Goal: Task Accomplishment & Management: Manage account settings

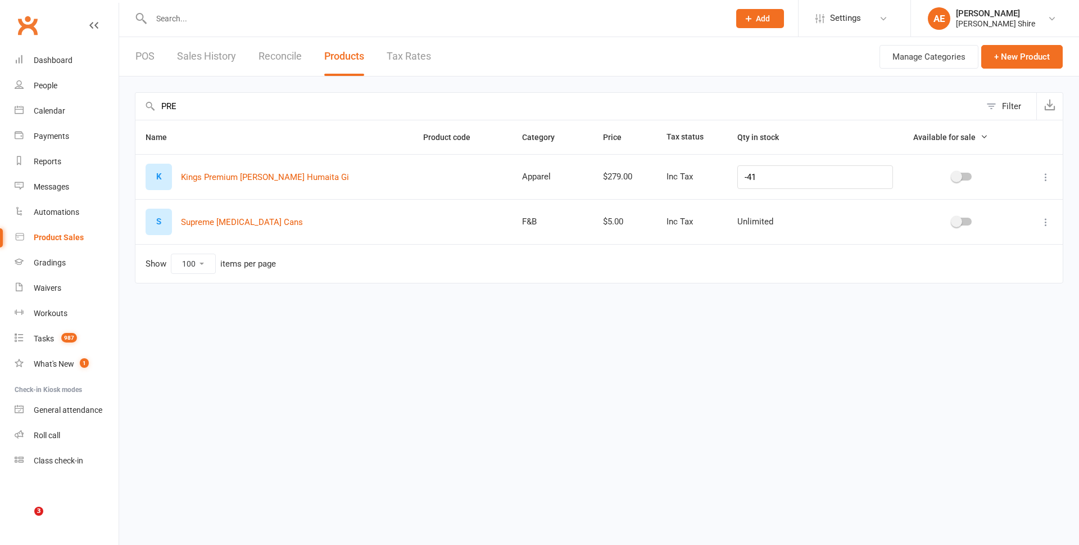
select select "100"
click at [147, 49] on link "POS" at bounding box center [144, 56] width 19 height 39
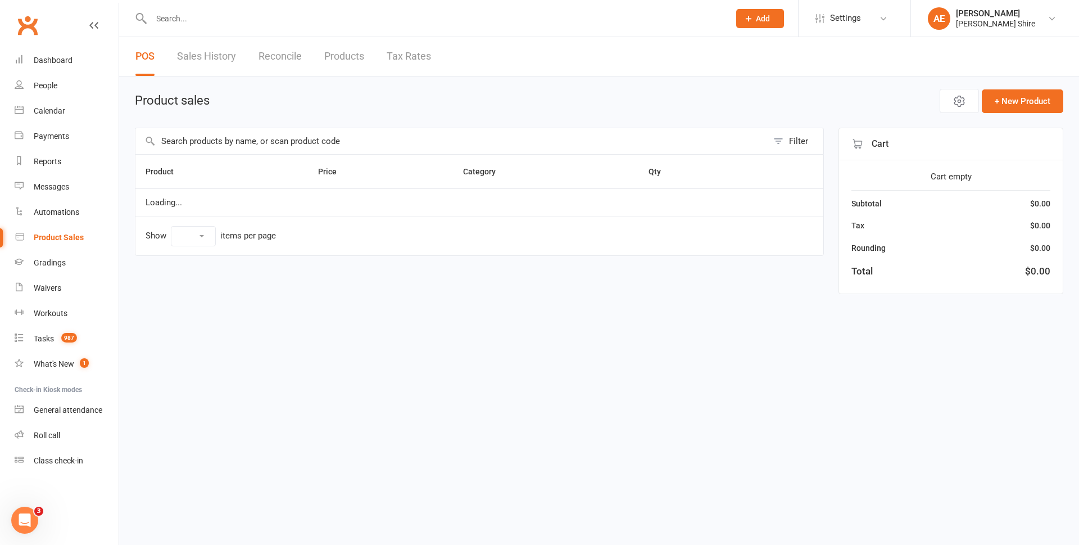
select select "100"
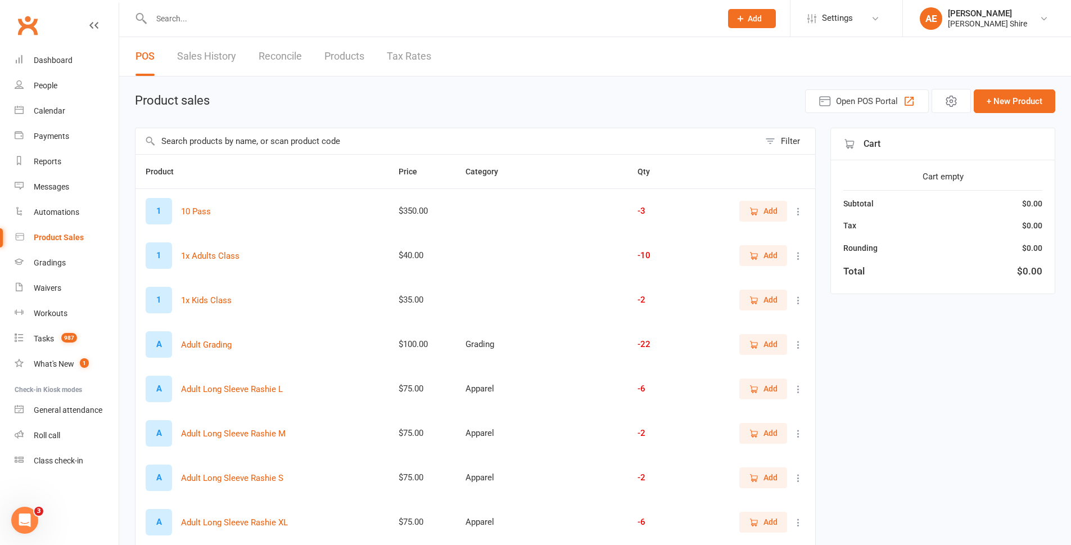
click at [356, 56] on link "Products" at bounding box center [344, 56] width 40 height 39
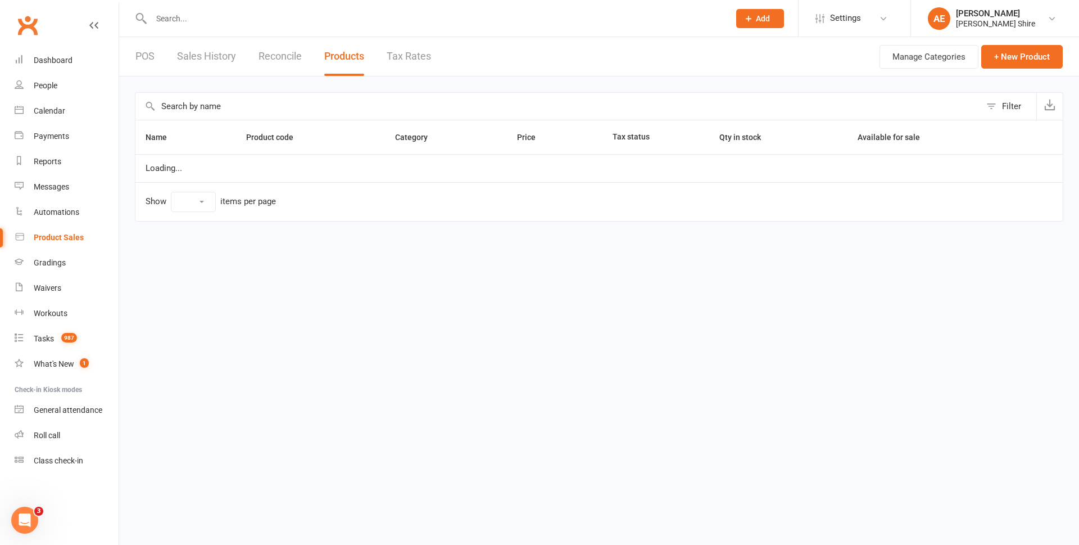
select select "100"
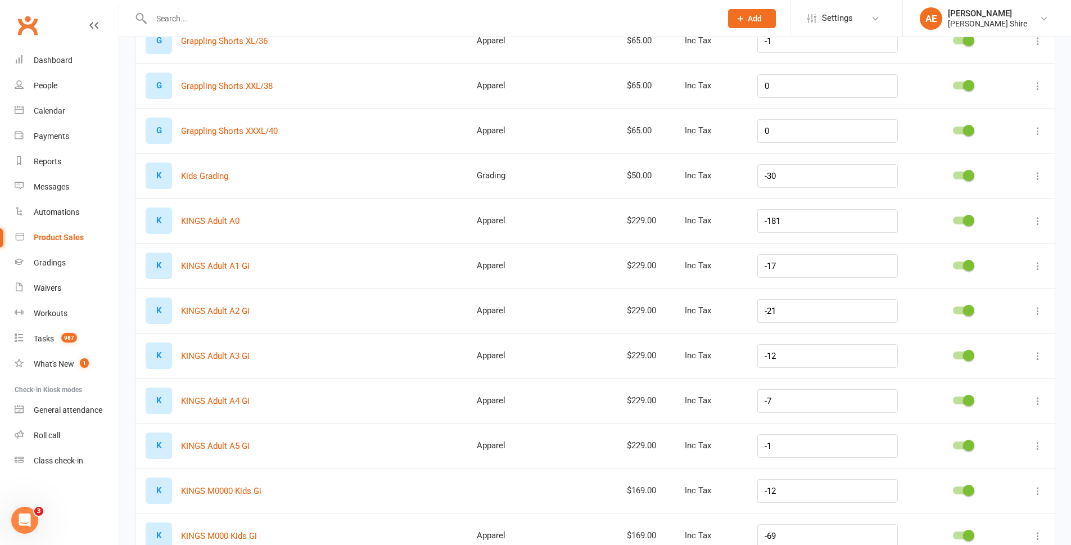
scroll to position [1124, 0]
drag, startPoint x: 844, startPoint y: 266, endPoint x: 765, endPoint y: 278, distance: 80.7
click at [765, 278] on td "-17" at bounding box center [827, 266] width 161 height 45
type input "10"
click at [829, 315] on input "-21" at bounding box center [827, 312] width 141 height 24
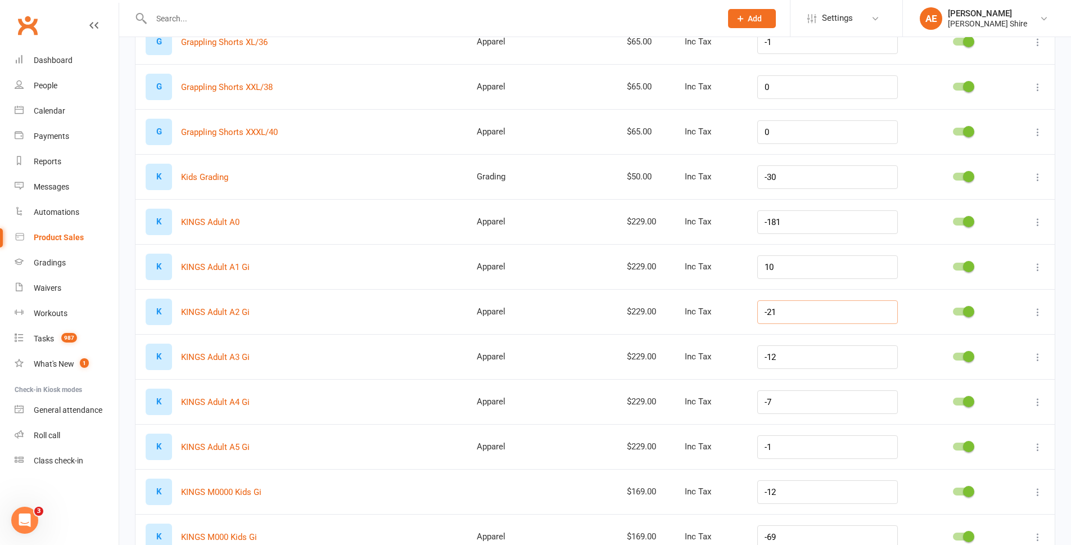
drag, startPoint x: 829, startPoint y: 315, endPoint x: 727, endPoint y: 318, distance: 101.3
click at [727, 318] on tr "K KINGS Adult A2 Gi Apparel $229.00 Inc Tax -21" at bounding box center [594, 311] width 919 height 45
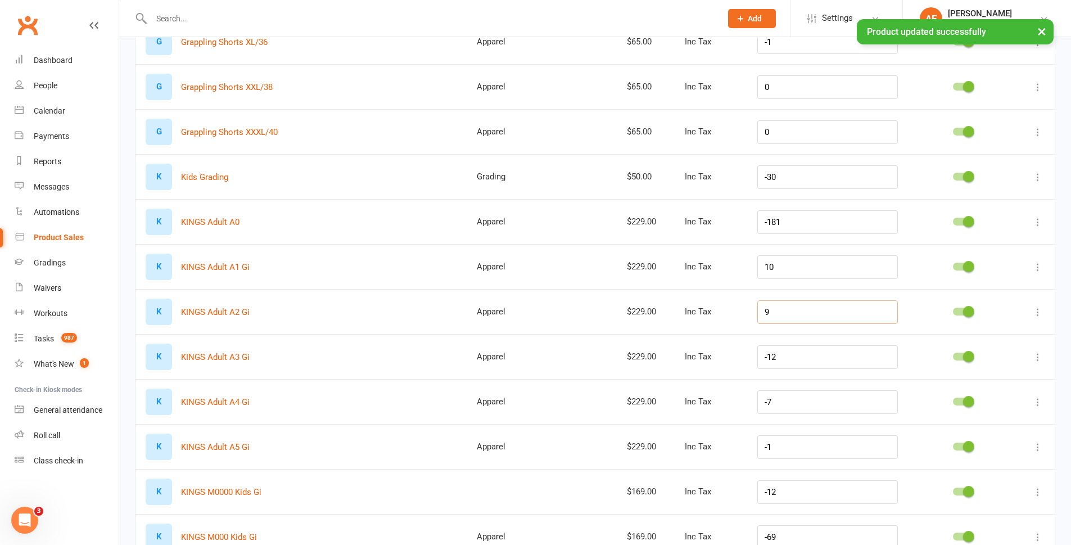
type input "9"
drag, startPoint x: 818, startPoint y: 351, endPoint x: 763, endPoint y: 363, distance: 55.7
click at [763, 363] on td "-12" at bounding box center [827, 356] width 161 height 45
type input "5"
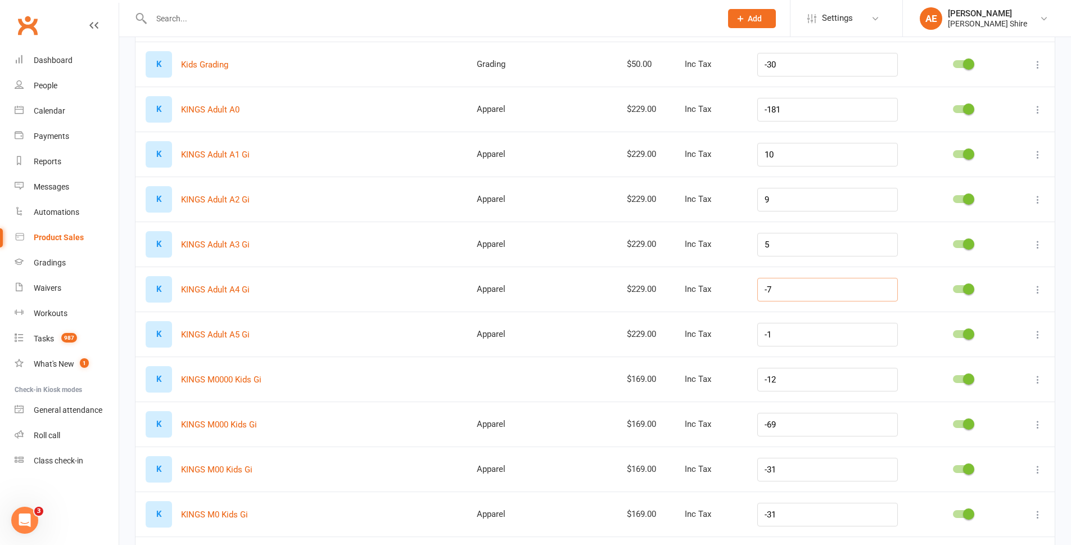
click at [812, 293] on input "-7" at bounding box center [827, 290] width 141 height 24
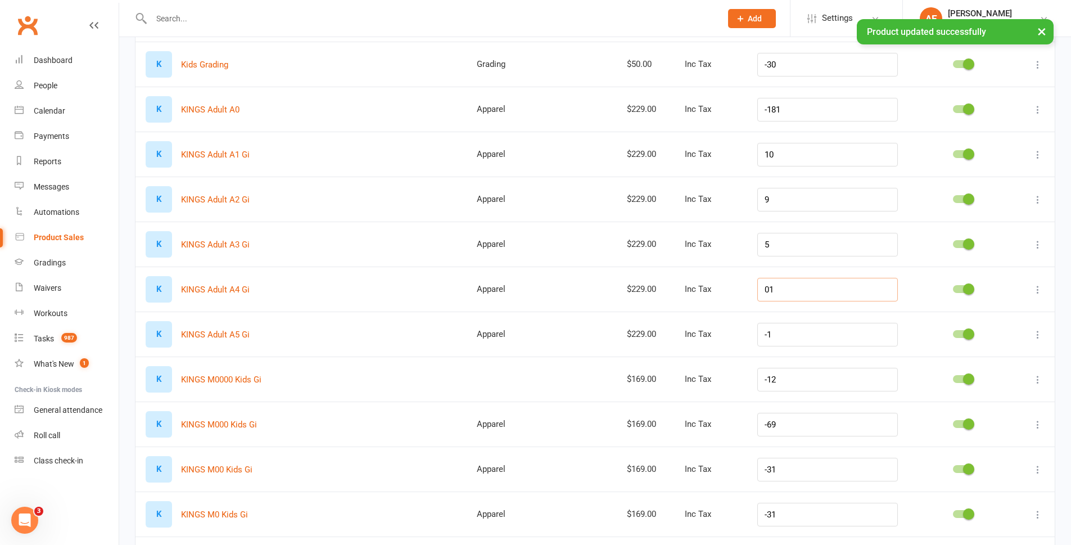
drag, startPoint x: 802, startPoint y: 291, endPoint x: 761, endPoint y: 289, distance: 40.5
click at [762, 291] on td "01" at bounding box center [827, 288] width 161 height 45
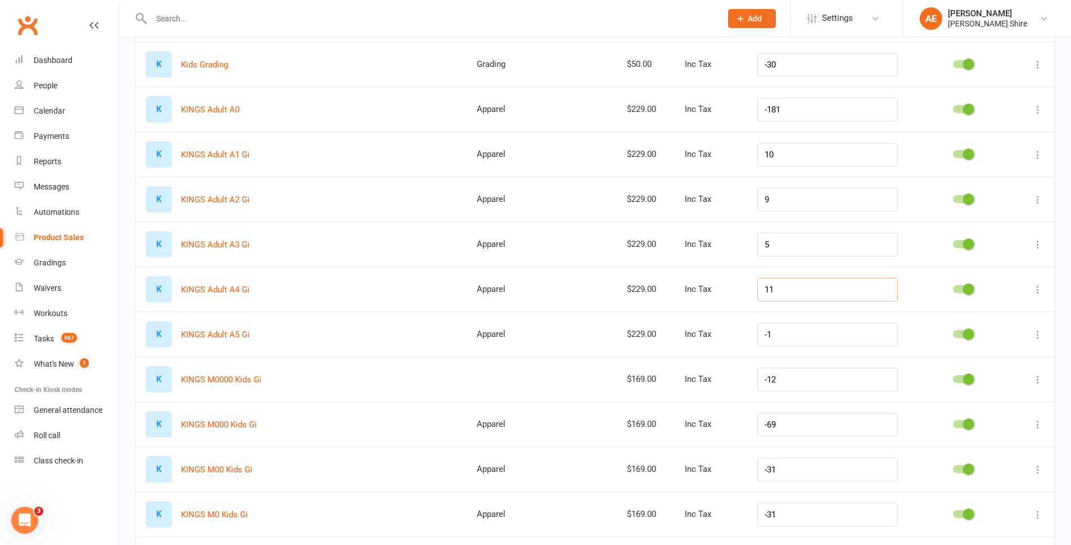
type input "11"
drag, startPoint x: 789, startPoint y: 332, endPoint x: 769, endPoint y: 332, distance: 20.2
click at [769, 332] on input "-1" at bounding box center [827, 335] width 141 height 24
type input "6"
drag, startPoint x: 807, startPoint y: 109, endPoint x: 765, endPoint y: 107, distance: 42.8
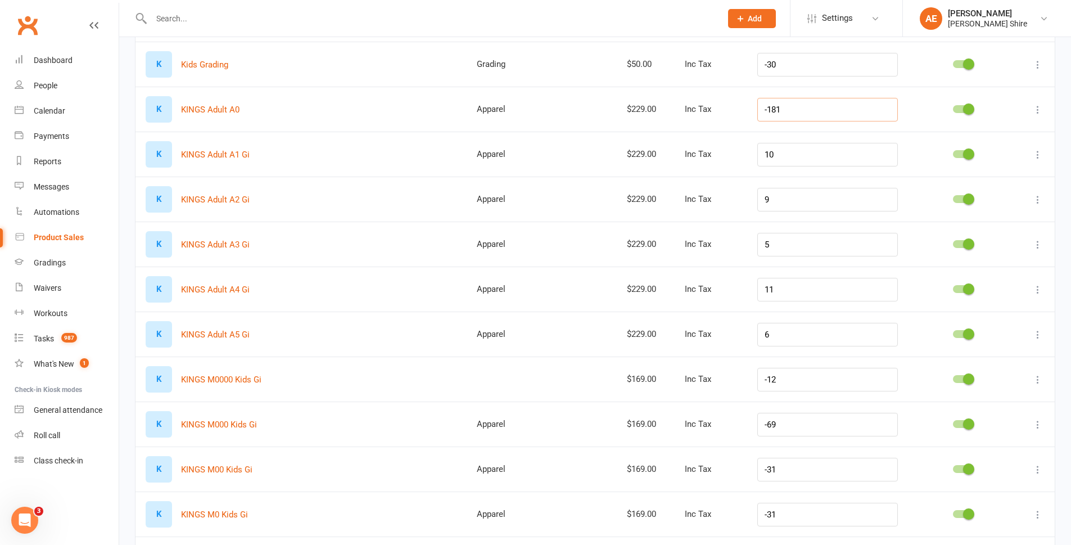
click at [765, 107] on td "-181" at bounding box center [827, 109] width 161 height 45
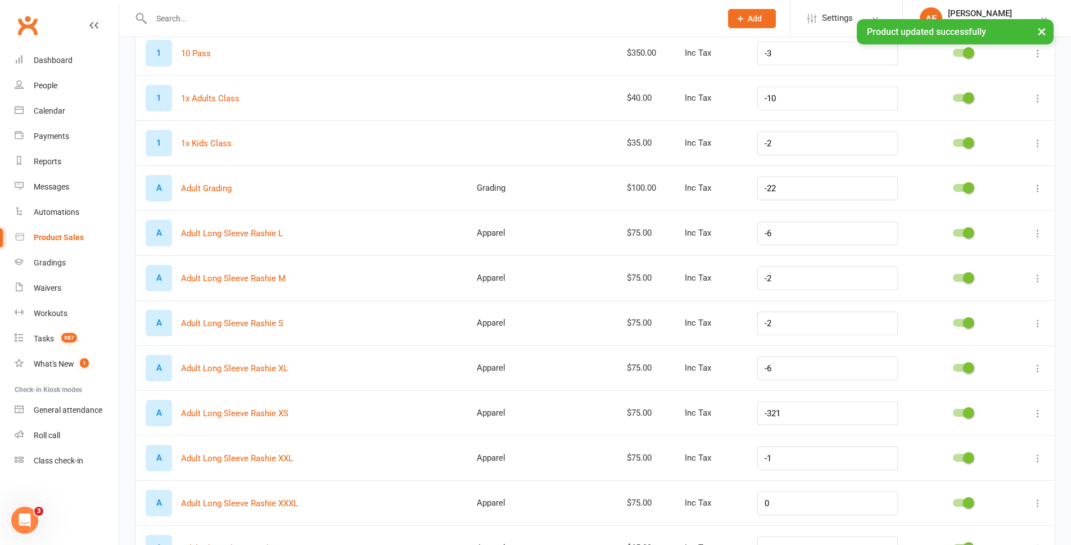
scroll to position [0, 0]
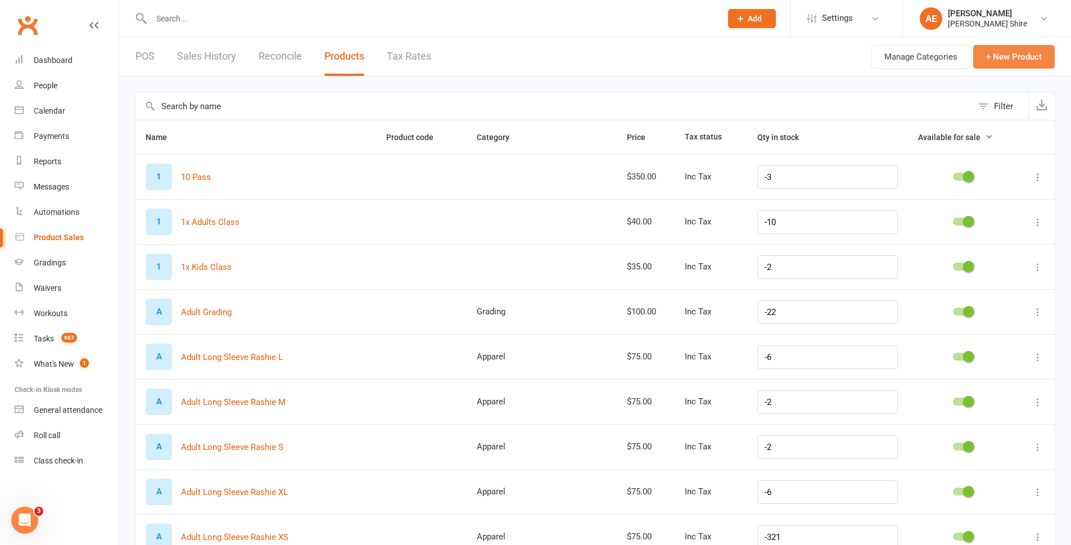
type input "4"
click at [998, 56] on button "+ New Product" at bounding box center [1014, 57] width 82 height 24
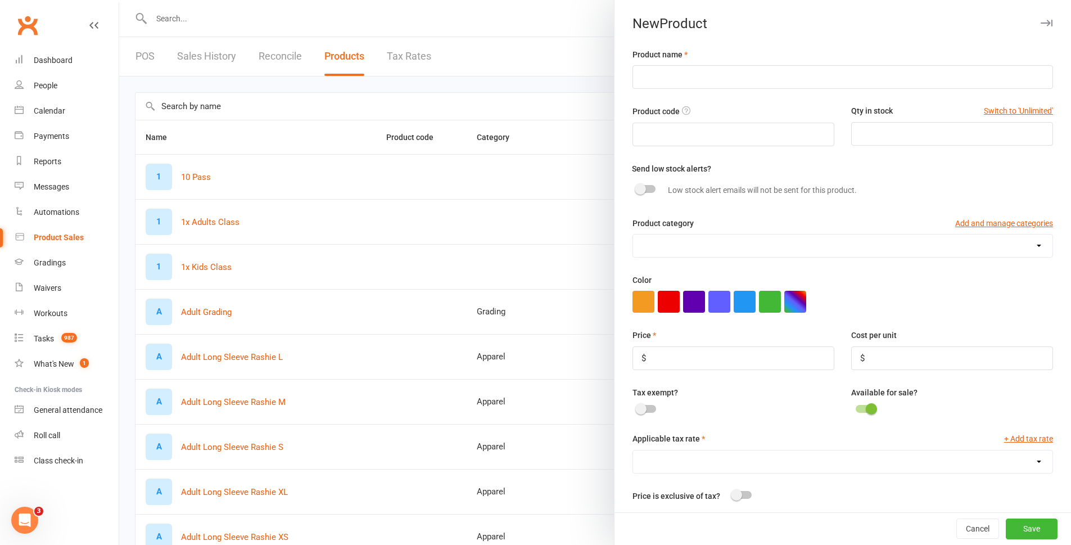
drag, startPoint x: 669, startPoint y: 91, endPoint x: 659, endPoint y: 66, distance: 26.7
click at [666, 93] on div "Product name Product code Qty in stock Switch to 'Unlimited' Send low stock ale…" at bounding box center [842, 320] width 457 height 545
click at [679, 85] on input "text" at bounding box center [842, 77] width 421 height 24
type input "a"
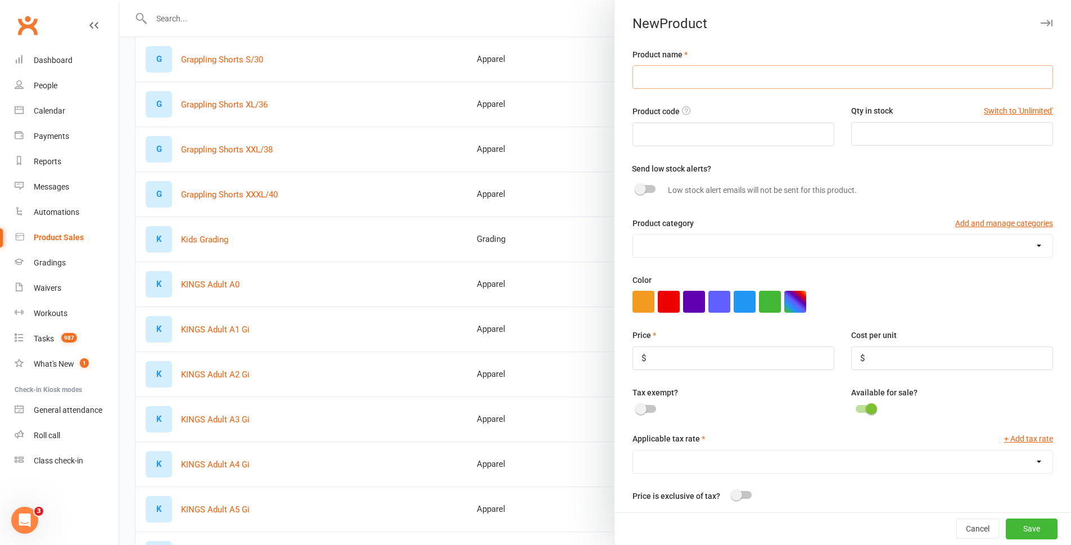
scroll to position [1068, 0]
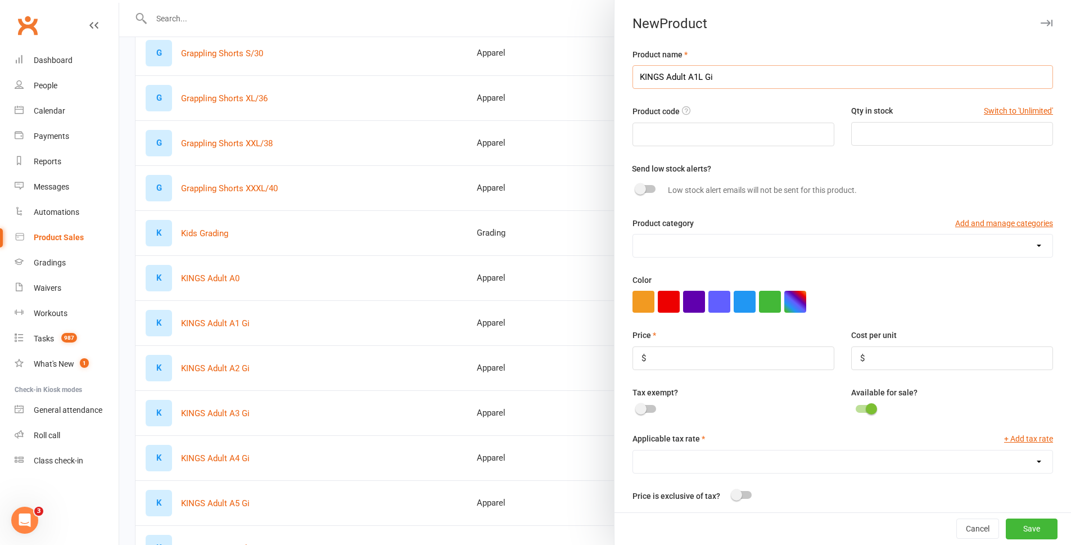
drag, startPoint x: 715, startPoint y: 78, endPoint x: 628, endPoint y: 85, distance: 87.4
click at [632, 85] on input "KINGS Adult A1L Gi" at bounding box center [842, 77] width 421 height 24
type input "KINGS Adult A1L Gi"
click at [675, 358] on input "number" at bounding box center [733, 358] width 202 height 24
type input "229"
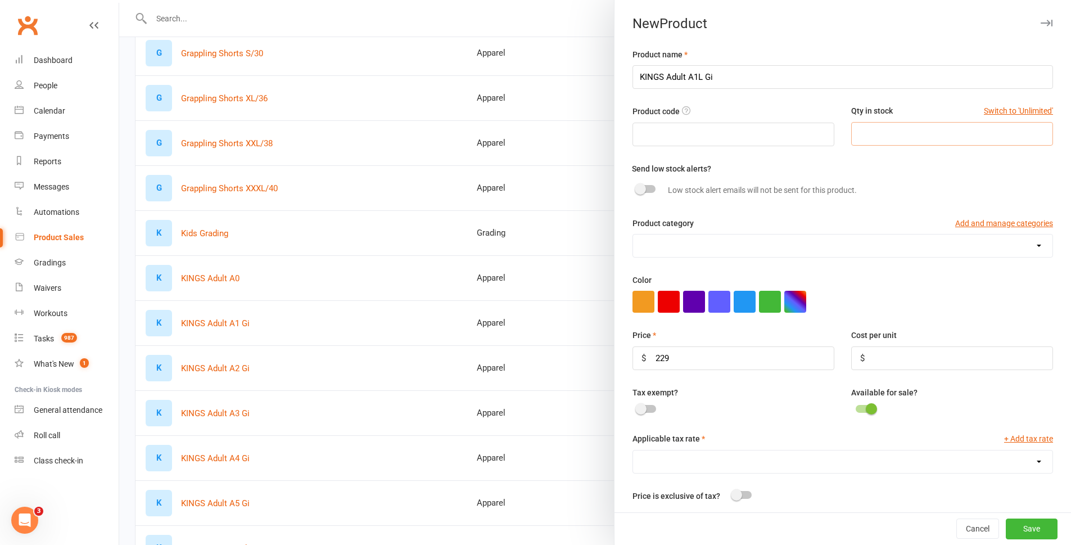
click at [887, 130] on input "number" at bounding box center [952, 134] width 202 height 24
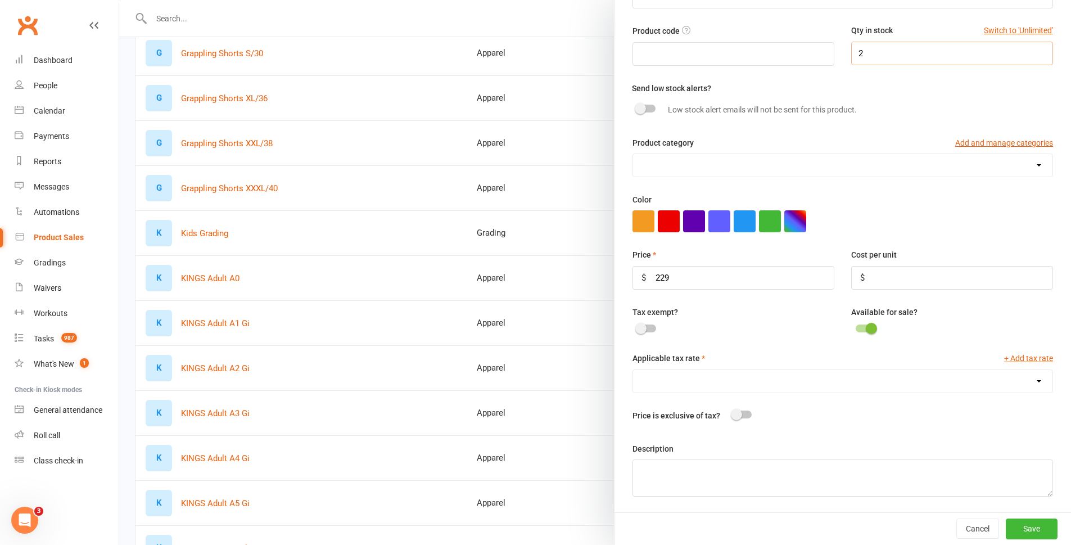
scroll to position [85, 0]
type input "2"
click at [1014, 523] on button "Save" at bounding box center [1032, 528] width 52 height 20
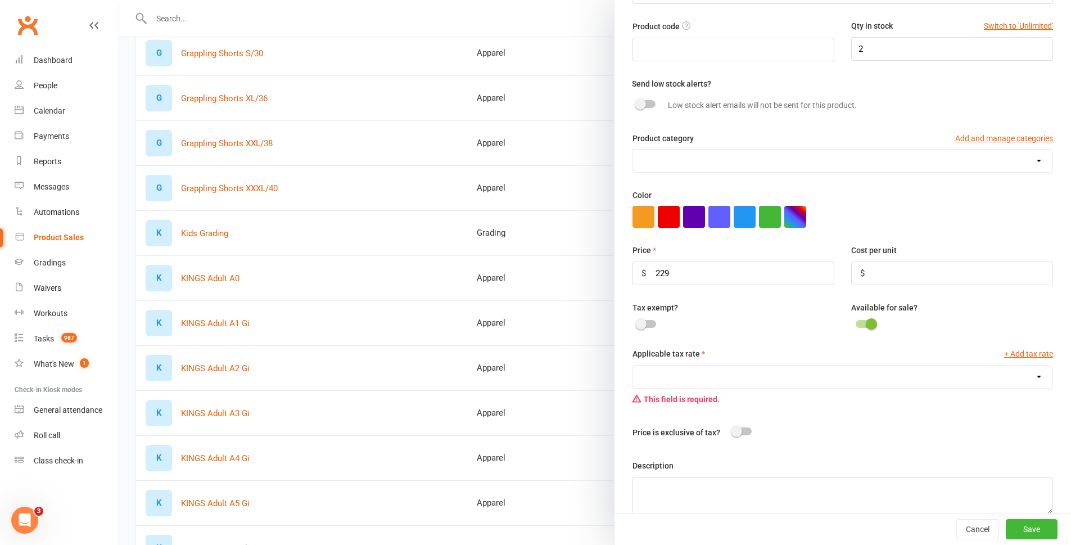
click at [657, 377] on select "GST (10.0%)" at bounding box center [842, 376] width 419 height 22
select select "446"
click at [633, 368] on select "GST (10.0%)" at bounding box center [842, 376] width 419 height 22
click at [1027, 526] on button "Save" at bounding box center [1032, 529] width 52 height 20
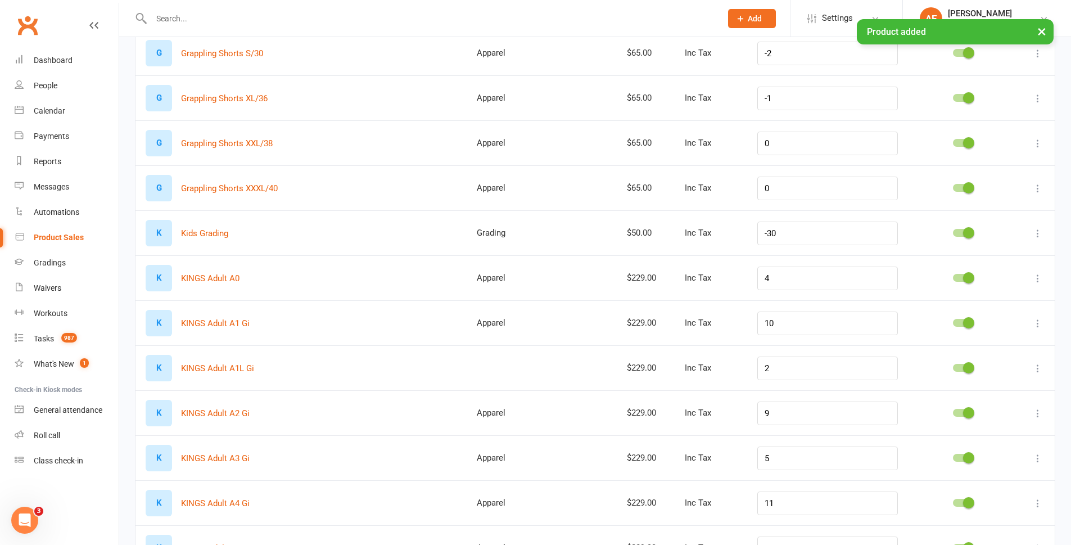
click at [751, 19] on div "× Product added" at bounding box center [528, 19] width 1056 height 0
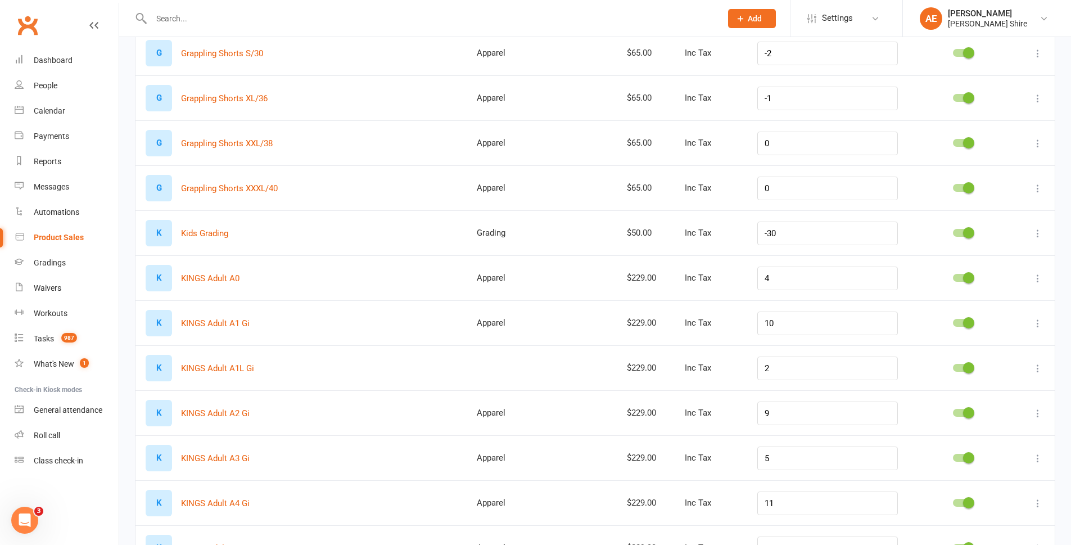
click at [749, 13] on button "Add" at bounding box center [752, 18] width 48 height 19
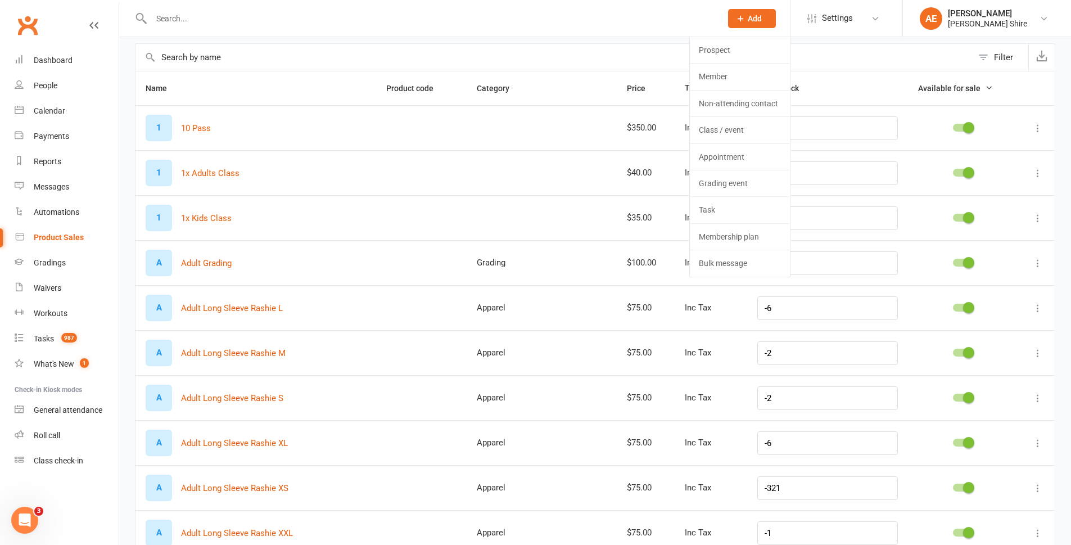
scroll to position [0, 0]
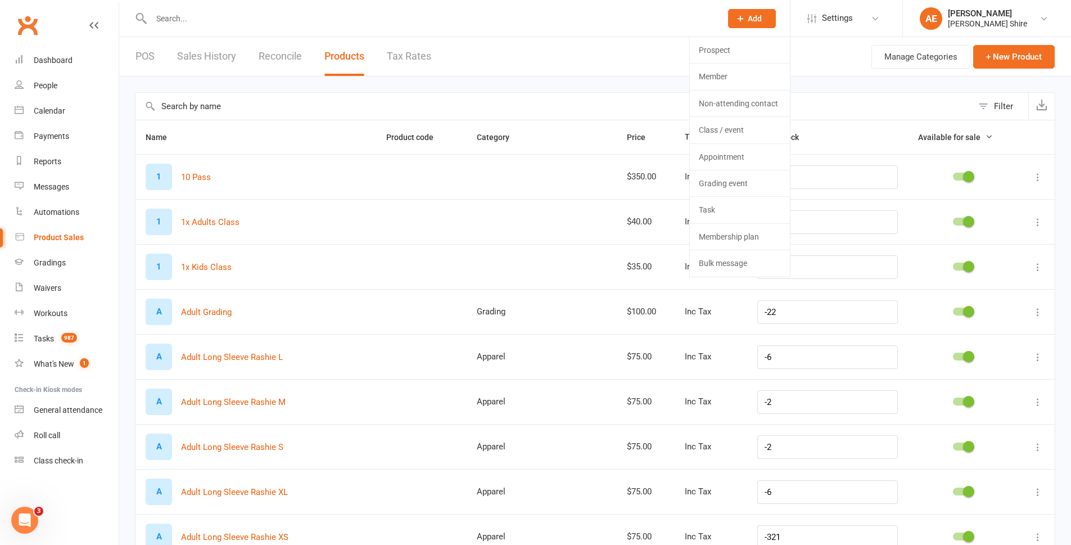
click at [1018, 44] on div "Manage Categories + New Product" at bounding box center [962, 56] width 183 height 39
click at [1016, 52] on button "+ New Product" at bounding box center [1014, 57] width 82 height 24
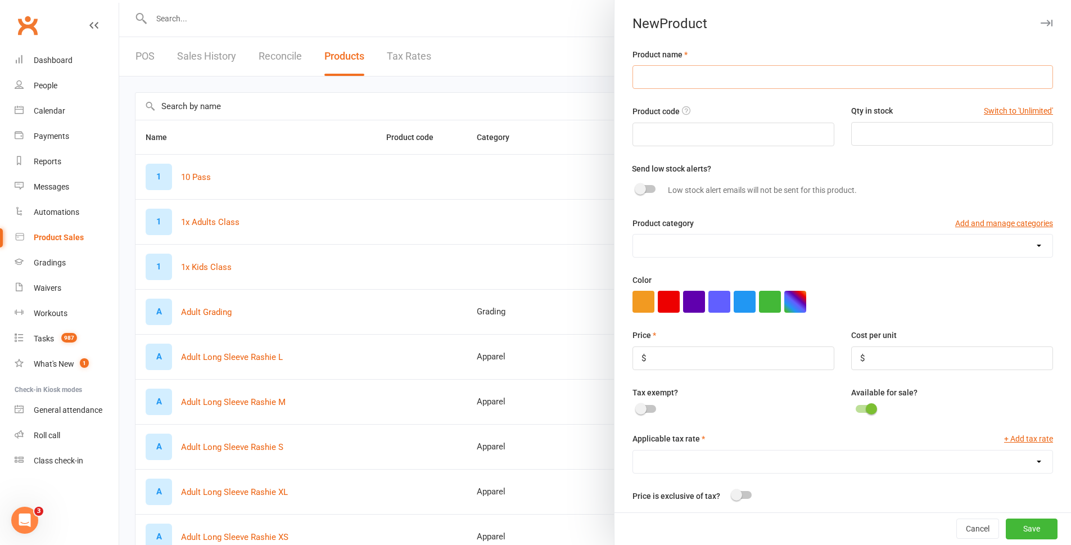
click at [707, 83] on input "text" at bounding box center [842, 77] width 421 height 24
paste input "KINGS Adult A1L Gi"
click at [696, 75] on input "KINGS Adult A1L Gi" at bounding box center [842, 77] width 421 height 24
type input "KINGS Adult A1H Gi"
click at [875, 127] on input "number" at bounding box center [952, 134] width 202 height 24
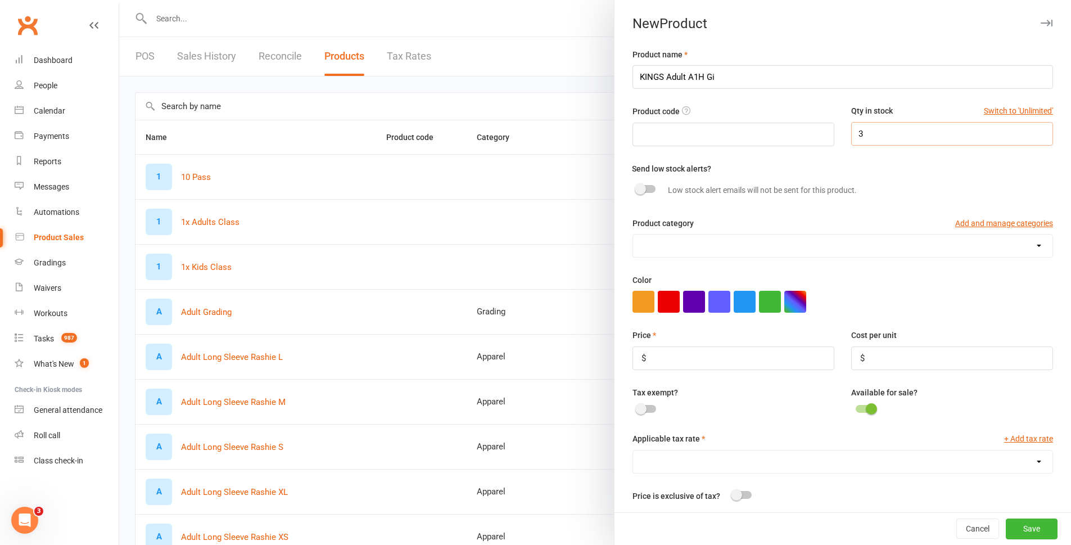
type input "3"
drag, startPoint x: 667, startPoint y: 347, endPoint x: 669, endPoint y: 353, distance: 6.1
click at [667, 348] on div "Price $" at bounding box center [733, 348] width 219 height 41
click at [669, 355] on input "number" at bounding box center [733, 358] width 202 height 24
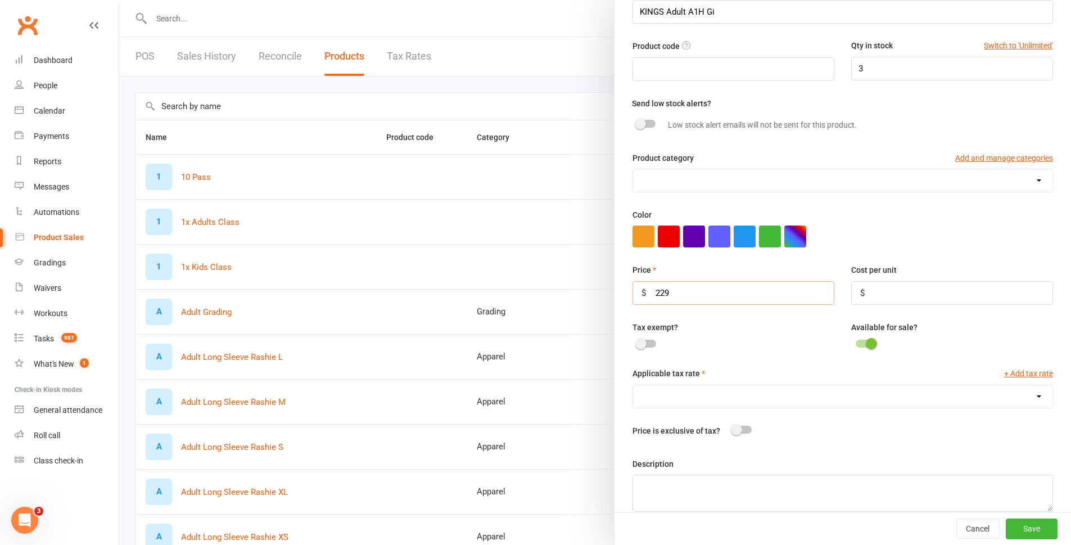
scroll to position [85, 0]
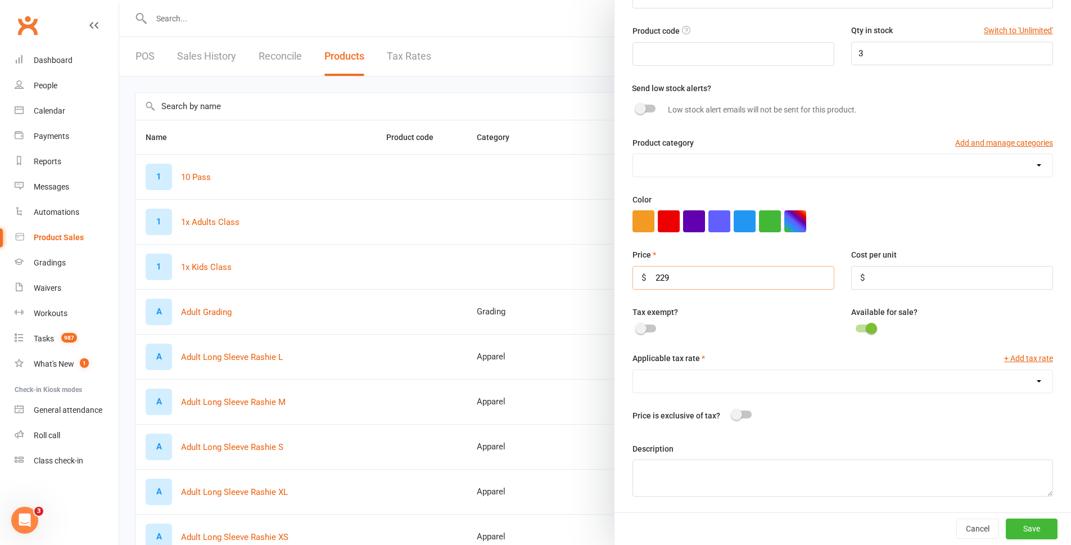
type input "229"
click at [680, 385] on select "GST (10.0%)" at bounding box center [842, 381] width 419 height 22
select select "446"
click at [633, 370] on select "GST (10.0%)" at bounding box center [842, 381] width 419 height 22
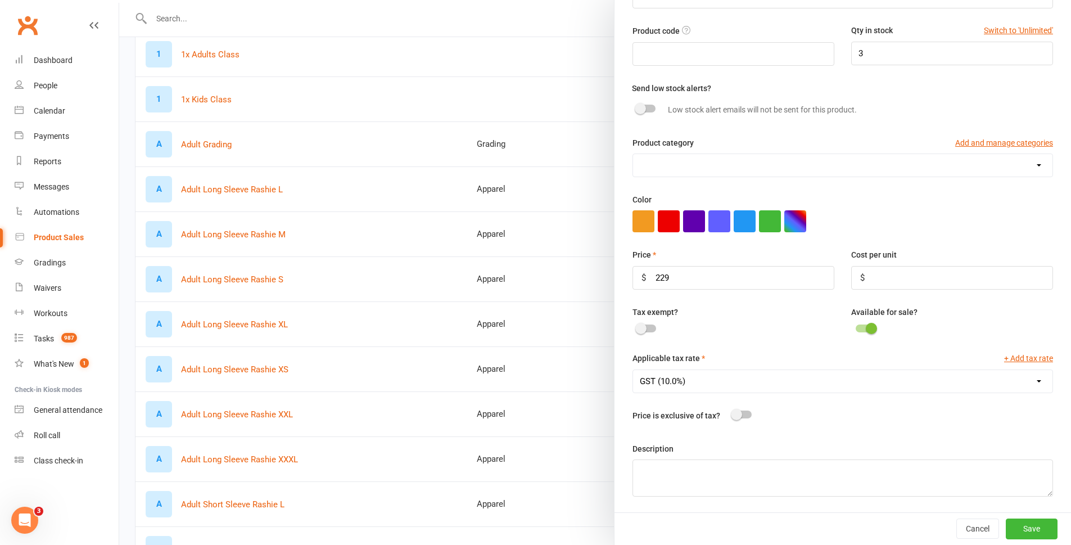
scroll to position [225, 0]
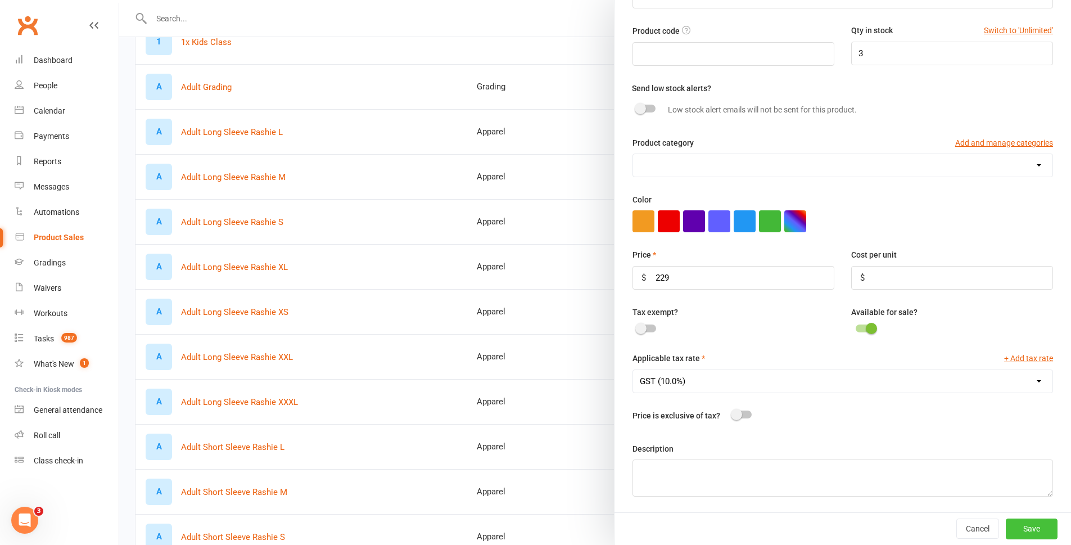
click at [1022, 523] on button "Save" at bounding box center [1032, 528] width 52 height 20
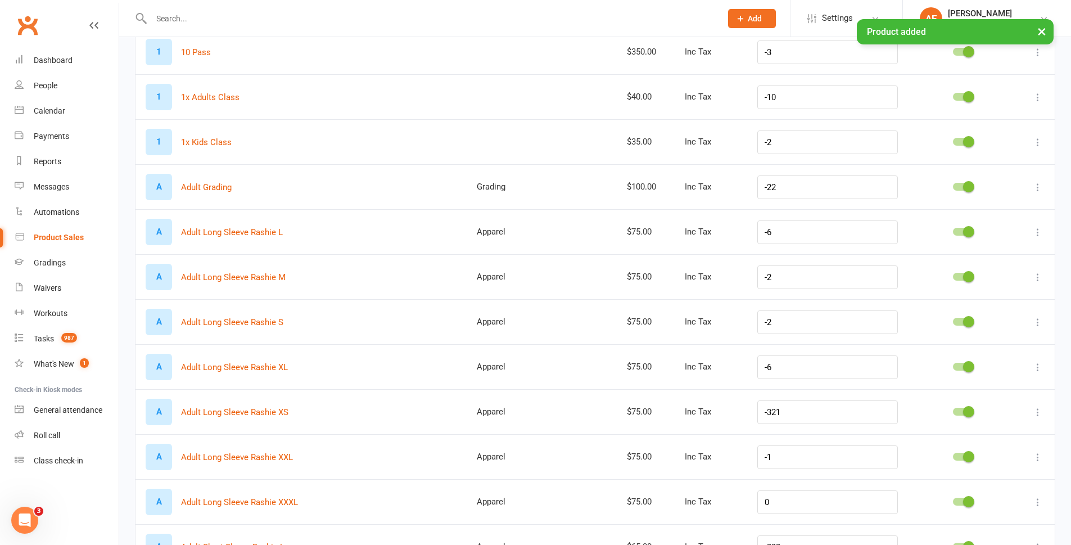
scroll to position [0, 0]
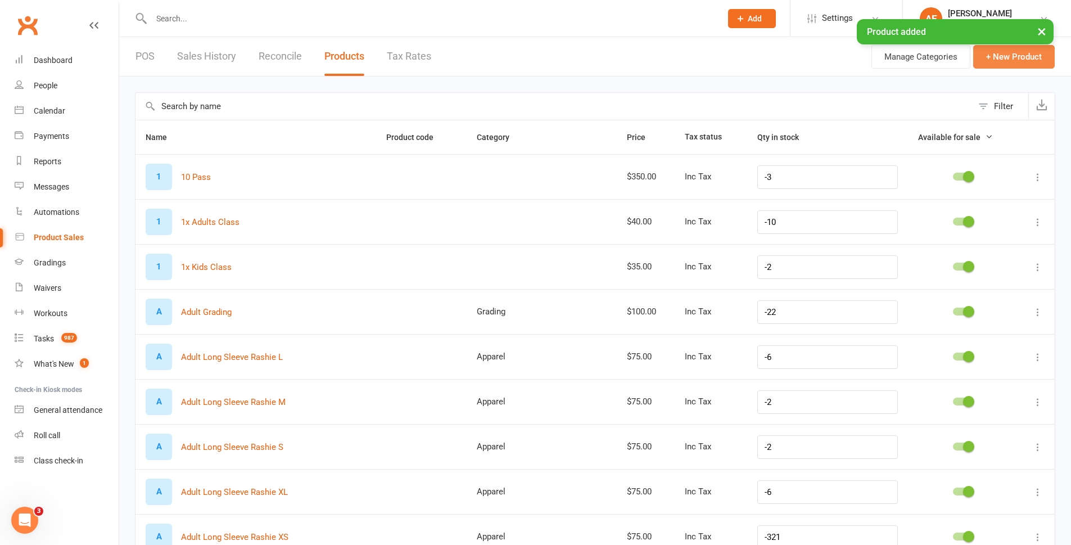
click at [1012, 53] on button "+ New Product" at bounding box center [1014, 57] width 82 height 24
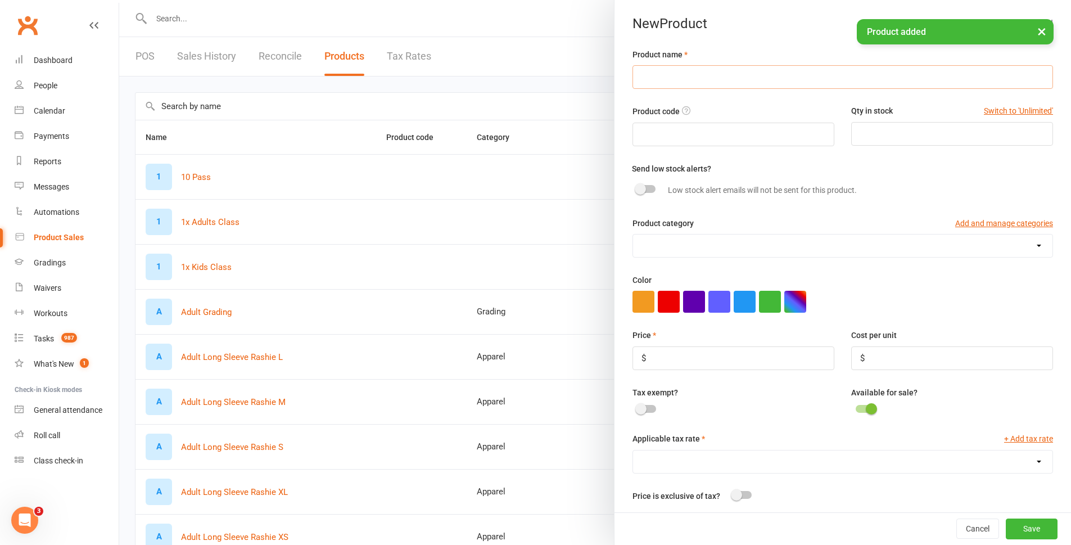
click at [645, 82] on input "text" at bounding box center [842, 77] width 421 height 24
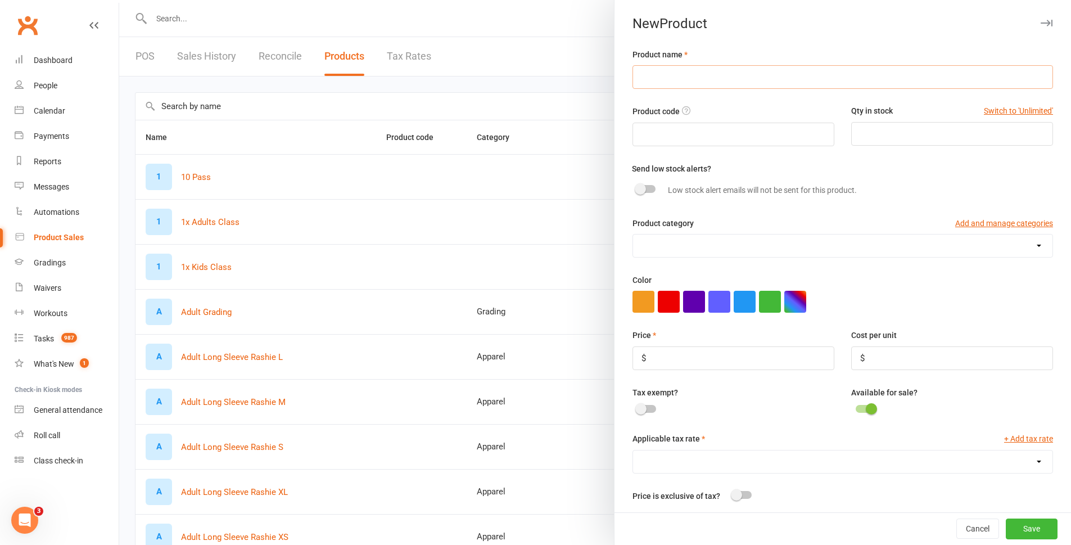
paste input "KINGS Adult A1L Gi"
click at [695, 79] on input "KINGS Adult A1L Gi" at bounding box center [842, 77] width 421 height 24
type input "KINGS Adult A2L Gi"
click at [905, 138] on input "number" at bounding box center [952, 134] width 202 height 24
type input "1"
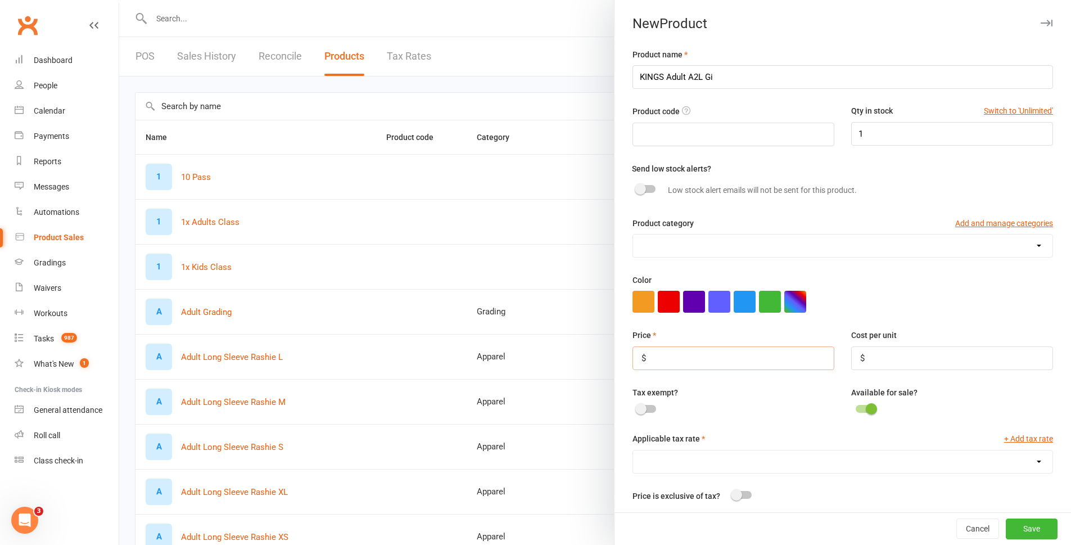
click at [658, 359] on input "number" at bounding box center [733, 358] width 202 height 24
type input "229"
click at [719, 473] on select "GST (10.0%)" at bounding box center [842, 461] width 419 height 22
select select "446"
click at [633, 453] on select "GST (10.0%)" at bounding box center [842, 461] width 419 height 22
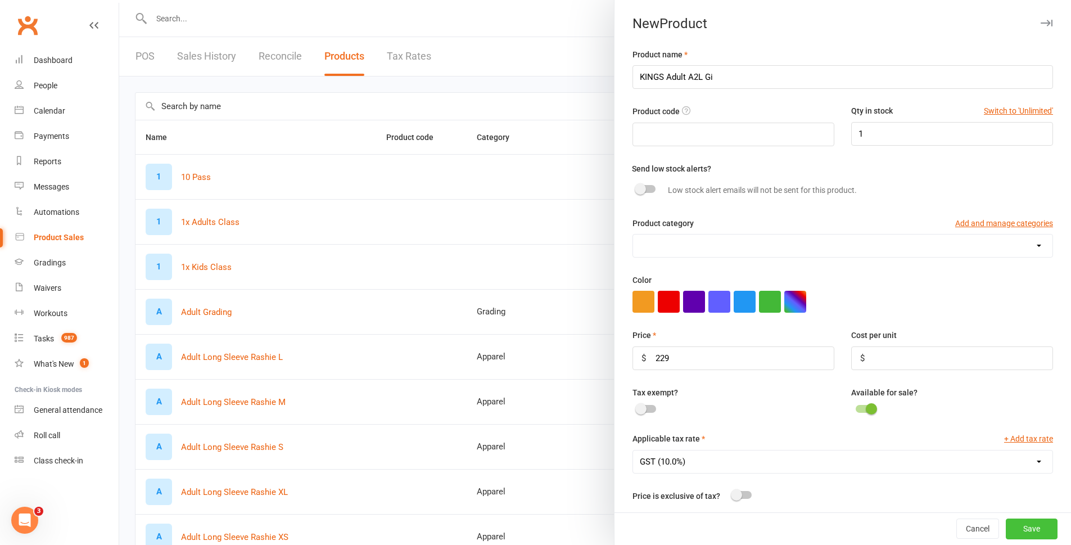
click at [1015, 527] on button "Save" at bounding box center [1032, 529] width 52 height 20
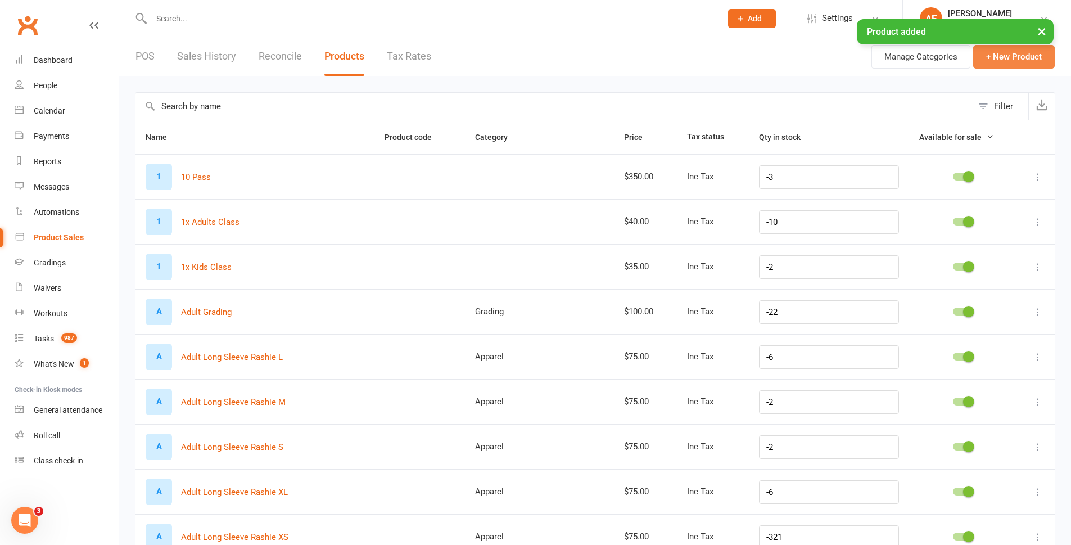
click at [1009, 55] on button "+ New Product" at bounding box center [1014, 57] width 82 height 24
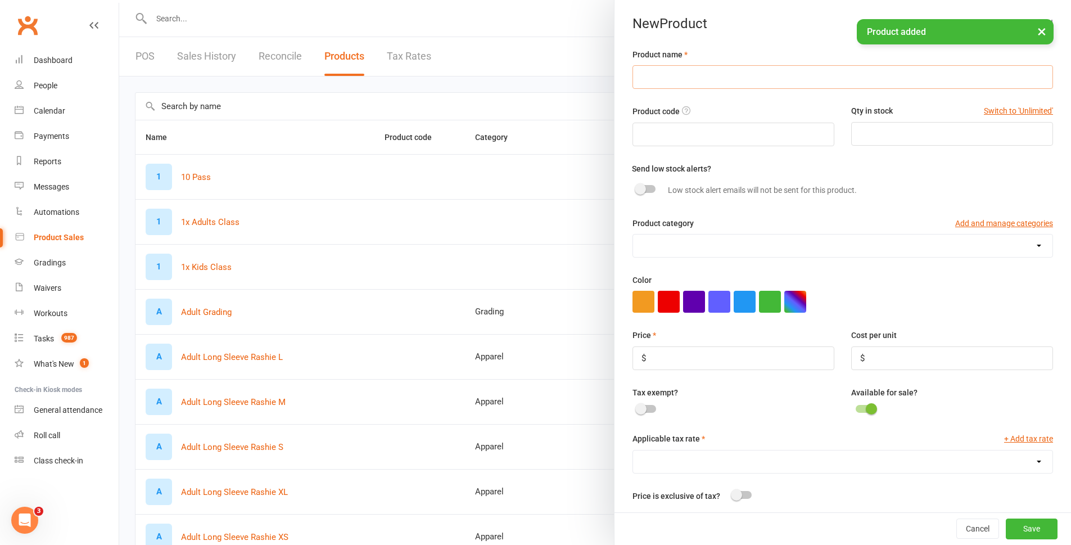
click at [680, 77] on input "text" at bounding box center [842, 77] width 421 height 24
paste input "KINGS Adult A1L Gi"
click at [693, 79] on input "KINGS Adult A1L Gi" at bounding box center [842, 77] width 421 height 24
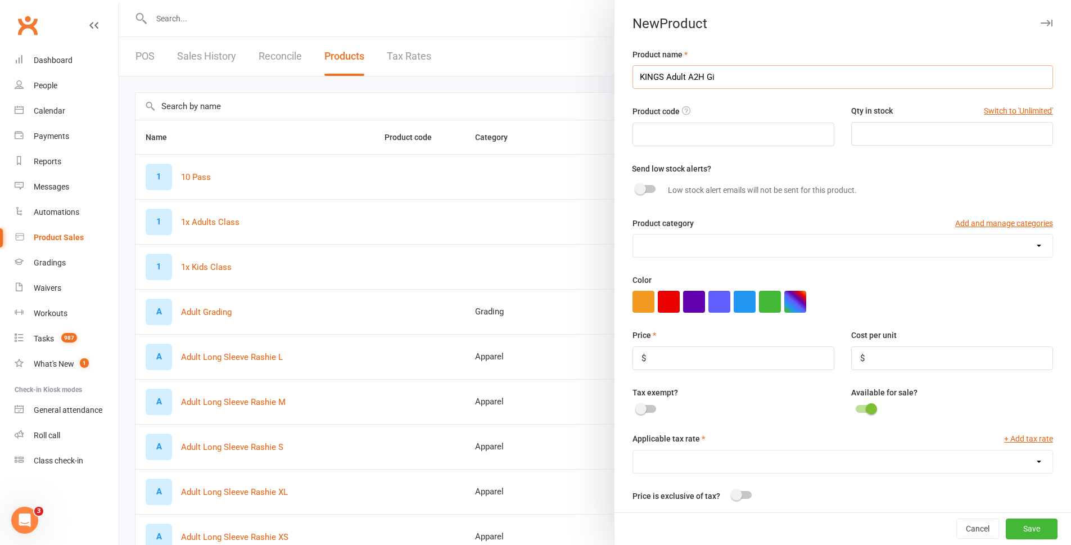
type input "KINGS Adult A2H Gi"
click at [911, 137] on input "number" at bounding box center [952, 134] width 202 height 24
type input "4"
click at [661, 360] on input "number" at bounding box center [733, 358] width 202 height 24
type input "229"
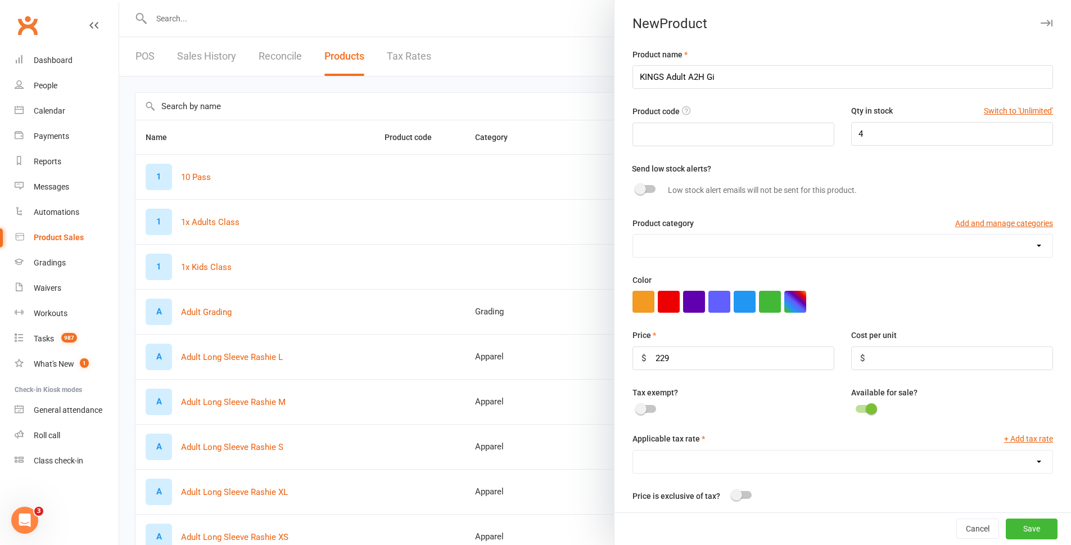
click at [702, 460] on select "GST (10.0%)" at bounding box center [842, 461] width 419 height 22
select select "446"
click at [633, 453] on select "GST (10.0%)" at bounding box center [842, 461] width 419 height 22
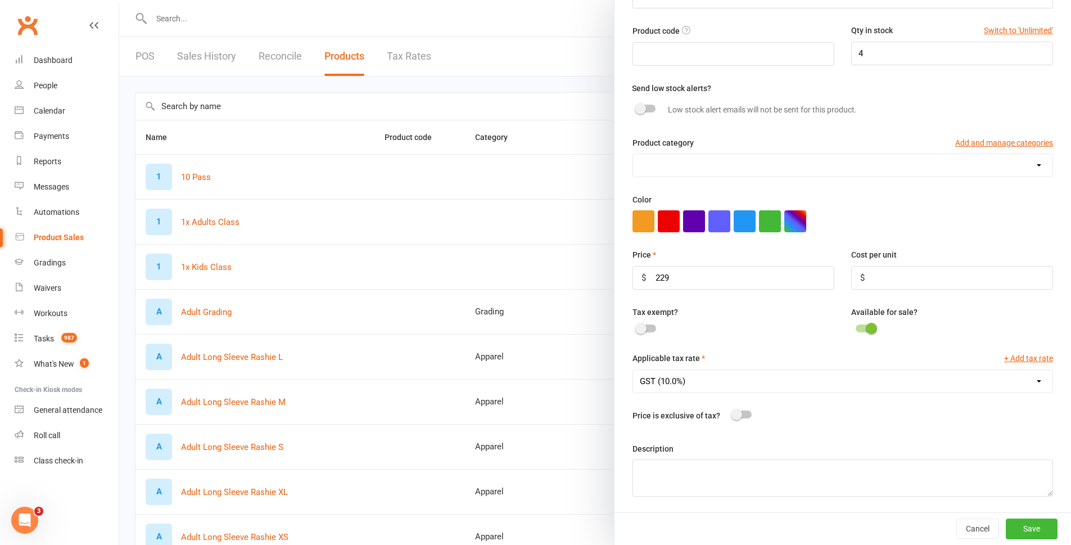
scroll to position [85, 0]
click at [1012, 529] on button "Save" at bounding box center [1032, 528] width 52 height 20
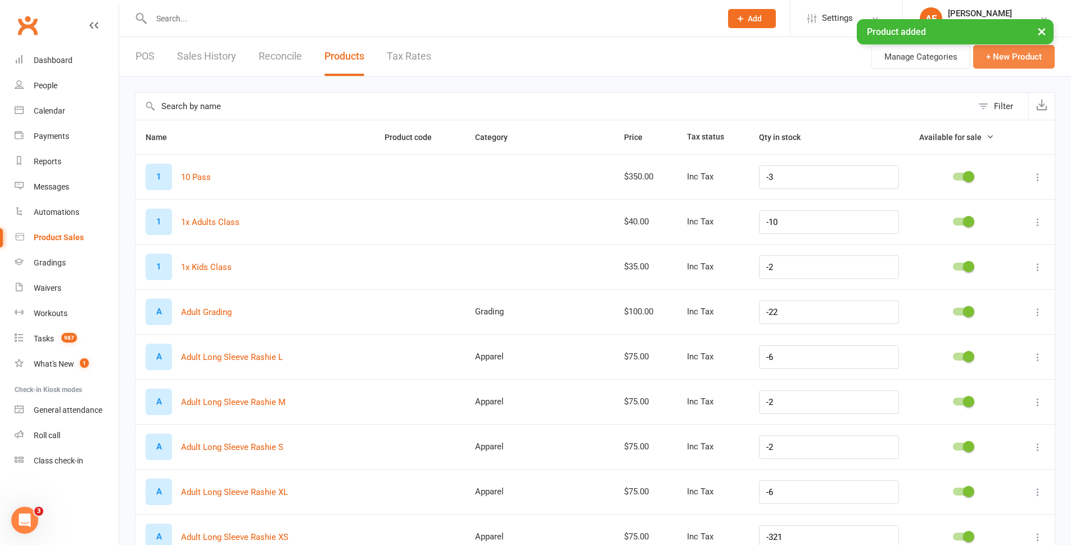
click at [1027, 56] on button "+ New Product" at bounding box center [1014, 57] width 82 height 24
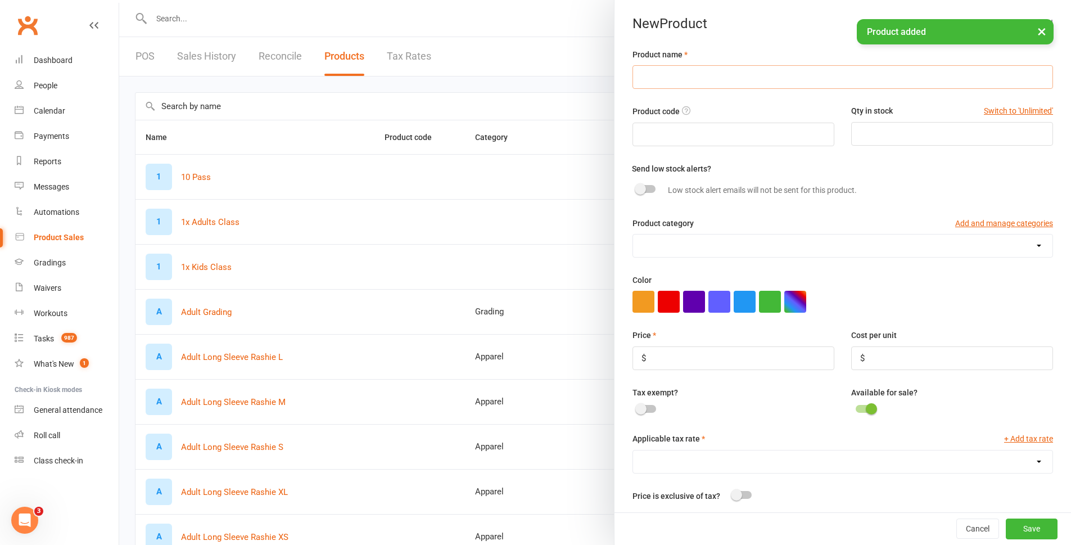
click at [748, 88] on input "text" at bounding box center [842, 77] width 421 height 24
paste input "KINGS Adult A1L Gi"
click at [698, 73] on input "KINGS Adult A1L Gi" at bounding box center [842, 77] width 421 height 24
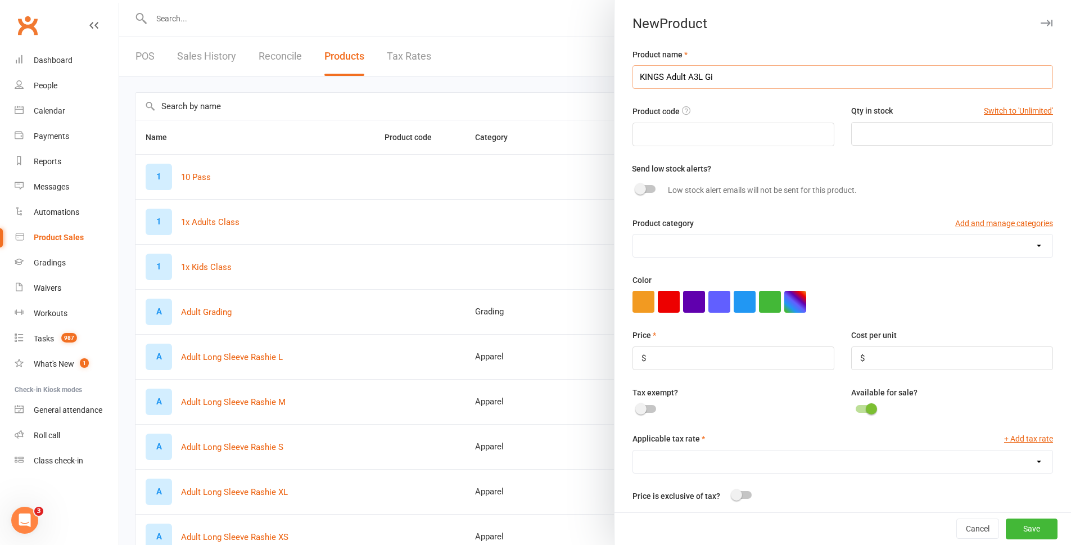
type input "KINGS Adult A3L Gi"
click at [865, 141] on input "number" at bounding box center [952, 134] width 202 height 24
type input "3"
click at [665, 359] on input "number" at bounding box center [733, 358] width 202 height 24
type input "229"
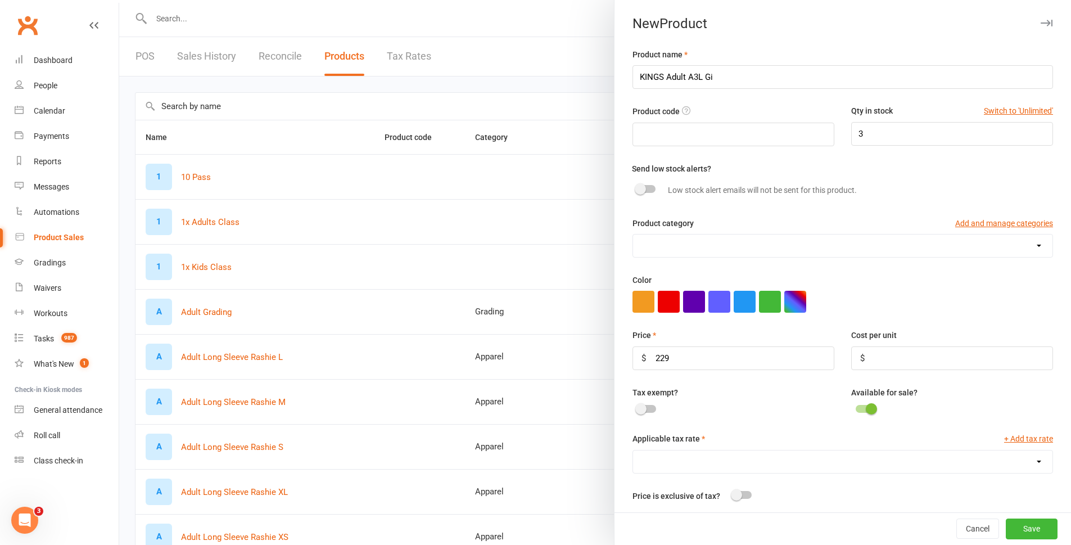
click at [685, 455] on select "GST (10.0%)" at bounding box center [842, 461] width 419 height 22
select select "446"
click at [633, 453] on select "GST (10.0%)" at bounding box center [842, 461] width 419 height 22
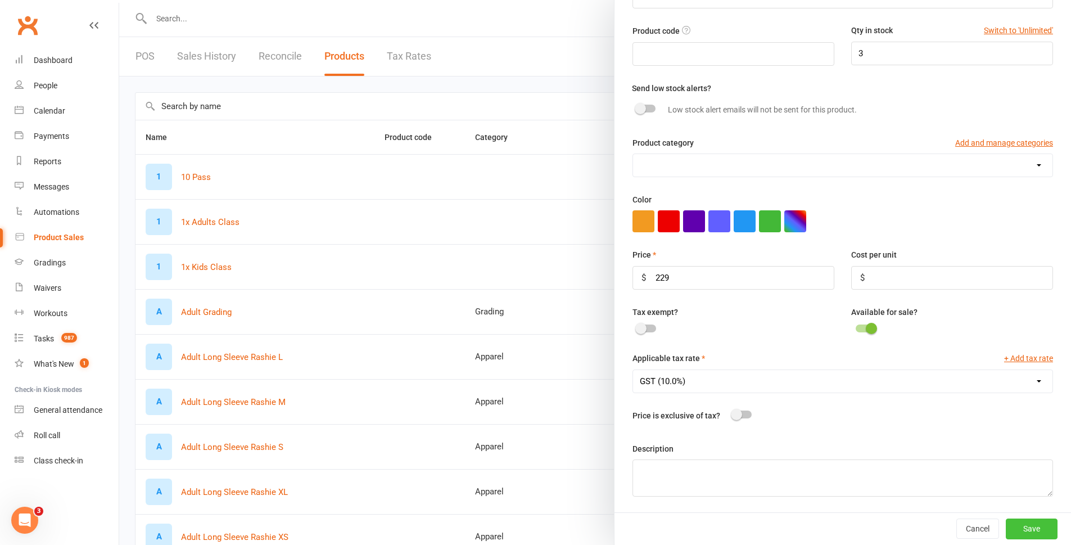
click at [1013, 526] on button "Save" at bounding box center [1032, 528] width 52 height 20
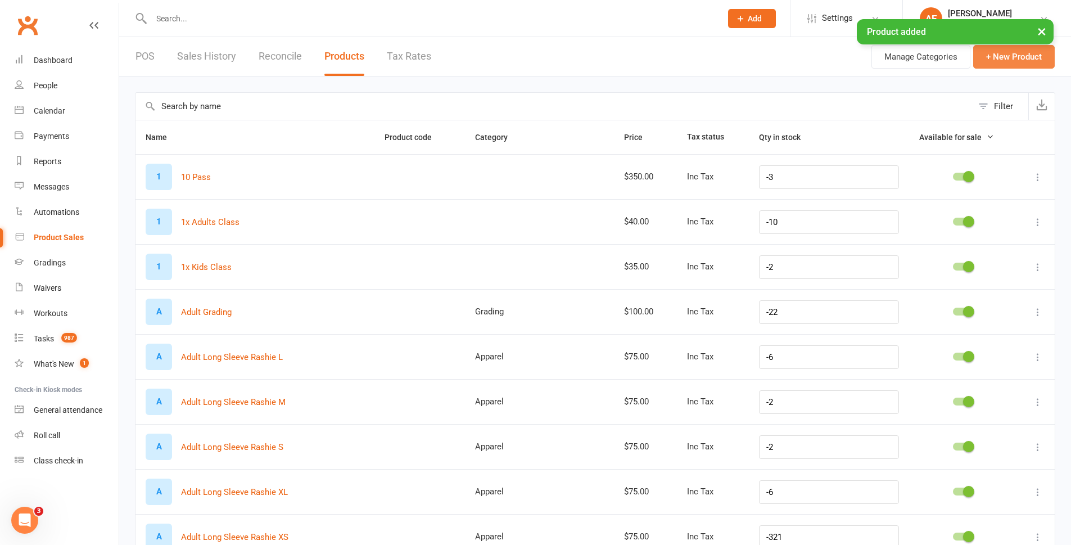
click at [1010, 55] on button "+ New Product" at bounding box center [1014, 57] width 82 height 24
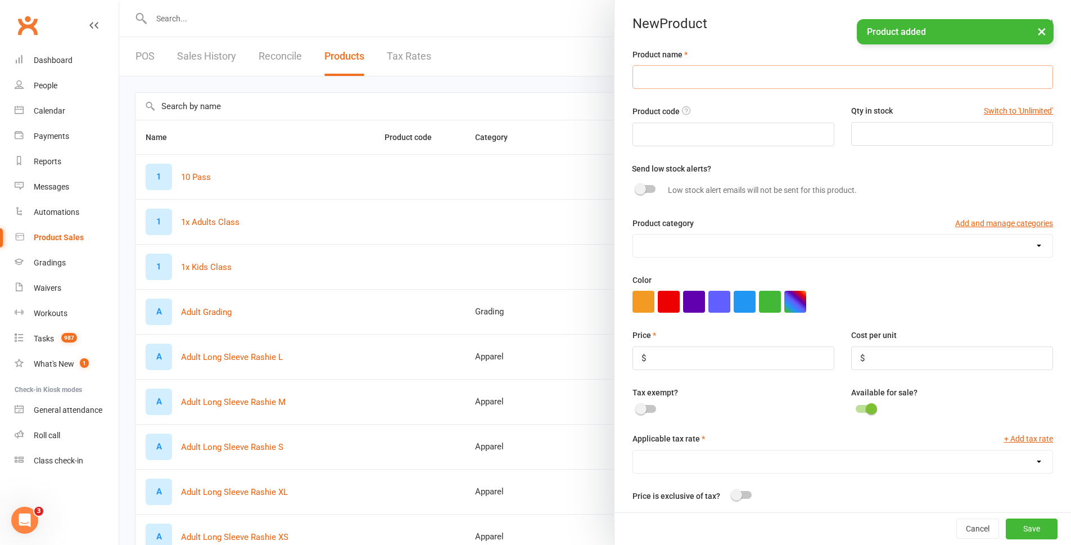
click at [698, 84] on input "text" at bounding box center [842, 77] width 421 height 24
paste input "KINGS Adult A1L Gi"
click at [692, 76] on input "KINGS Adult A1L Gi" at bounding box center [842, 77] width 421 height 24
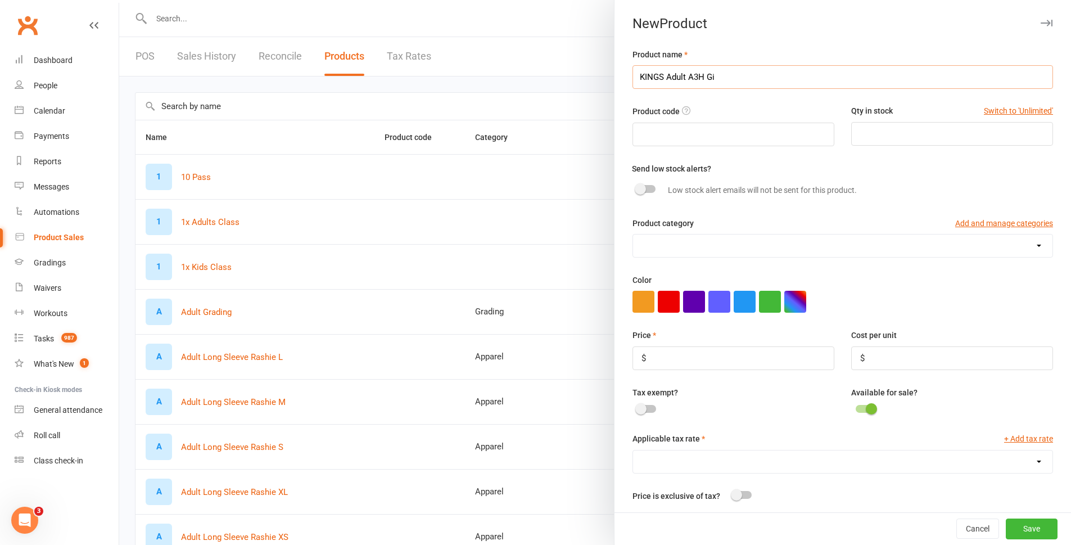
type input "KINGS Adult A3H Gi"
click at [662, 134] on input "text" at bounding box center [733, 135] width 202 height 24
click at [973, 140] on input "number" at bounding box center [952, 134] width 202 height 24
type input "2"
click at [654, 352] on input "number" at bounding box center [733, 358] width 202 height 24
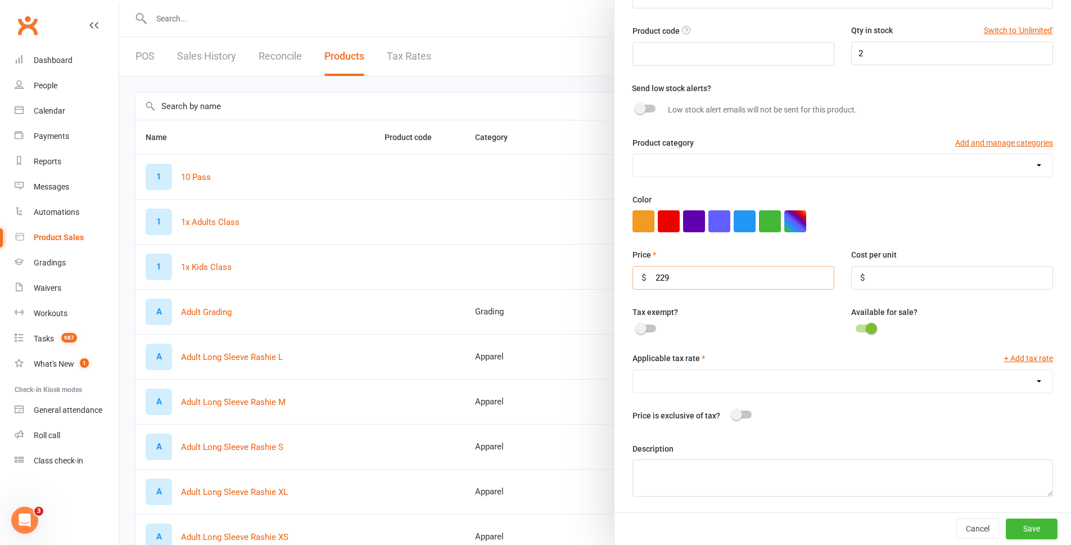
type input "229"
click at [687, 388] on select "GST (10.0%)" at bounding box center [842, 381] width 419 height 22
select select "446"
click at [633, 370] on select "GST (10.0%)" at bounding box center [842, 381] width 419 height 22
click at [1021, 536] on button "Save" at bounding box center [1032, 528] width 52 height 20
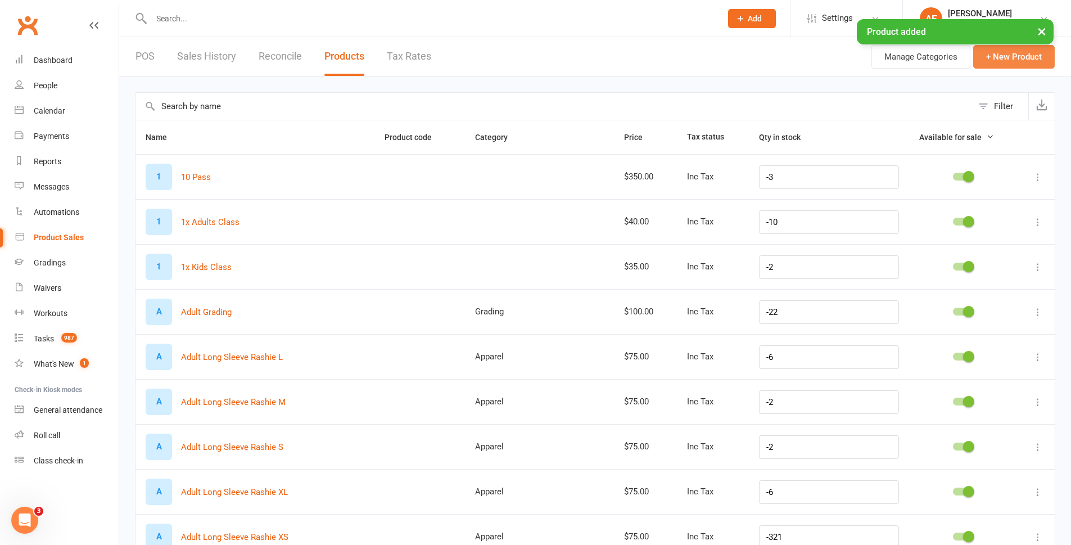
click at [1012, 62] on button "+ New Product" at bounding box center [1014, 57] width 82 height 24
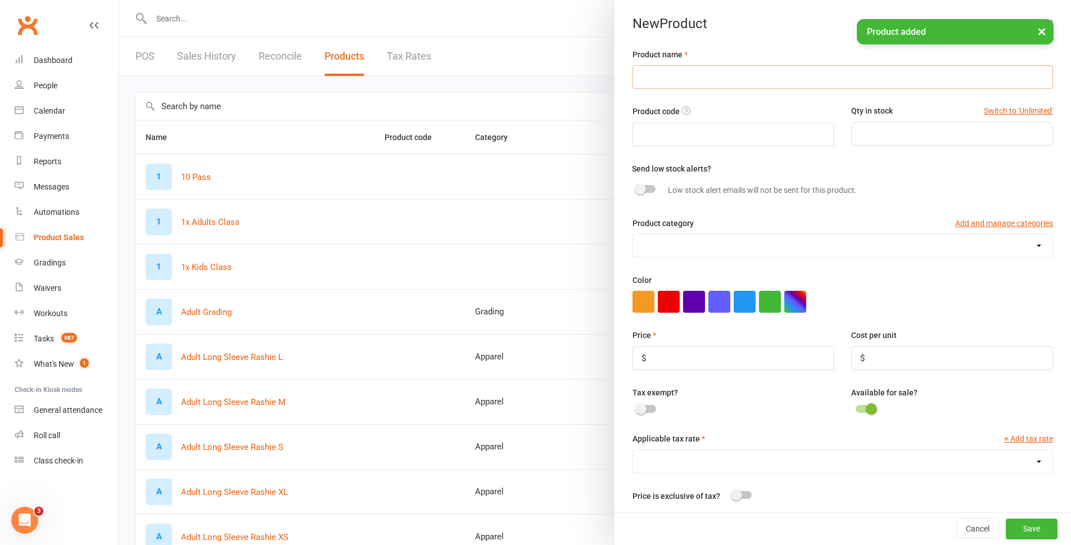
click at [707, 82] on input "text" at bounding box center [842, 77] width 421 height 24
paste input "KINGS Adult A1L Gi"
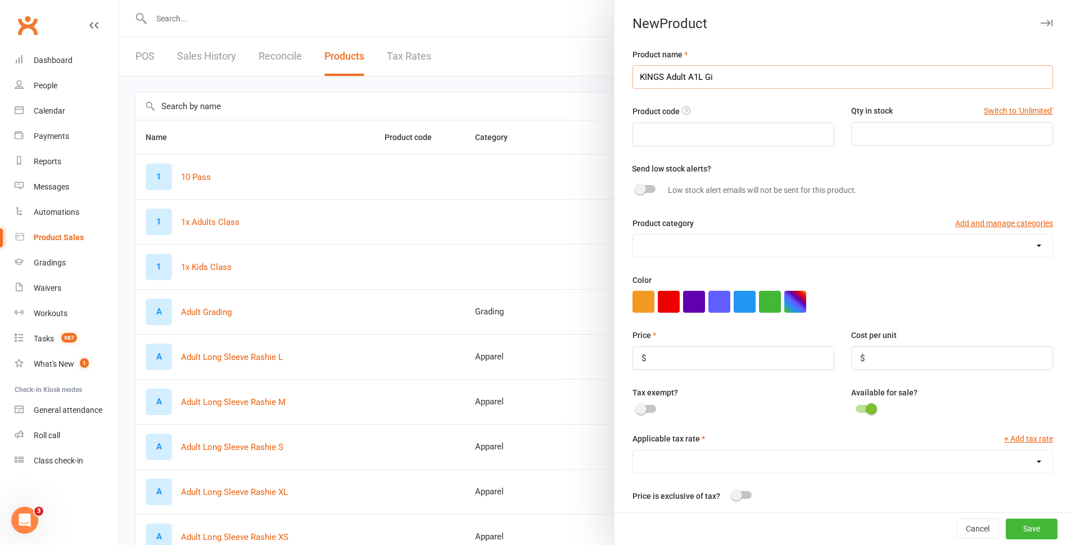
click at [693, 75] on input "KINGS Adult A1L Gi" at bounding box center [842, 77] width 421 height 24
type input "KINGS Adult A4L Gi"
click at [692, 365] on input "number" at bounding box center [733, 358] width 202 height 24
type input "229"
click at [882, 126] on input "number" at bounding box center [952, 134] width 202 height 24
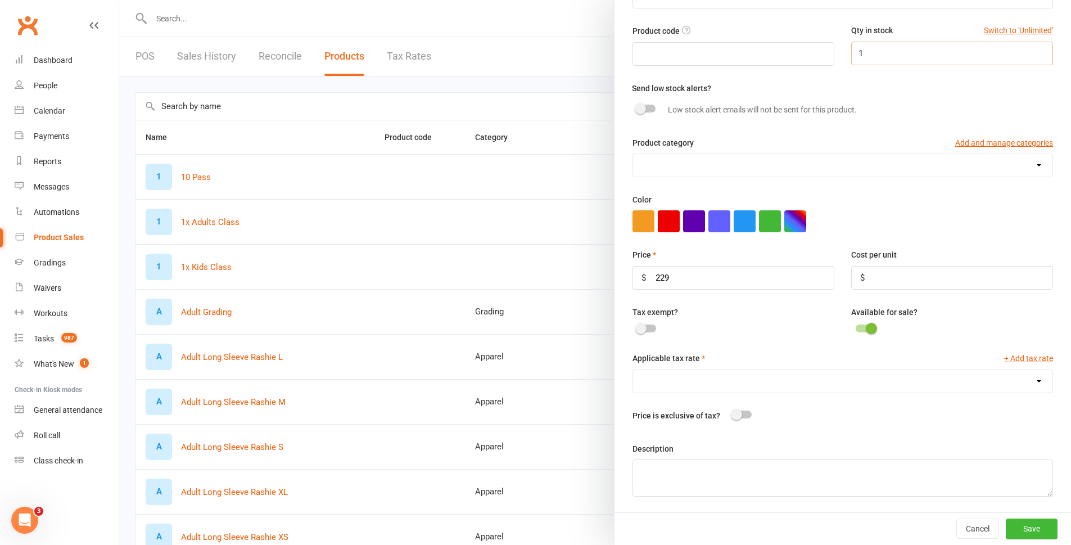
type input "1"
click at [689, 386] on select "GST (10.0%)" at bounding box center [842, 381] width 419 height 22
select select "446"
click at [633, 370] on select "GST (10.0%)" at bounding box center [842, 381] width 419 height 22
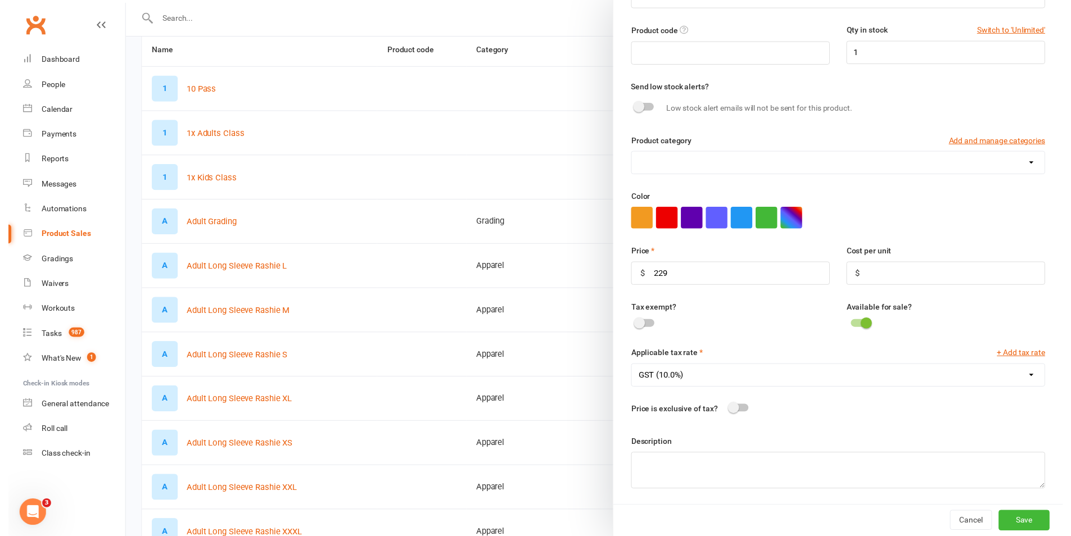
scroll to position [112, 0]
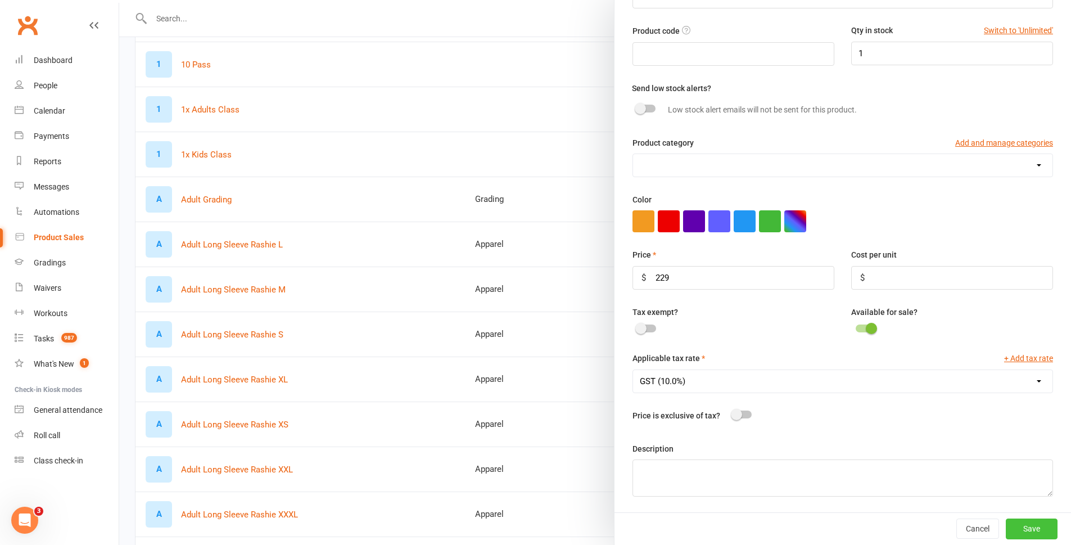
click at [1013, 522] on button "Save" at bounding box center [1032, 528] width 52 height 20
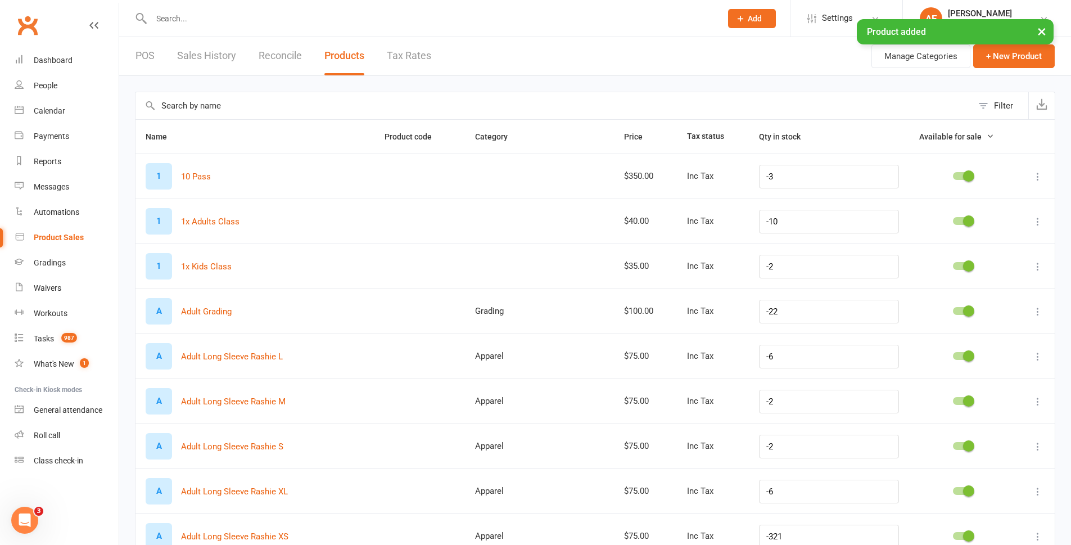
scroll to position [0, 0]
click at [996, 53] on button "+ New Product" at bounding box center [1014, 57] width 82 height 24
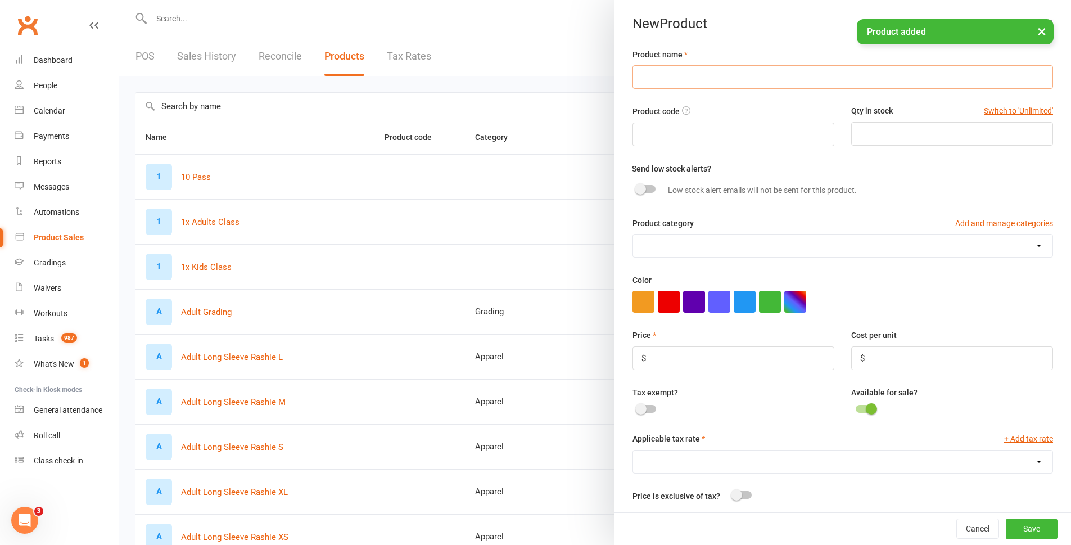
click at [635, 69] on input "text" at bounding box center [842, 77] width 421 height 24
paste input "KINGS Adult A1L Gi"
click at [694, 79] on input "KINGS Adult A1L Gi" at bounding box center [842, 77] width 421 height 24
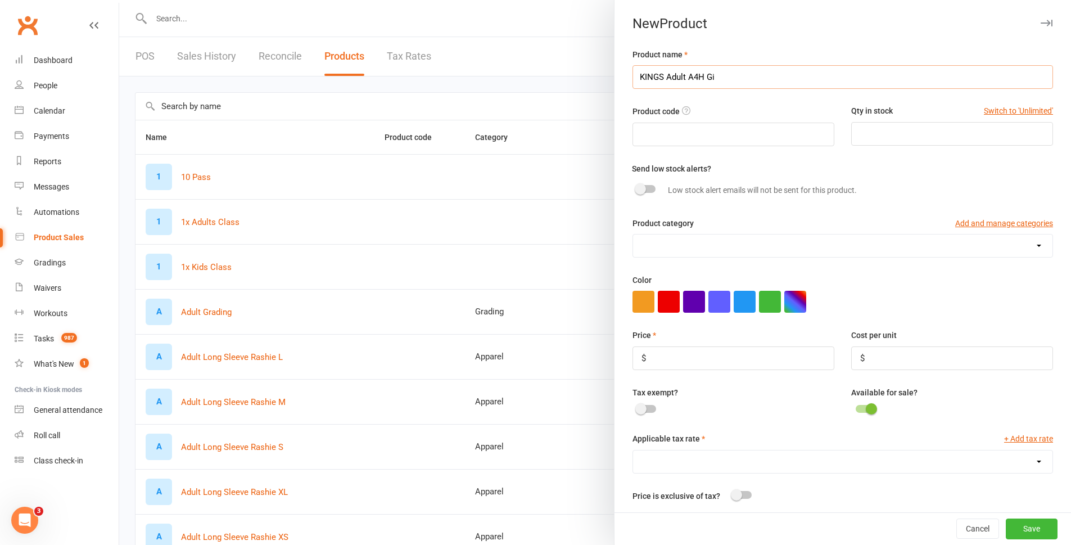
type input "KINGS Adult A4H Gi"
click at [931, 140] on input "number" at bounding box center [952, 134] width 202 height 24
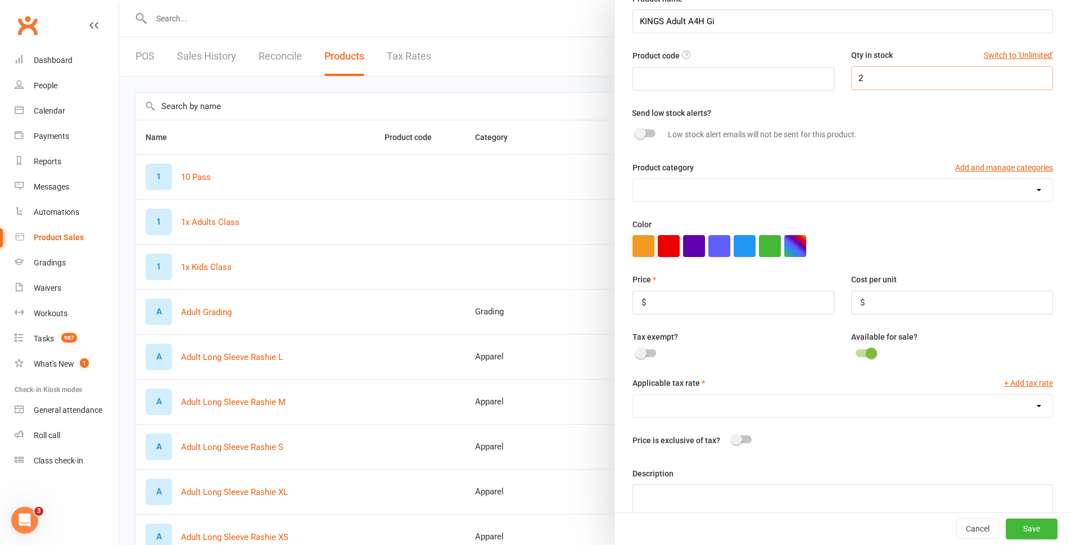
scroll to position [56, 0]
type input "2"
click at [672, 312] on input "number" at bounding box center [733, 302] width 202 height 24
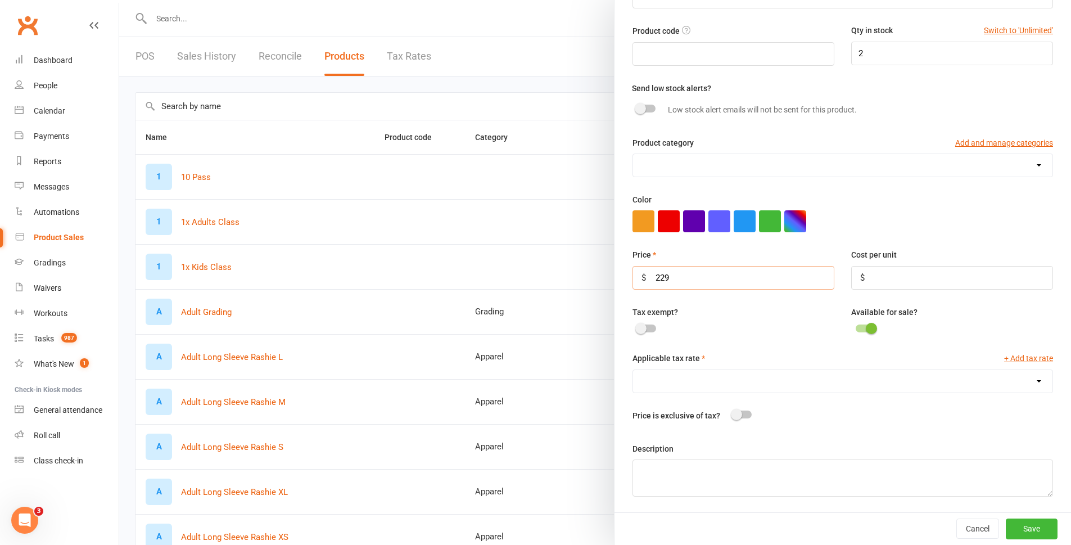
type input "229"
click at [670, 382] on select "GST (10.0%)" at bounding box center [842, 381] width 419 height 22
click at [680, 374] on select "GST (10.0%)" at bounding box center [842, 381] width 419 height 22
select select "446"
click at [633, 370] on select "GST (10.0%)" at bounding box center [842, 381] width 419 height 22
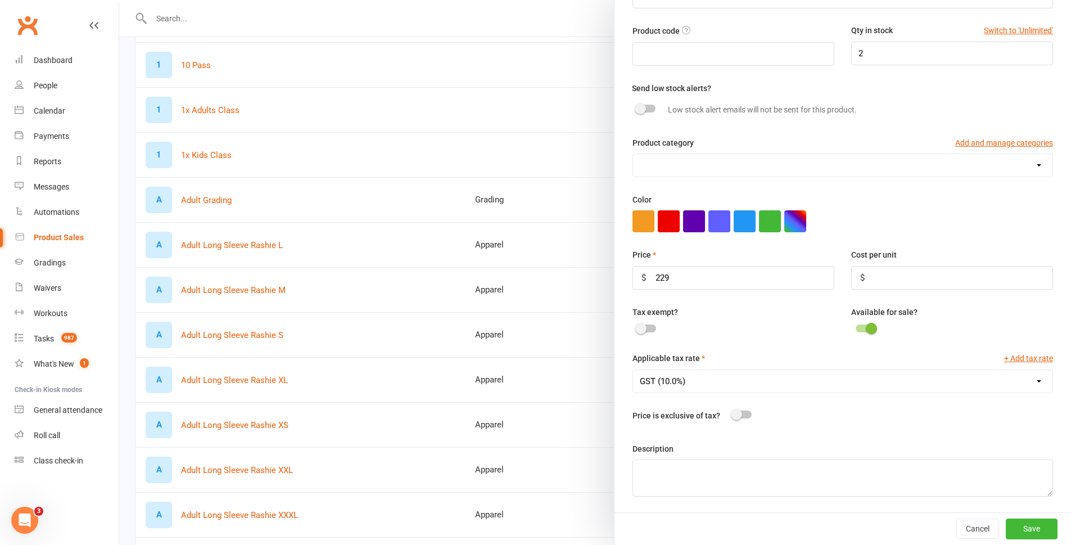
scroll to position [112, 0]
click at [1015, 527] on button "Save" at bounding box center [1032, 528] width 52 height 20
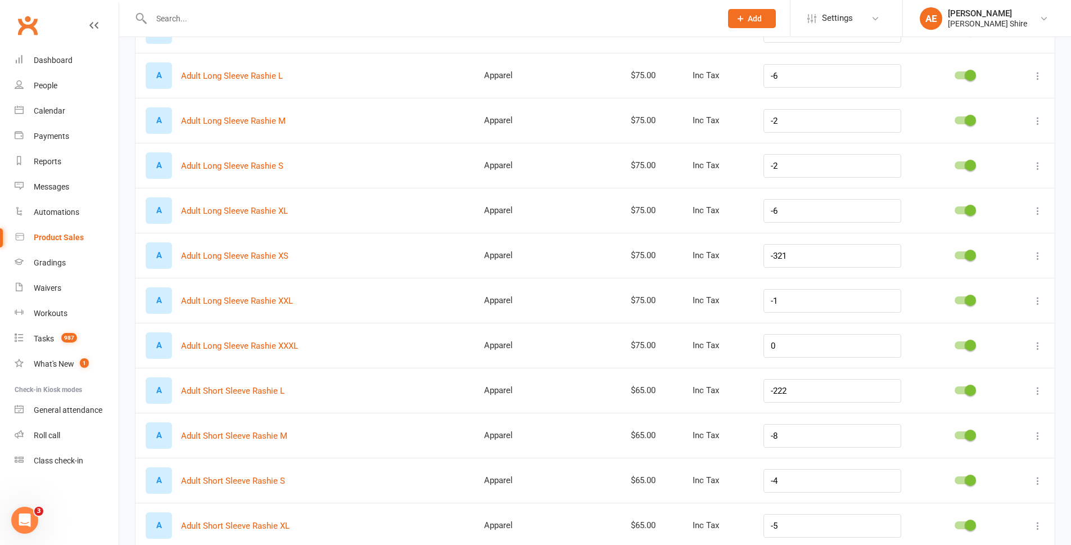
scroll to position [0, 0]
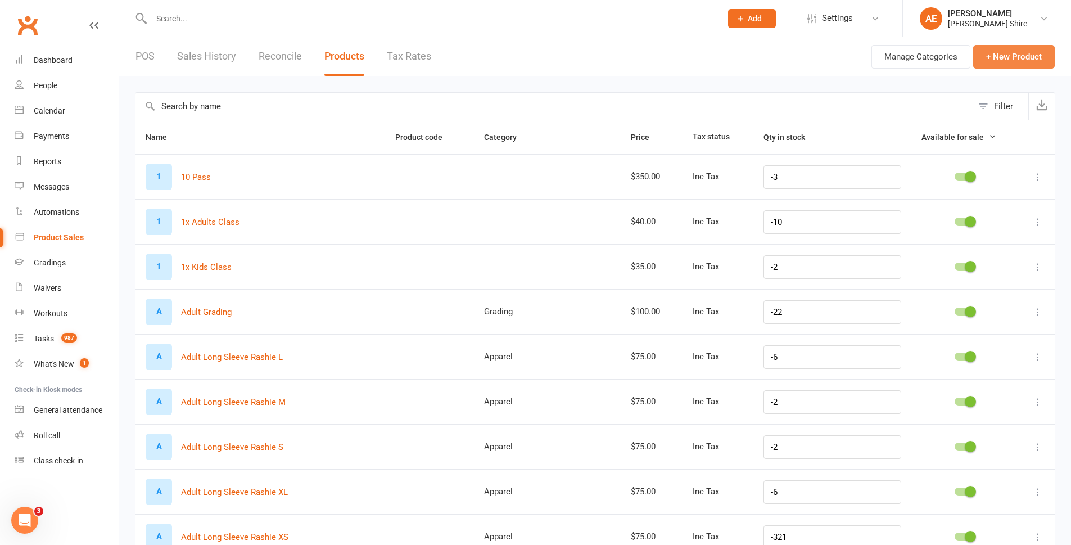
click at [995, 58] on button "+ New Product" at bounding box center [1014, 57] width 82 height 24
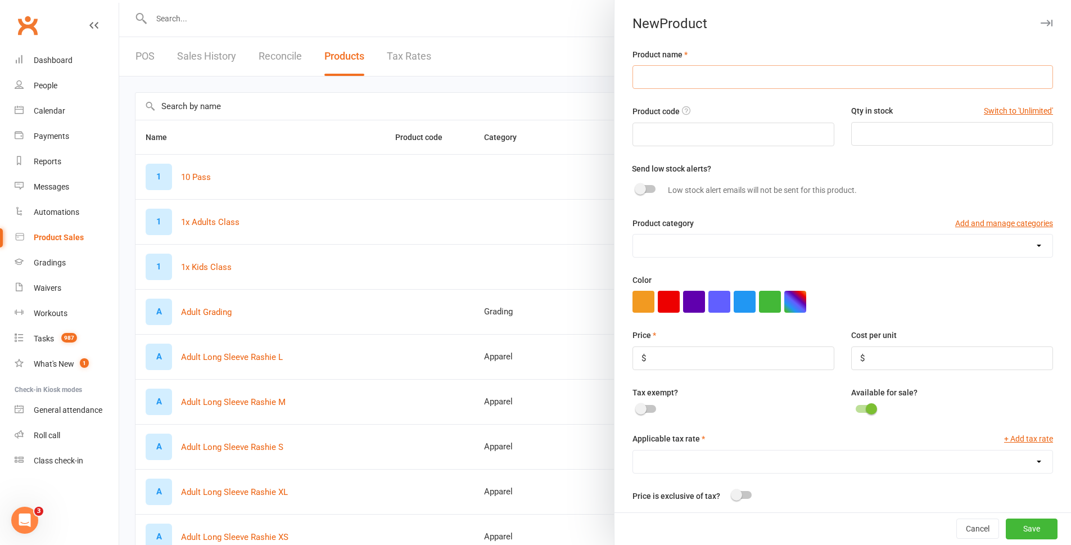
click at [647, 73] on input "text" at bounding box center [842, 77] width 421 height 24
click at [650, 73] on input "Premium Adult" at bounding box center [842, 77] width 421 height 24
click at [720, 76] on input "PREMIUM Adult" at bounding box center [842, 77] width 421 height 24
drag, startPoint x: 732, startPoint y: 76, endPoint x: 617, endPoint y: 82, distance: 114.8
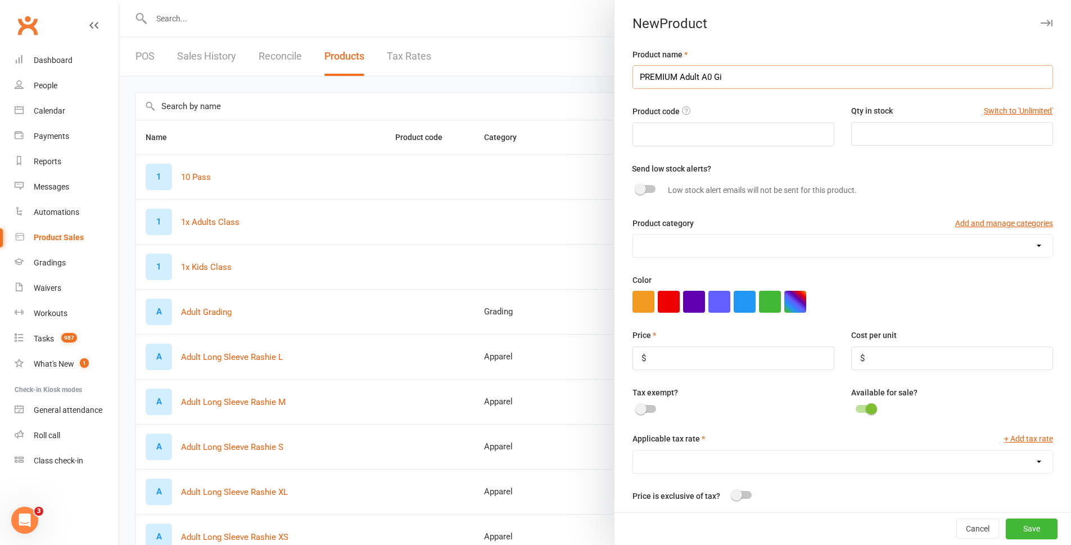
click at [617, 82] on div "Product name PREMIUM Adult A0 Gi Product code Qty in stock Switch to 'Unlimited…" at bounding box center [842, 320] width 457 height 545
type input "PREMIUM Adult A0 Gi"
click at [894, 134] on input "number" at bounding box center [952, 134] width 202 height 24
type input "2"
click at [669, 356] on input "number" at bounding box center [733, 358] width 202 height 24
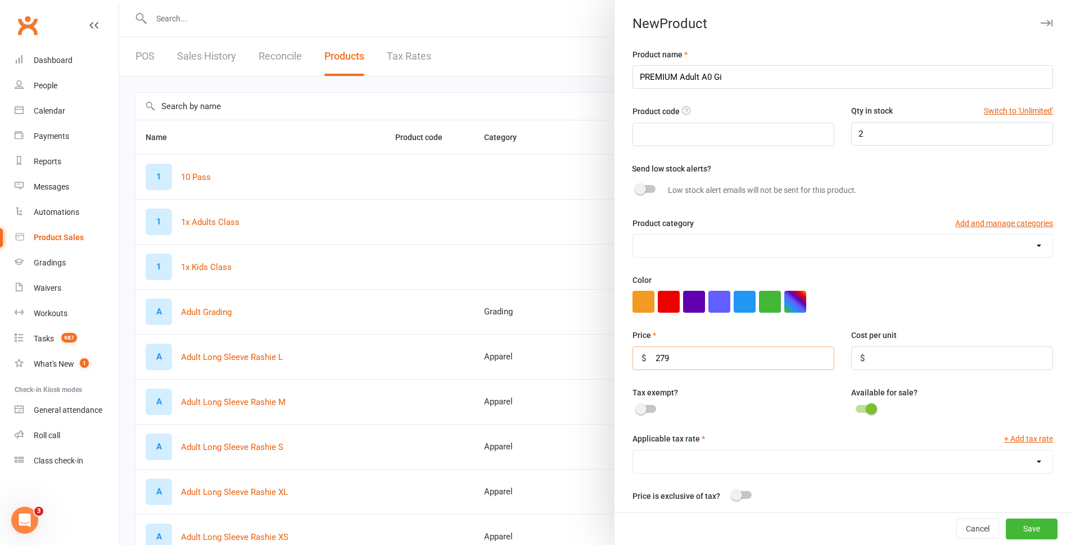
type input "279"
click at [707, 457] on select "GST (10.0%)" at bounding box center [842, 461] width 419 height 22
select select "446"
click at [633, 453] on select "GST (10.0%)" at bounding box center [842, 461] width 419 height 22
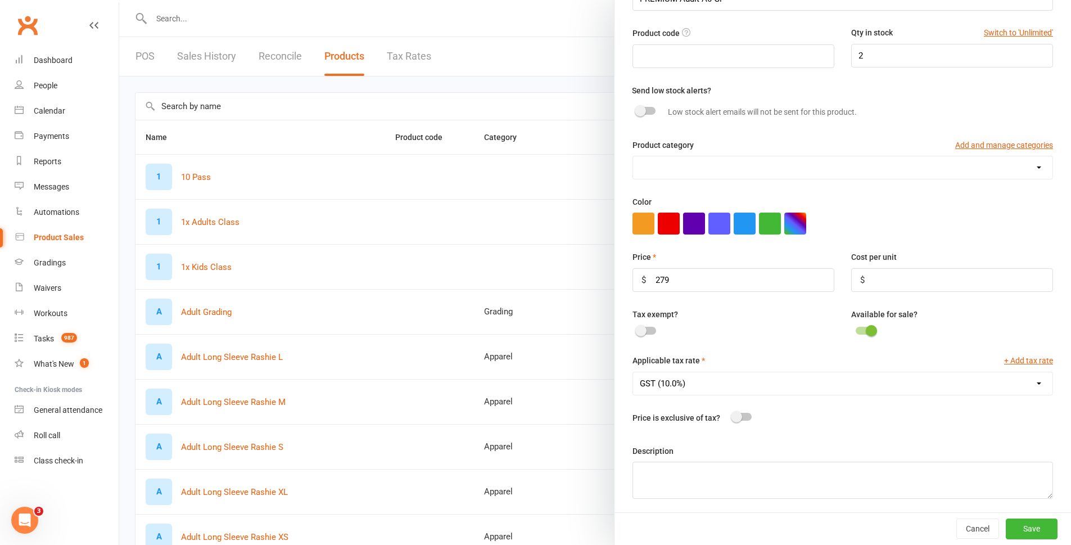
scroll to position [85, 0]
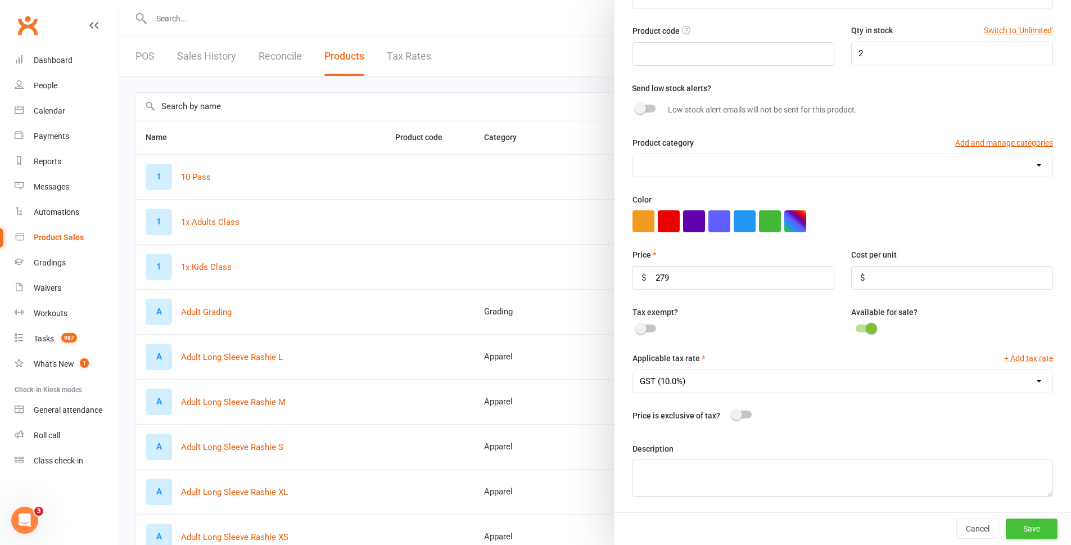
click at [1029, 526] on button "Save" at bounding box center [1032, 528] width 52 height 20
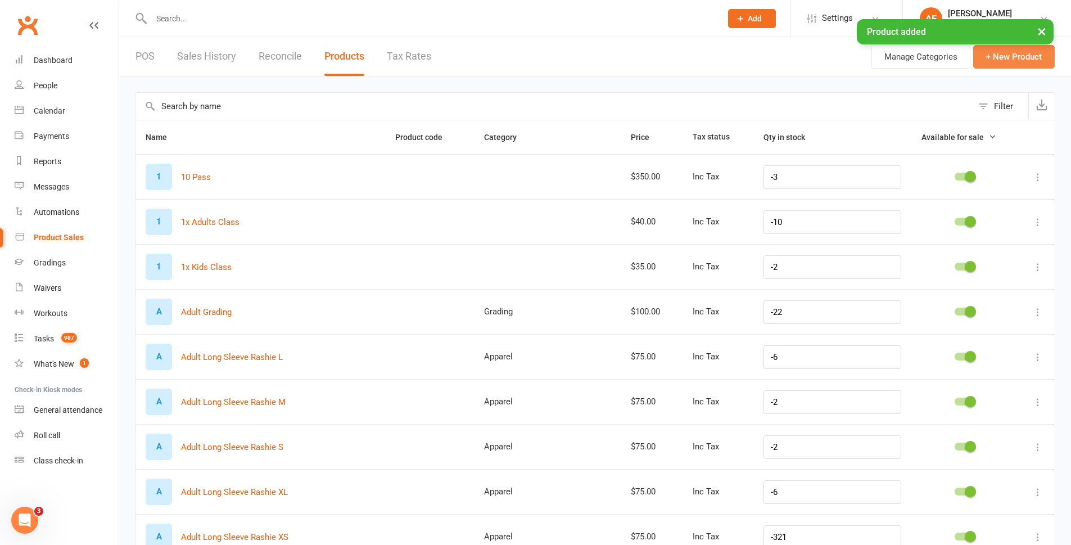
click at [1001, 53] on button "+ New Product" at bounding box center [1014, 57] width 82 height 24
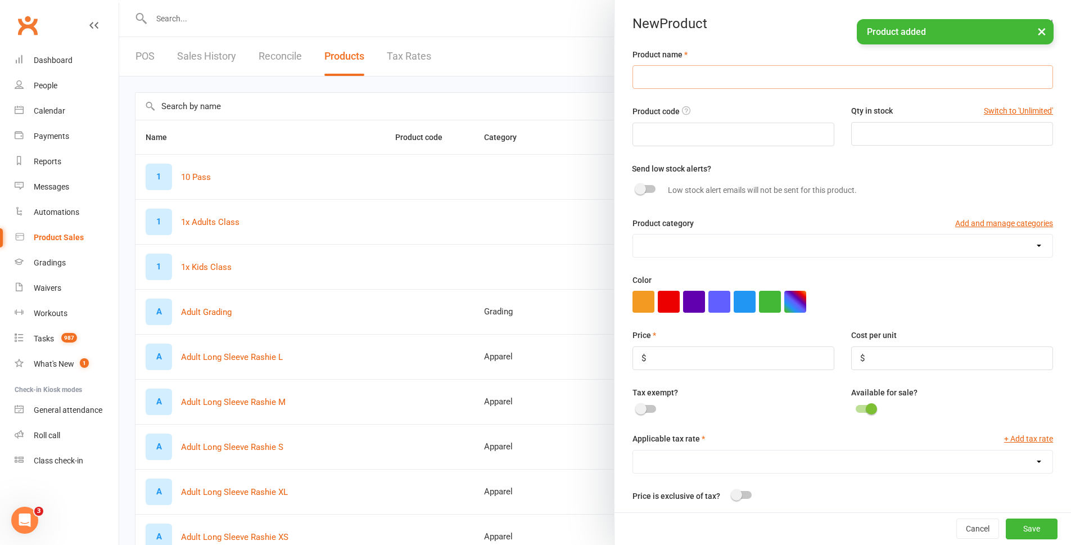
click at [671, 83] on input "text" at bounding box center [842, 77] width 421 height 24
paste input "PREMIUM Adult A0 Gi"
click at [703, 76] on input "PREMIUM Adult A0 Gi" at bounding box center [842, 77] width 421 height 24
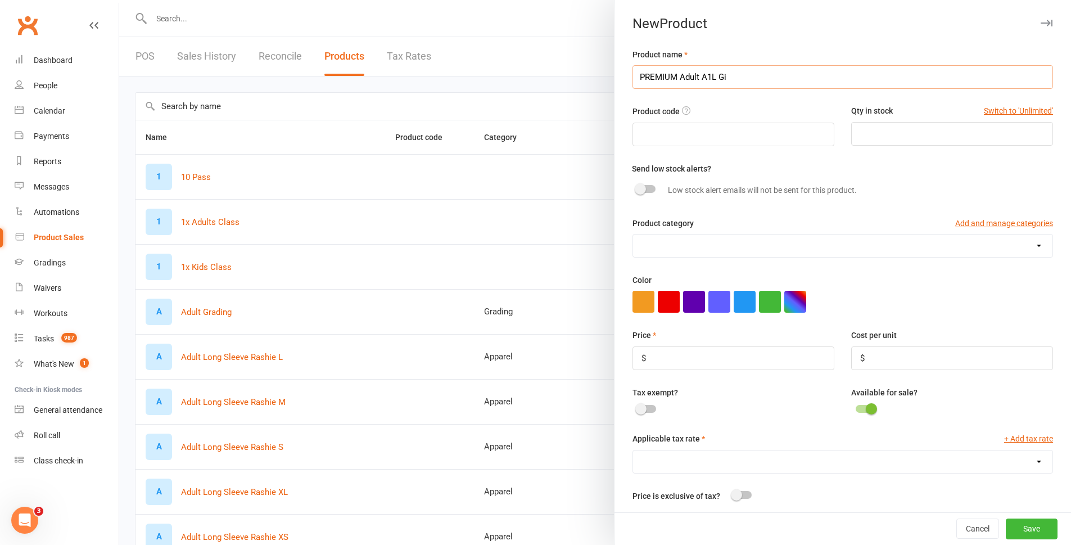
type input "PREMIUM Adult A1L Gi"
click at [858, 133] on input "number" at bounding box center [952, 134] width 202 height 24
type input "1"
type input "3"
click at [672, 352] on input "number" at bounding box center [733, 358] width 202 height 24
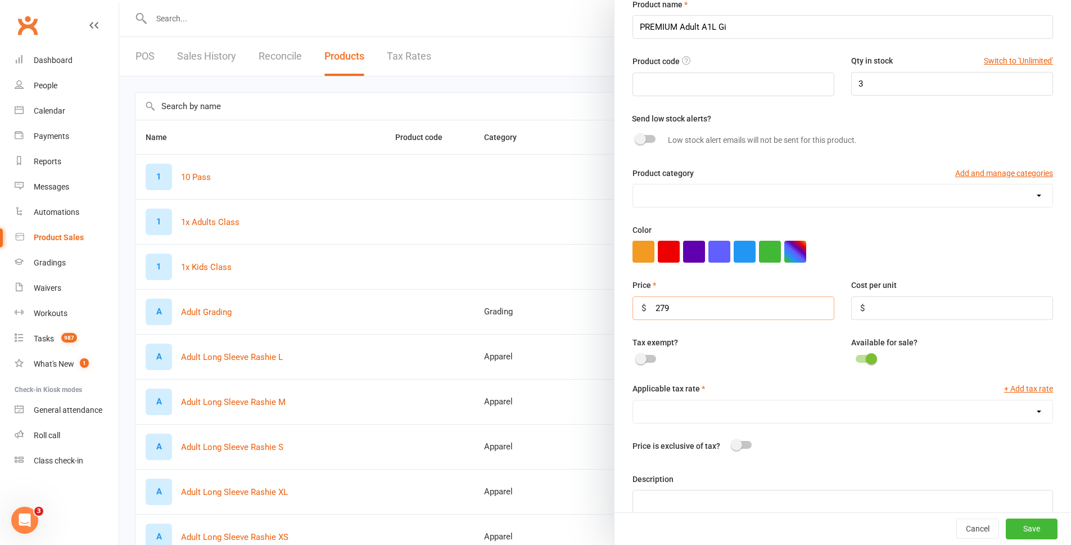
scroll to position [56, 0]
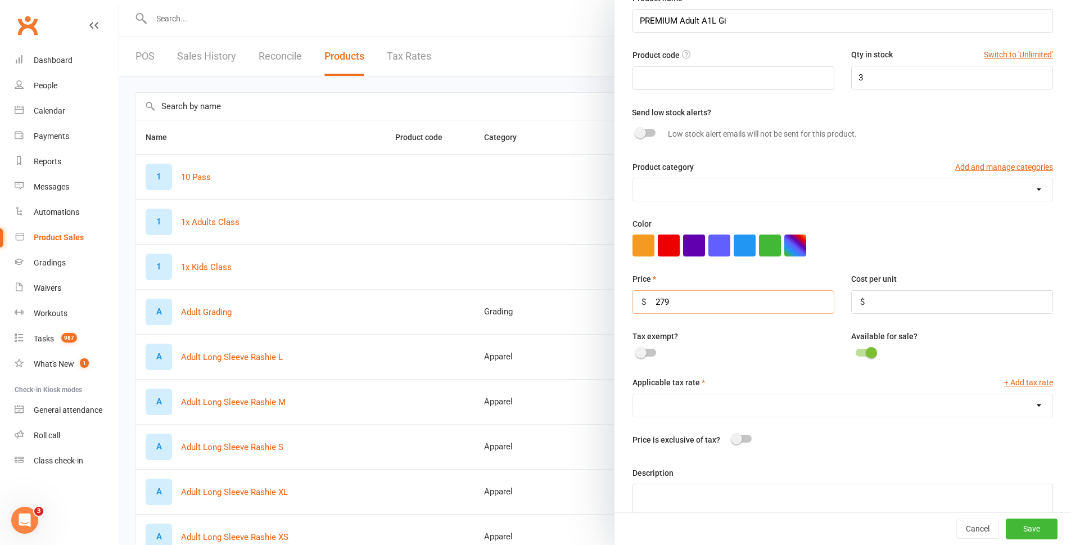
type input "279"
click at [658, 404] on select "GST (10.0%)" at bounding box center [842, 405] width 419 height 22
select select "446"
click at [633, 397] on select "GST (10.0%)" at bounding box center [842, 405] width 419 height 22
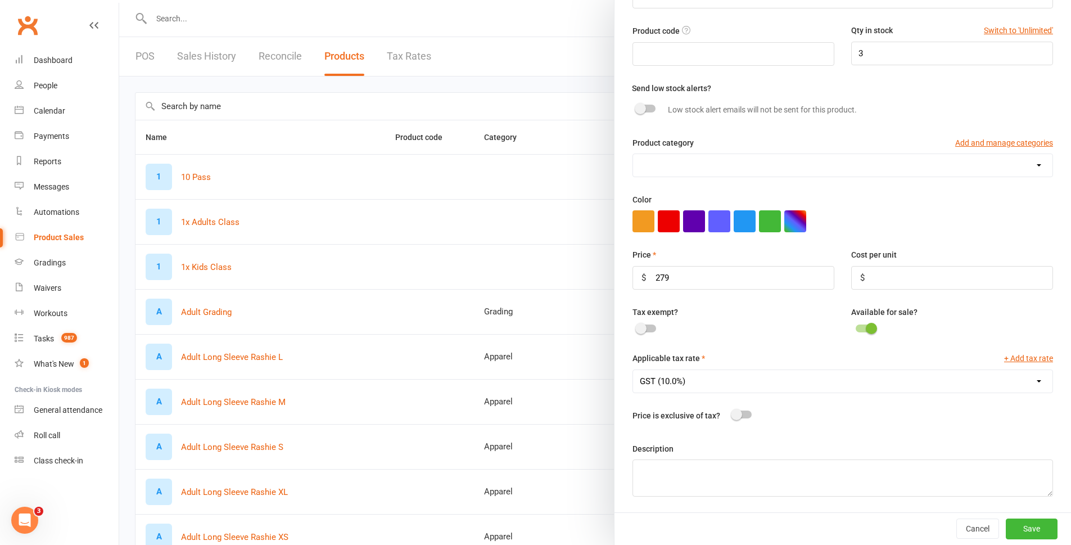
scroll to position [85, 0]
click at [1014, 528] on button "Save" at bounding box center [1032, 528] width 52 height 20
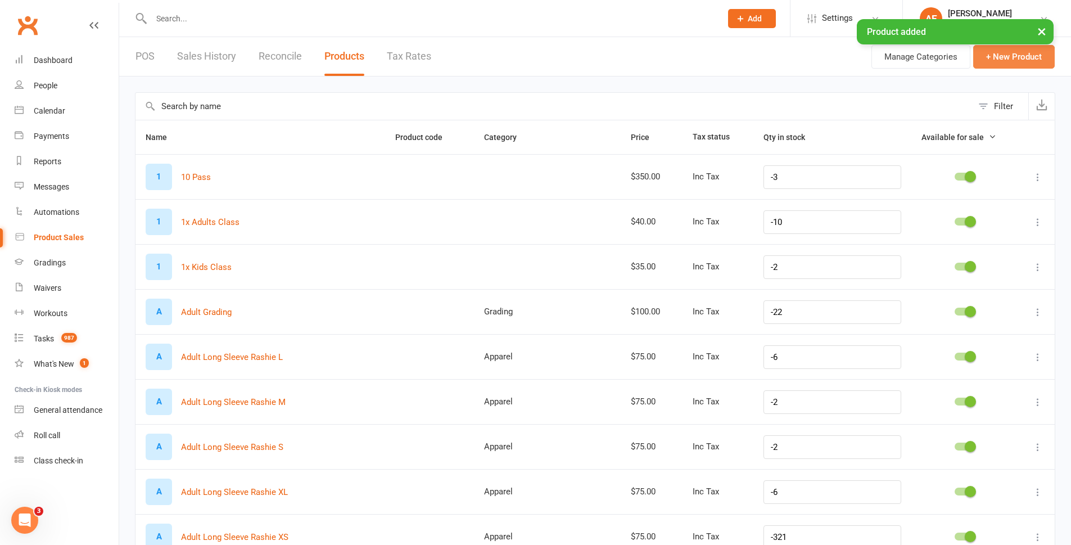
click at [1007, 49] on button "+ New Product" at bounding box center [1014, 57] width 82 height 24
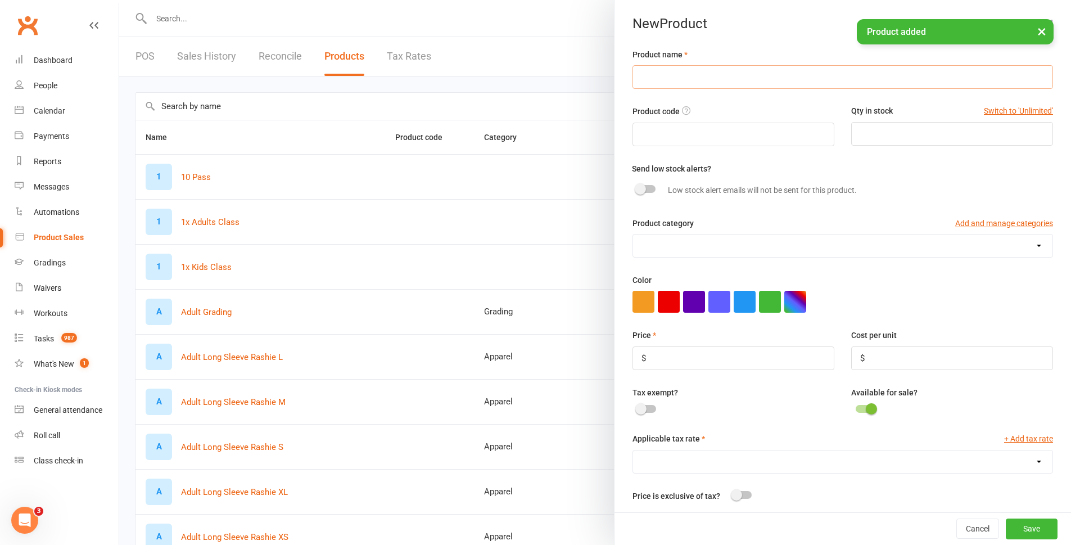
click at [693, 78] on input "text" at bounding box center [842, 77] width 421 height 24
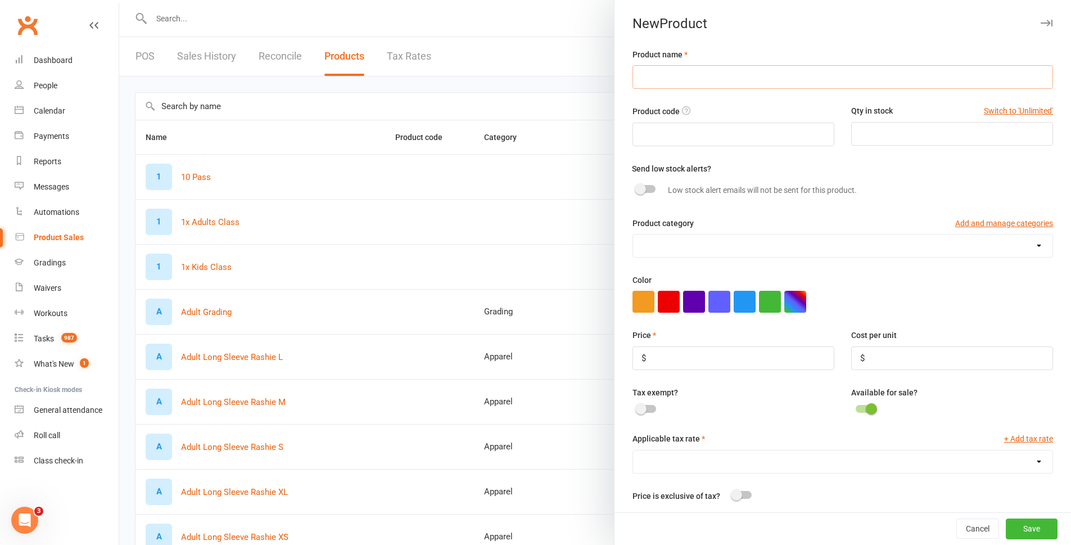
paste input "PREMIUM Adult A0 Gi"
click at [703, 75] on input "PREMIUM Adult A0 Gi" at bounding box center [842, 77] width 421 height 24
type input "PREMIUM Adult A1 Gi"
click at [941, 134] on input "number" at bounding box center [952, 134] width 202 height 24
type input "2"
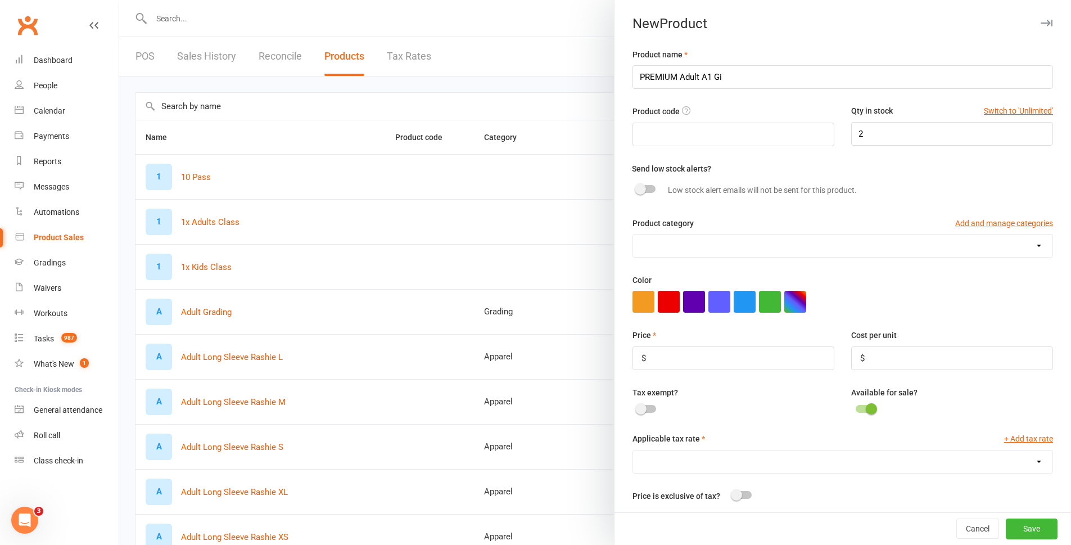
click at [689, 252] on select "Apparel Consumable training supplies F&B Grading Membership Visitation fees" at bounding box center [842, 245] width 419 height 22
click at [669, 370] on input "number" at bounding box center [733, 358] width 202 height 24
type input "279"
click at [709, 471] on select "GST (10.0%)" at bounding box center [842, 461] width 419 height 22
select select "446"
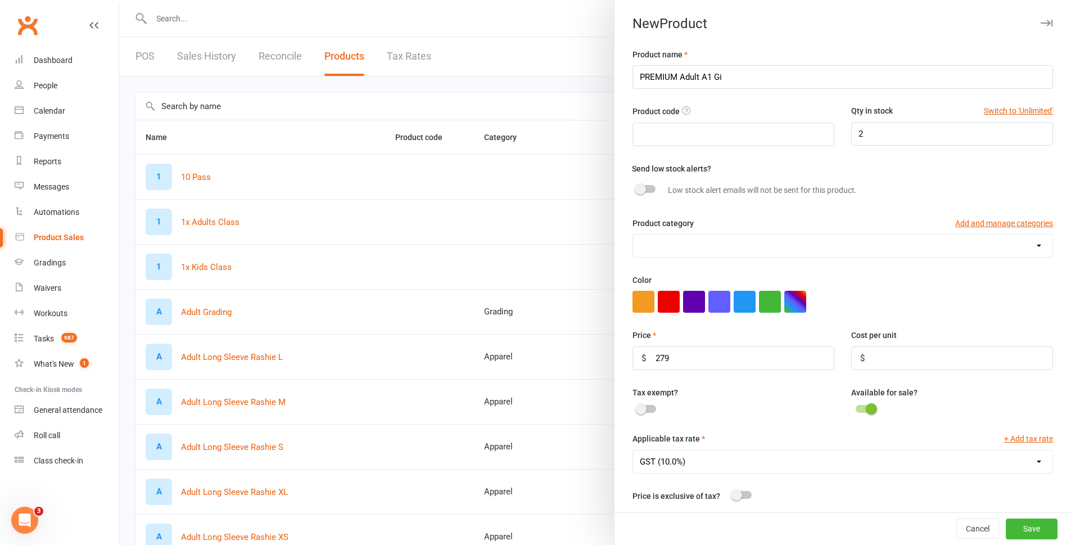
click at [633, 453] on select "GST (10.0%)" at bounding box center [842, 461] width 419 height 22
click at [1021, 529] on button "Save" at bounding box center [1032, 529] width 52 height 20
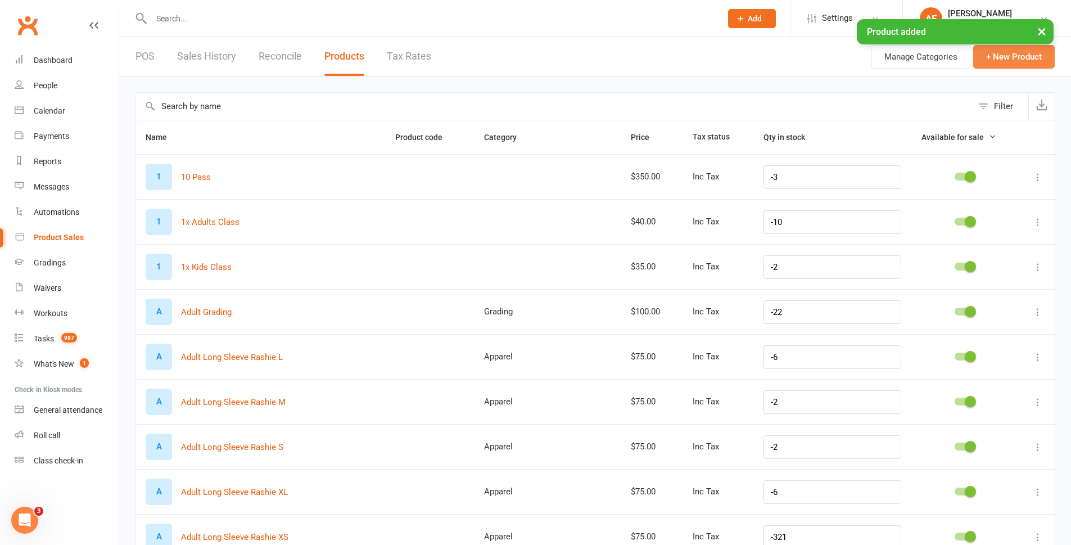
click at [997, 59] on button "+ New Product" at bounding box center [1014, 57] width 82 height 24
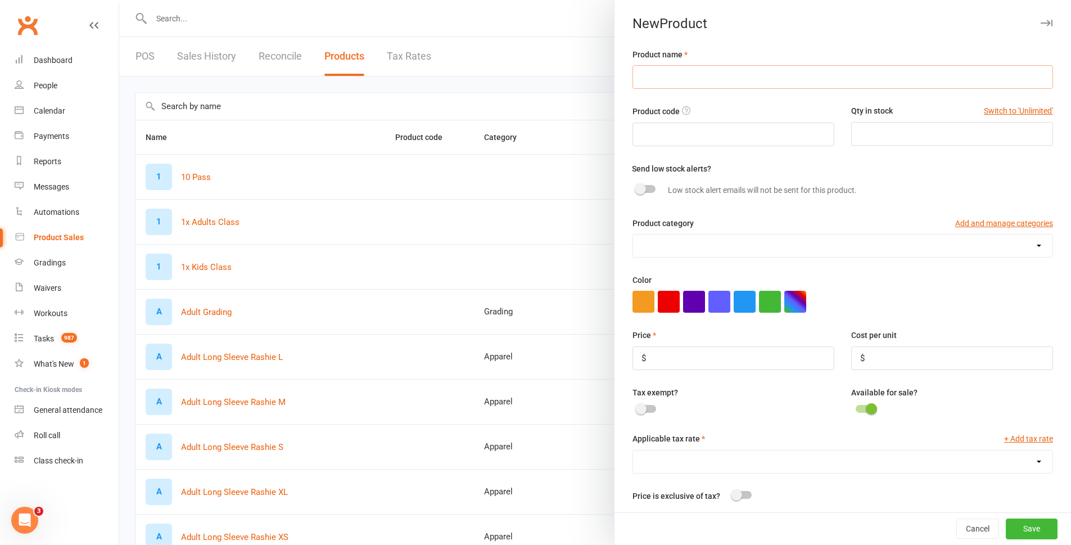
click at [717, 84] on input "text" at bounding box center [842, 77] width 421 height 24
paste input "PREMIUM Adult A0 Gi"
click at [709, 72] on input "PREMIUM Adult A0 Gi" at bounding box center [842, 77] width 421 height 24
type input "PREMIUM Adult A2 Gi"
click at [650, 244] on select "Apparel Consumable training supplies F&B Grading Membership Visitation fees" at bounding box center [842, 245] width 419 height 22
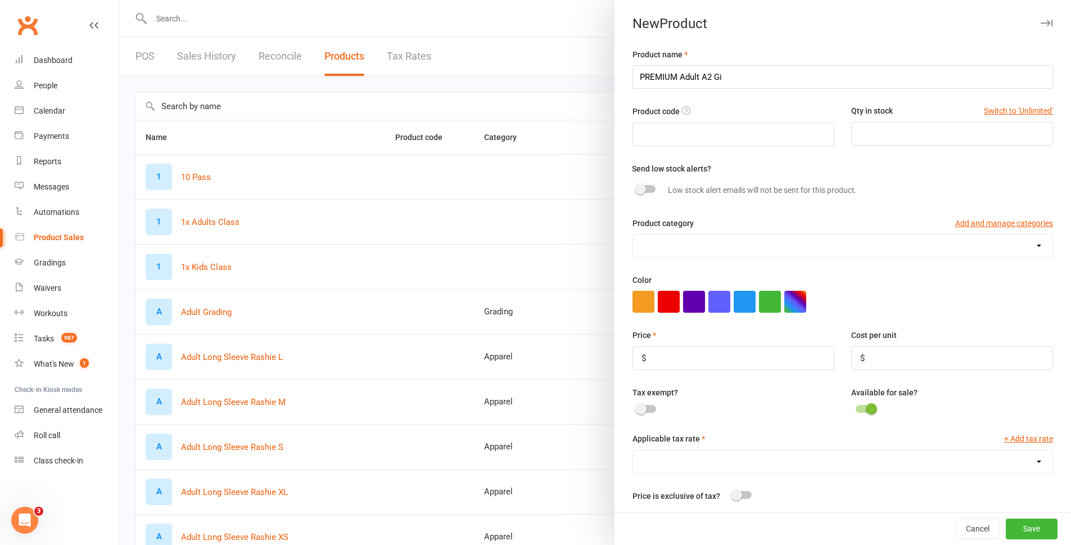
click at [650, 244] on select "Apparel Consumable training supplies F&B Grading Membership Visitation fees" at bounding box center [842, 245] width 419 height 22
click at [670, 359] on input "number" at bounding box center [733, 358] width 202 height 24
type input "279"
click at [897, 141] on input "number" at bounding box center [952, 134] width 202 height 24
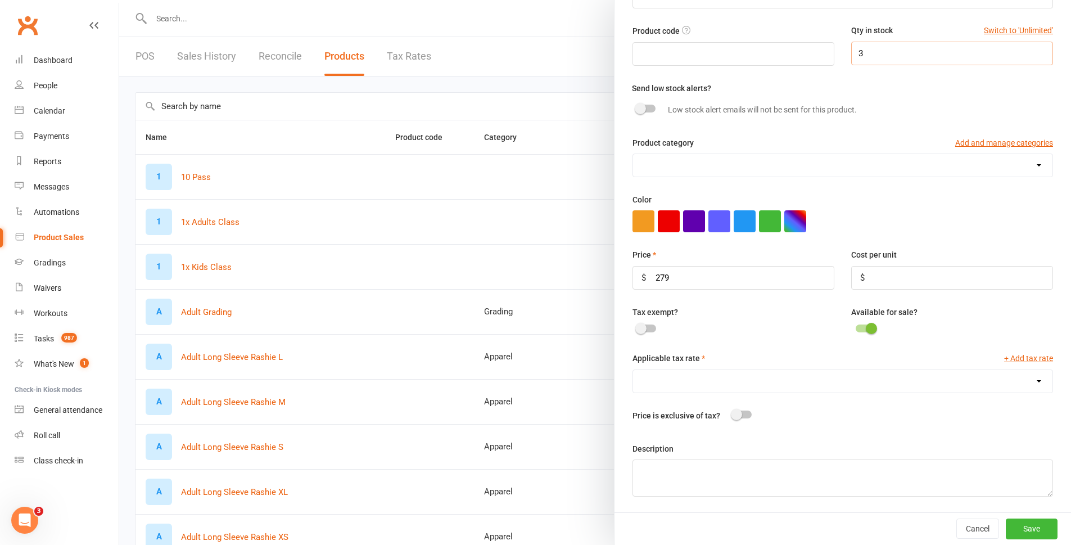
type input "3"
click at [685, 374] on select "GST (10.0%)" at bounding box center [842, 381] width 419 height 22
select select "446"
click at [633, 370] on select "GST (10.0%)" at bounding box center [842, 381] width 419 height 22
click at [1006, 523] on button "Save" at bounding box center [1032, 528] width 52 height 20
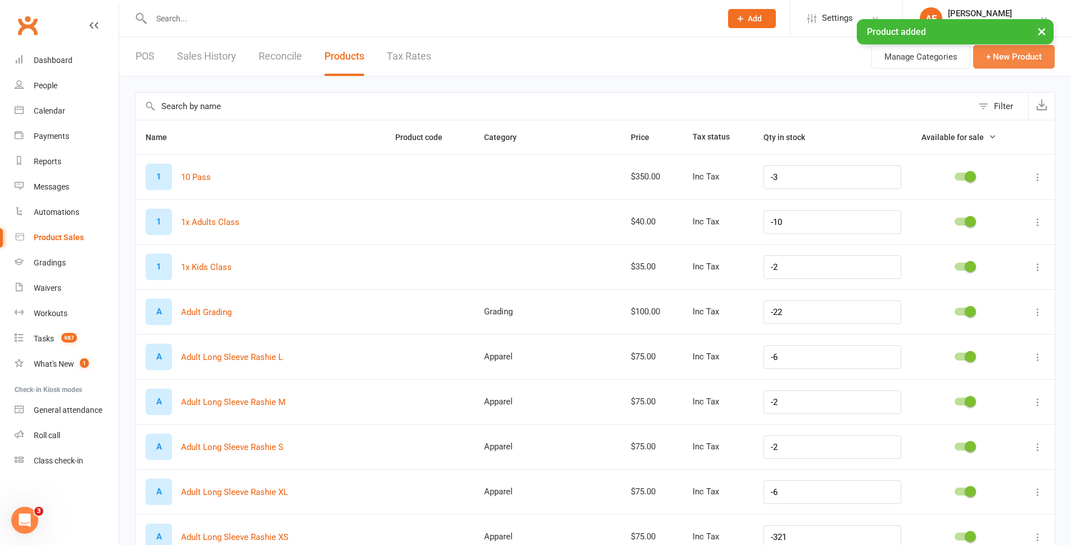
click at [987, 56] on button "+ New Product" at bounding box center [1014, 57] width 82 height 24
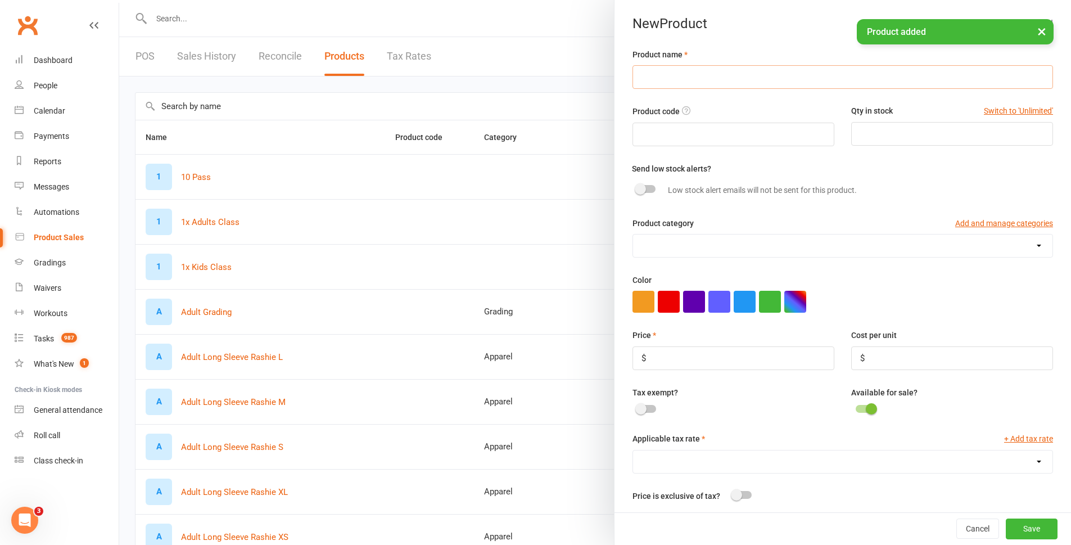
click at [665, 78] on input "text" at bounding box center [842, 77] width 421 height 24
paste input "PREMIUM Adult A0 Gi"
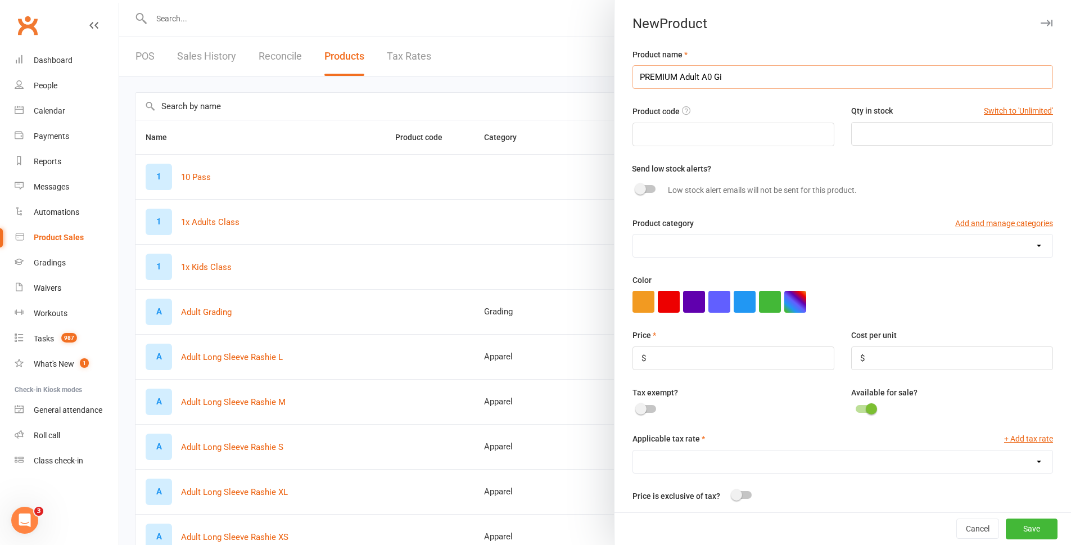
click at [705, 78] on input "PREMIUM Adult A0 Gi" at bounding box center [842, 77] width 421 height 24
type input "PREMIUM Adult A3 Gi"
click at [900, 139] on input "number" at bounding box center [952, 134] width 202 height 24
type input "1"
click at [740, 352] on input "number" at bounding box center [733, 358] width 202 height 24
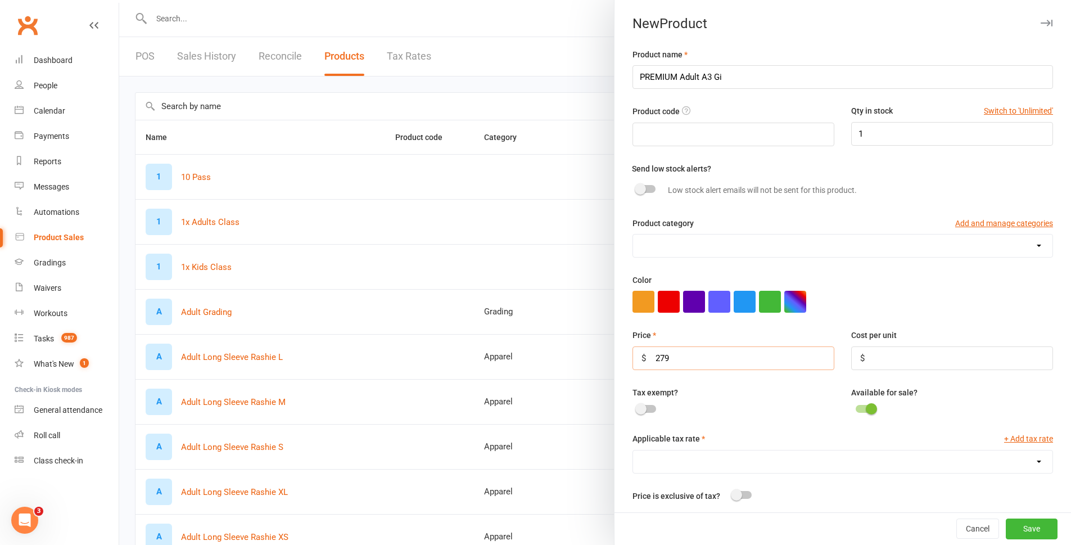
type input "279"
click at [740, 470] on select "GST (10.0%)" at bounding box center [842, 461] width 419 height 22
select select "446"
click at [633, 453] on select "GST (10.0%)" at bounding box center [842, 461] width 419 height 22
click at [1015, 532] on button "Save" at bounding box center [1032, 529] width 52 height 20
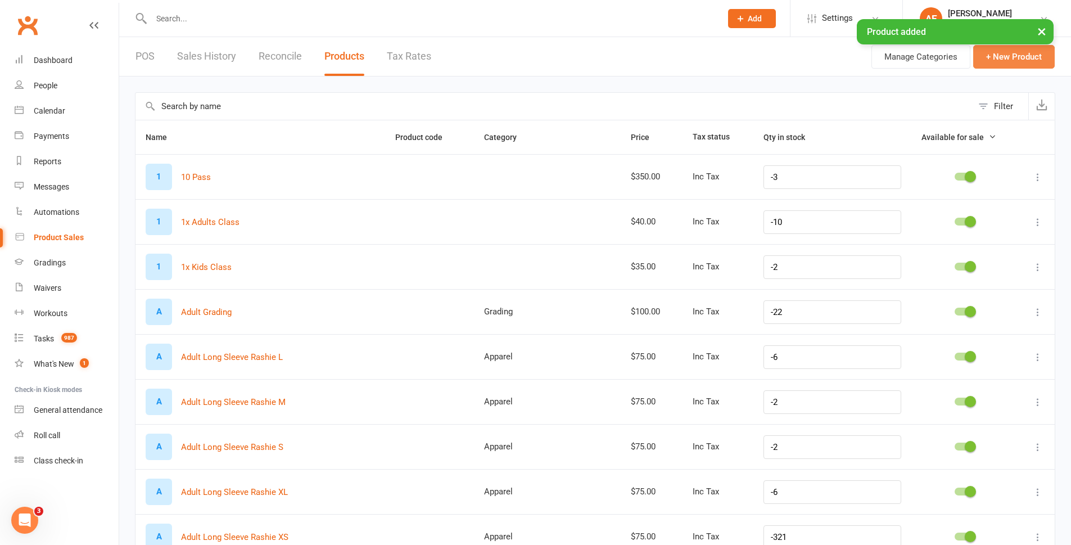
click at [1024, 52] on button "+ New Product" at bounding box center [1014, 57] width 82 height 24
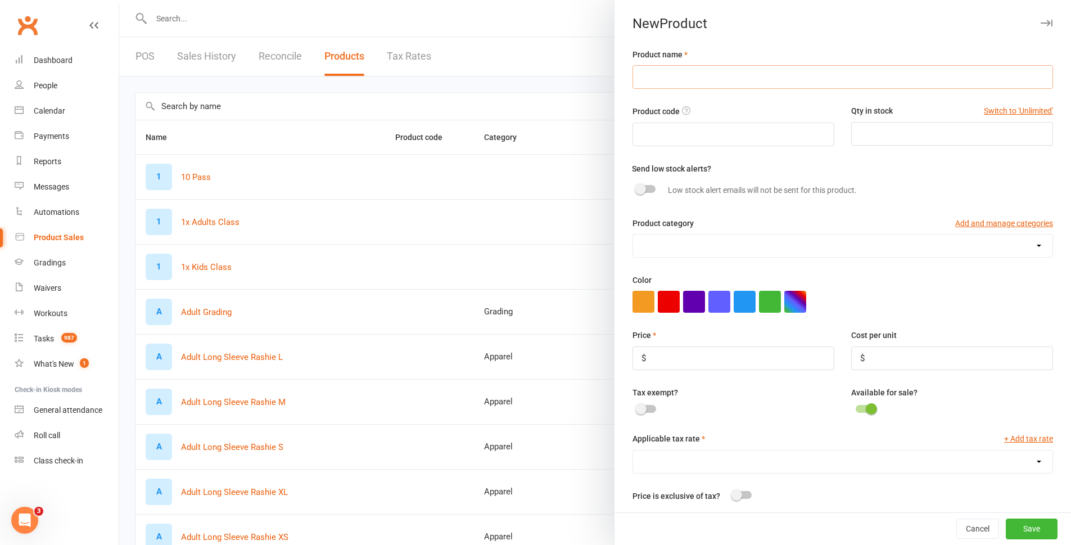
click at [670, 78] on input "text" at bounding box center [842, 77] width 421 height 24
paste input "PREMIUM Adult A0 Gi"
click at [699, 75] on input "PREMIUM Adult A0 Gi" at bounding box center [842, 77] width 421 height 24
click at [706, 74] on input "PREMIUM Adult A0 Gi" at bounding box center [842, 77] width 421 height 24
type input "PREMIUM Adult A3L Gi"
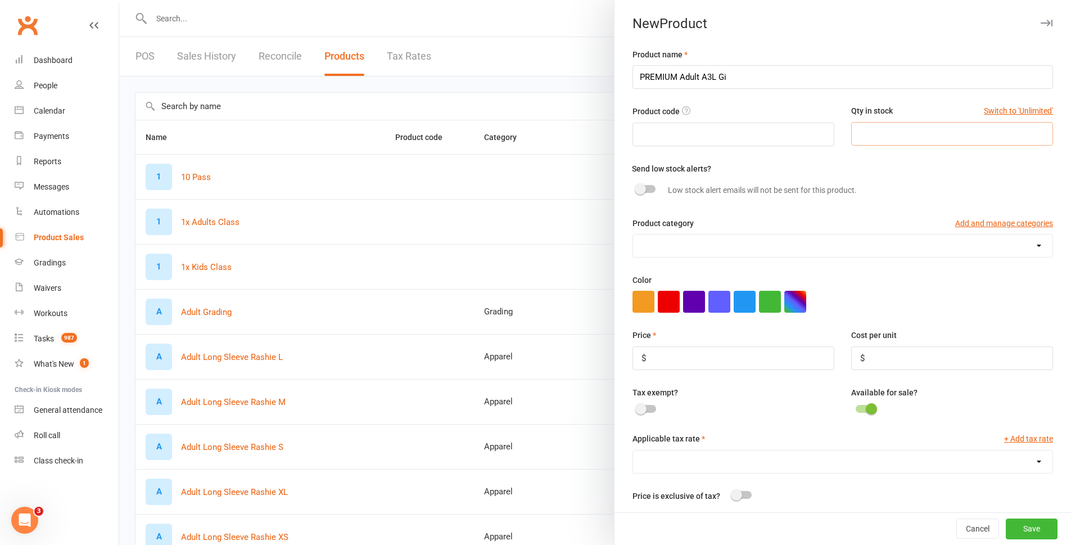
click at [870, 126] on input "number" at bounding box center [952, 134] width 202 height 24
type input "2"
click at [660, 363] on input "number" at bounding box center [733, 358] width 202 height 24
type input "279"
click at [704, 458] on select "GST (10.0%)" at bounding box center [842, 461] width 419 height 22
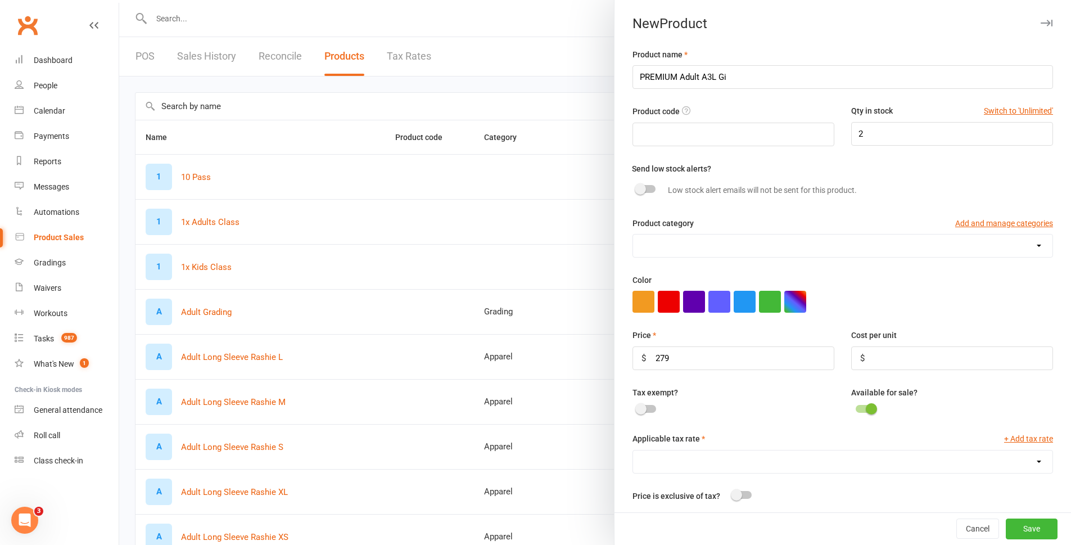
select select "446"
click at [633, 453] on select "GST (10.0%)" at bounding box center [842, 461] width 419 height 22
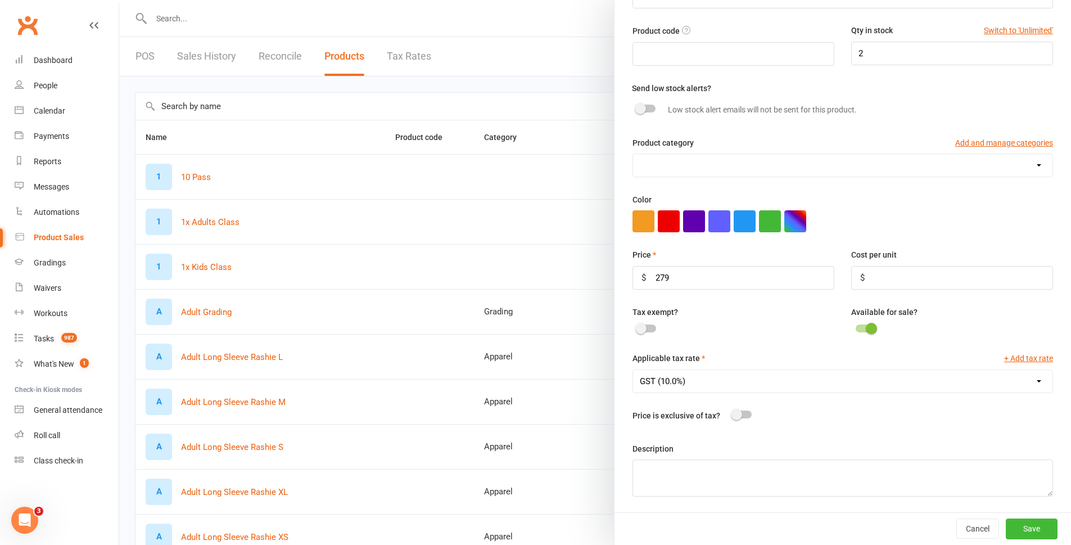
click at [694, 149] on div "Product category Add and manage categories" at bounding box center [842, 145] width 421 height 17
click at [693, 167] on select "Apparel Consumable training supplies F&B Grading Membership Visitation fees" at bounding box center [842, 165] width 419 height 22
select select "689"
click at [633, 154] on select "Apparel Consumable training supplies F&B Grading Membership Visitation fees" at bounding box center [842, 165] width 419 height 22
click at [1016, 528] on button "Save" at bounding box center [1032, 528] width 52 height 20
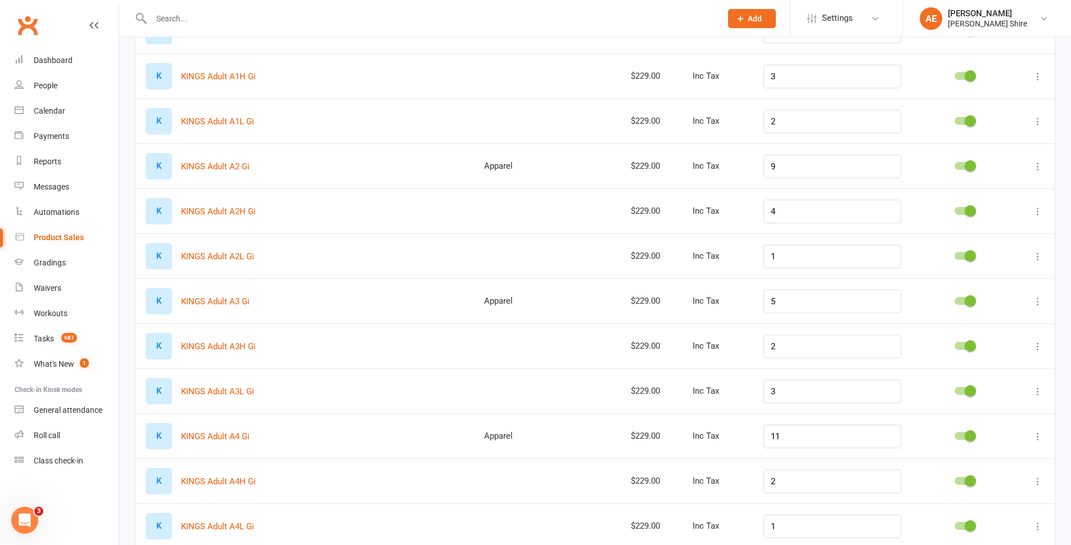
scroll to position [1349, 0]
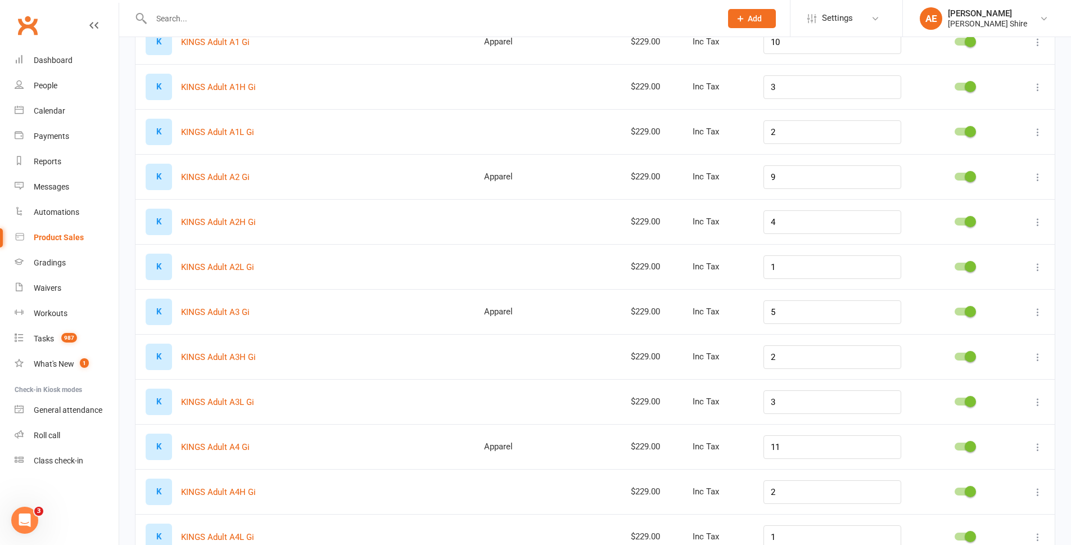
click at [1044, 218] on button at bounding box center [1037, 221] width 13 height 13
click at [988, 237] on link "Edit product" at bounding box center [979, 244] width 111 height 22
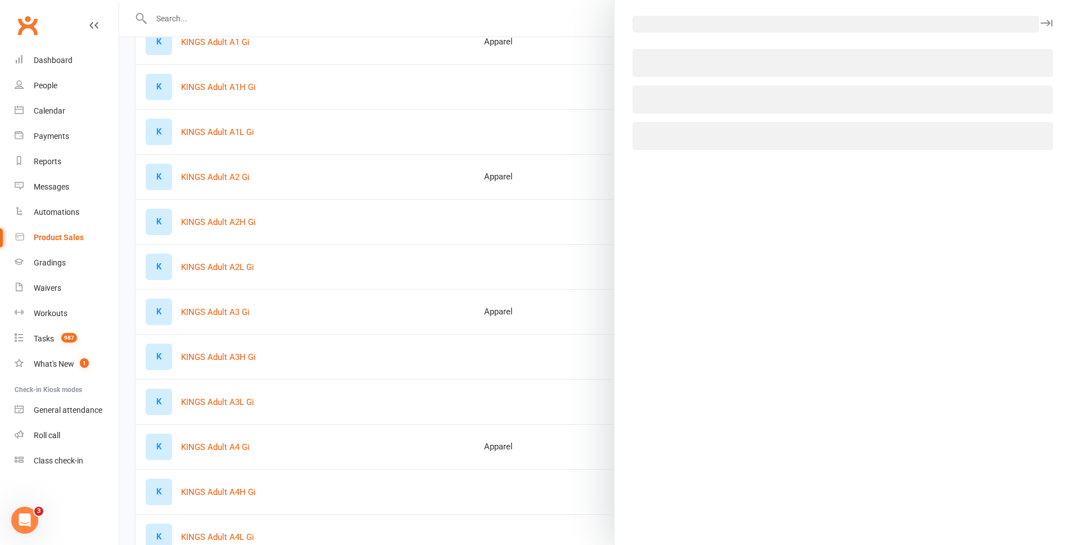
select select "446"
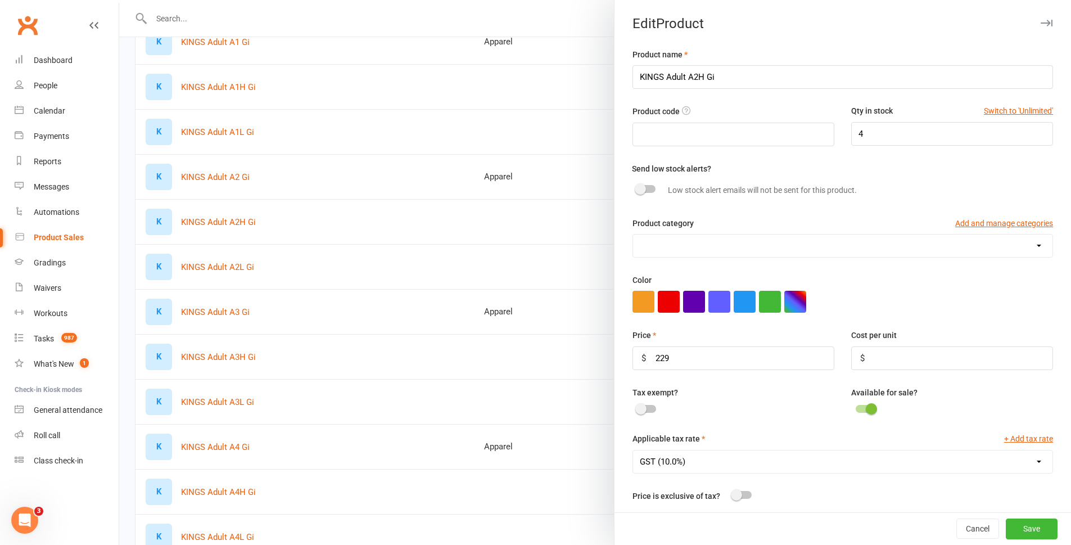
click at [673, 251] on select "Apparel Consumable training supplies F&B Grading Membership Visitation fees" at bounding box center [842, 245] width 419 height 22
select select "689"
click at [633, 236] on select "Apparel Consumable training supplies F&B Grading Membership Visitation fees" at bounding box center [842, 245] width 419 height 22
click at [1016, 531] on button "Save" at bounding box center [1032, 529] width 52 height 20
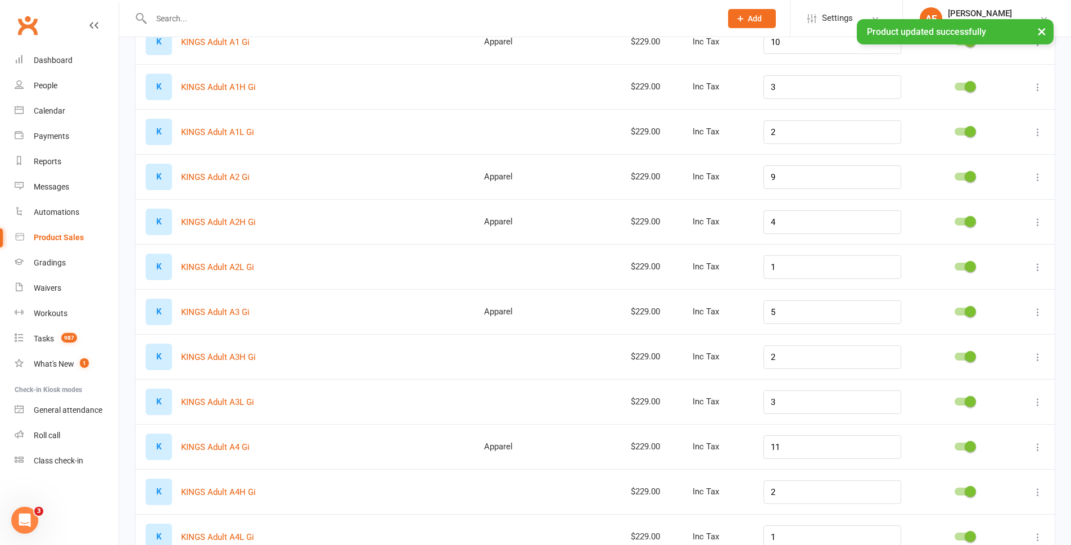
click at [1036, 263] on icon at bounding box center [1037, 266] width 11 height 11
click at [960, 298] on link "Edit product" at bounding box center [979, 289] width 111 height 22
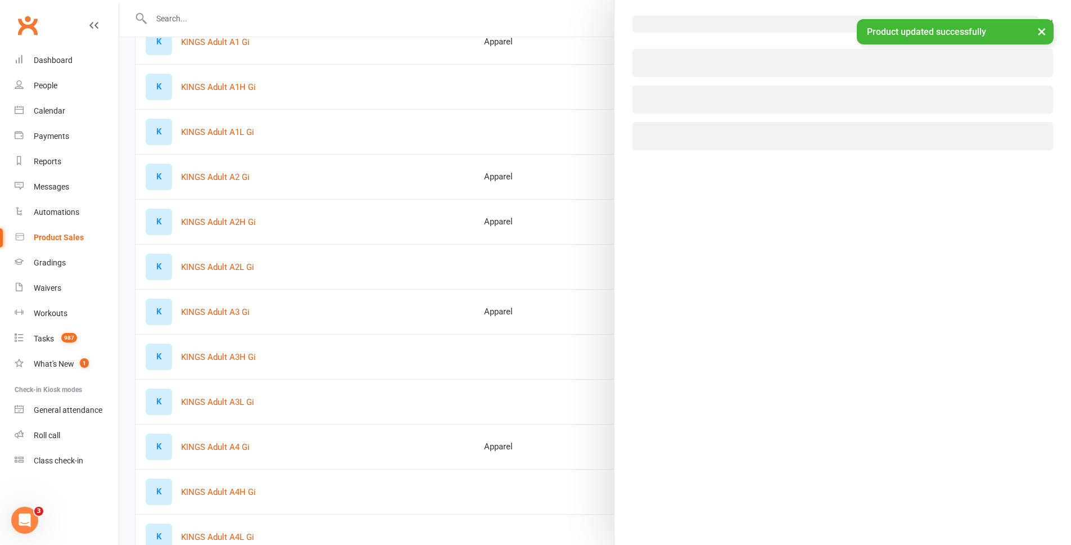
select select "446"
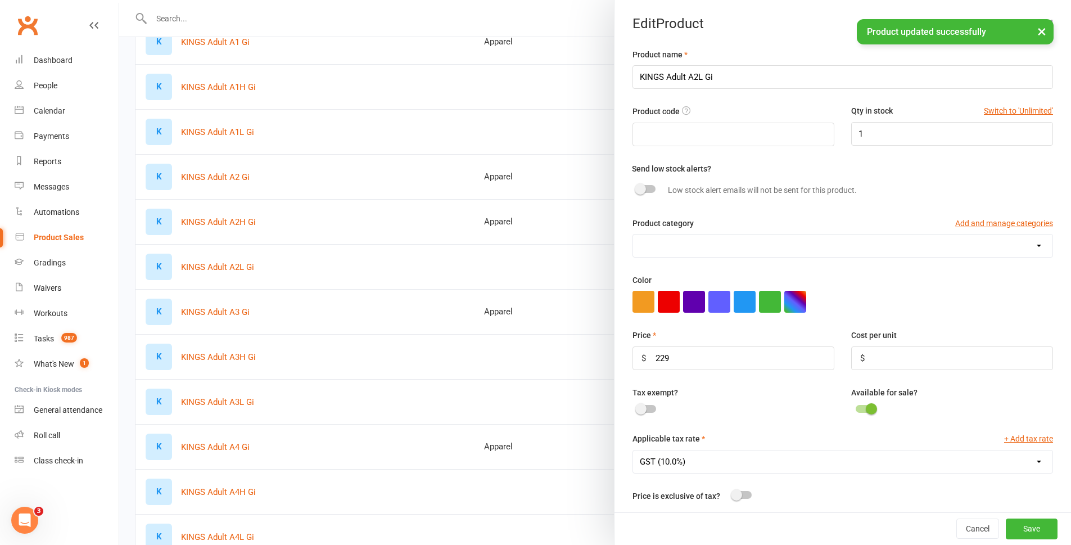
click at [687, 252] on select "Apparel Consumable training supplies F&B Grading Membership Visitation fees" at bounding box center [842, 245] width 419 height 22
select select "689"
click at [633, 236] on select "Apparel Consumable training supplies F&B Grading Membership Visitation fees" at bounding box center [842, 245] width 419 height 22
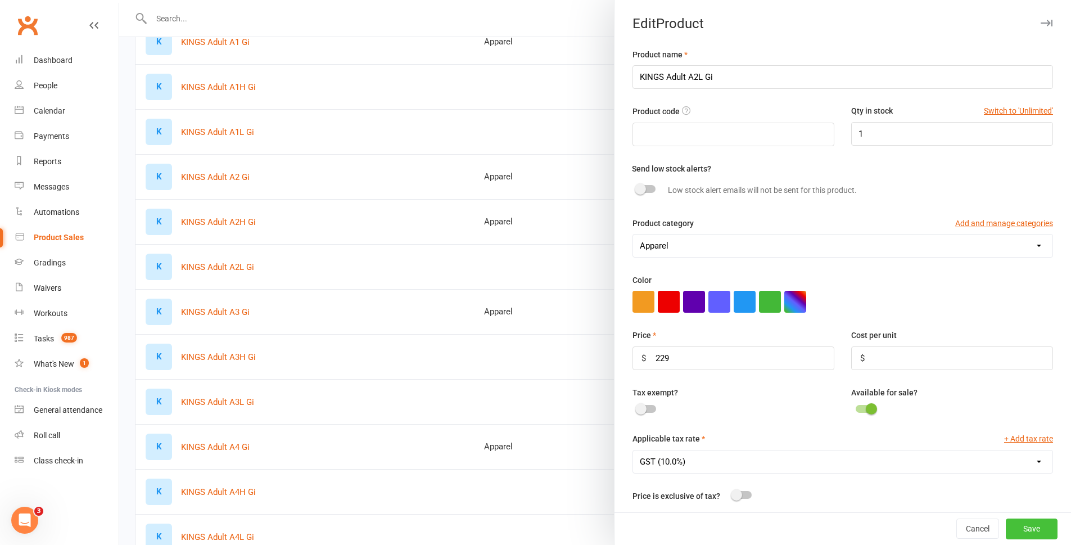
click at [1015, 525] on button "Save" at bounding box center [1032, 529] width 52 height 20
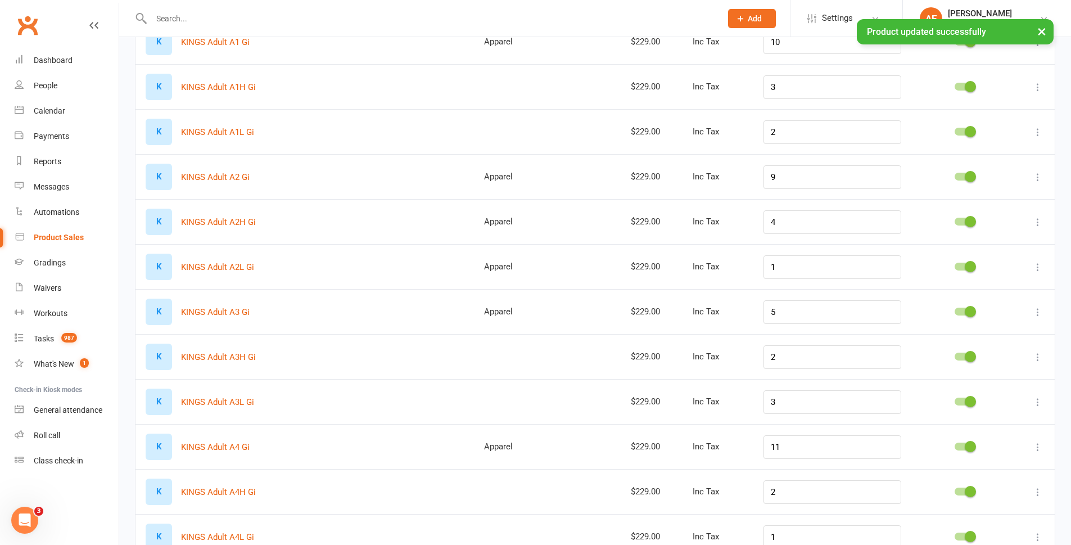
click at [1034, 355] on icon at bounding box center [1037, 356] width 11 height 11
click at [963, 378] on link "Edit product" at bounding box center [979, 379] width 111 height 22
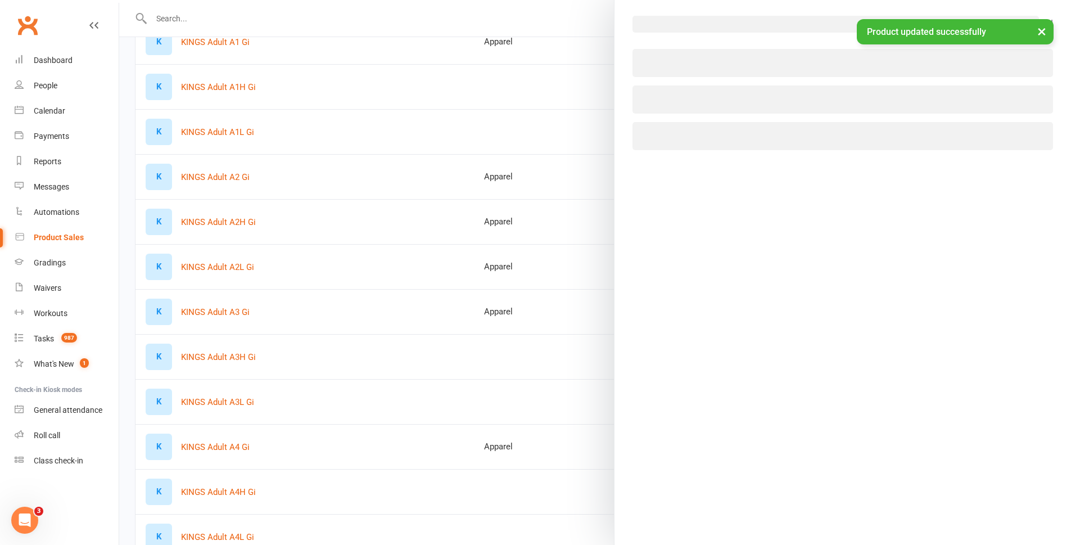
select select "446"
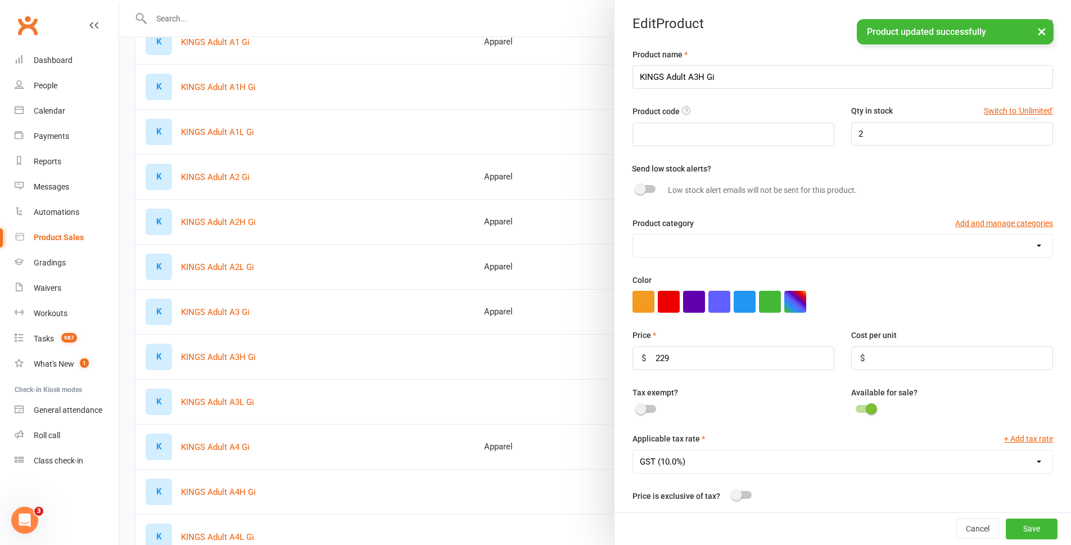
click at [658, 254] on select "Apparel Consumable training supplies F&B Grading Membership Visitation fees" at bounding box center [842, 245] width 419 height 22
select select "689"
click at [633, 236] on select "Apparel Consumable training supplies F&B Grading Membership Visitation fees" at bounding box center [842, 245] width 419 height 22
click at [1022, 529] on button "Save" at bounding box center [1032, 529] width 52 height 20
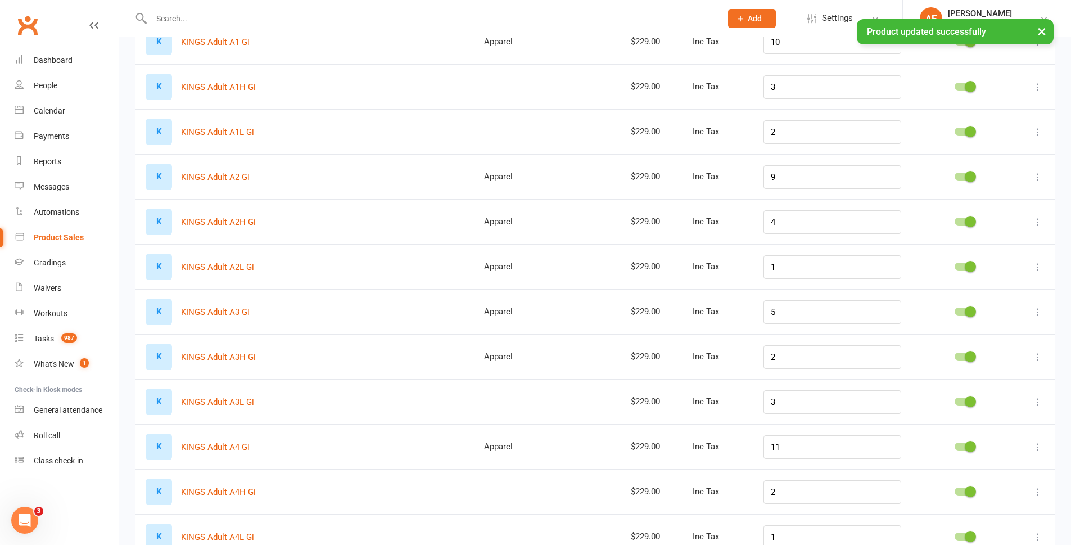
click at [1034, 398] on icon at bounding box center [1037, 401] width 11 height 11
click at [960, 429] on link "Edit product" at bounding box center [979, 424] width 111 height 22
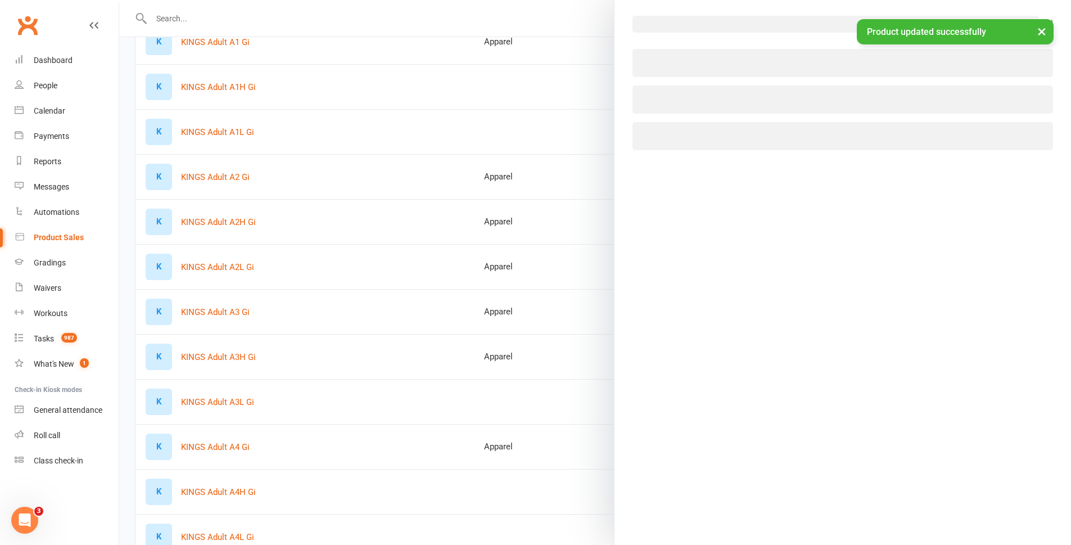
select select "446"
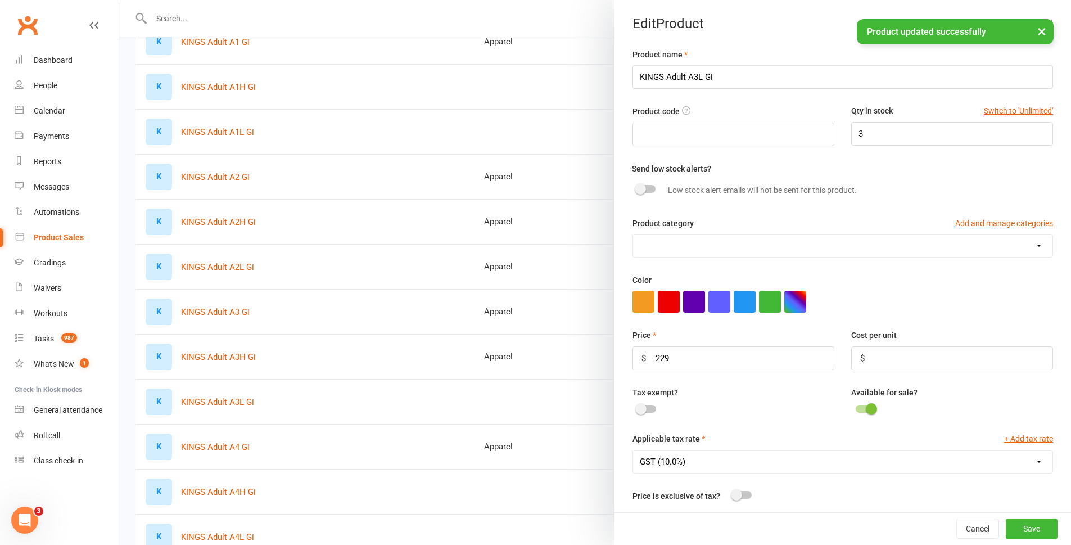
click at [679, 241] on select "Apparel Consumable training supplies F&B Grading Membership Visitation fees" at bounding box center [842, 245] width 419 height 22
select select "689"
click at [633, 236] on select "Apparel Consumable training supplies F&B Grading Membership Visitation fees" at bounding box center [842, 245] width 419 height 22
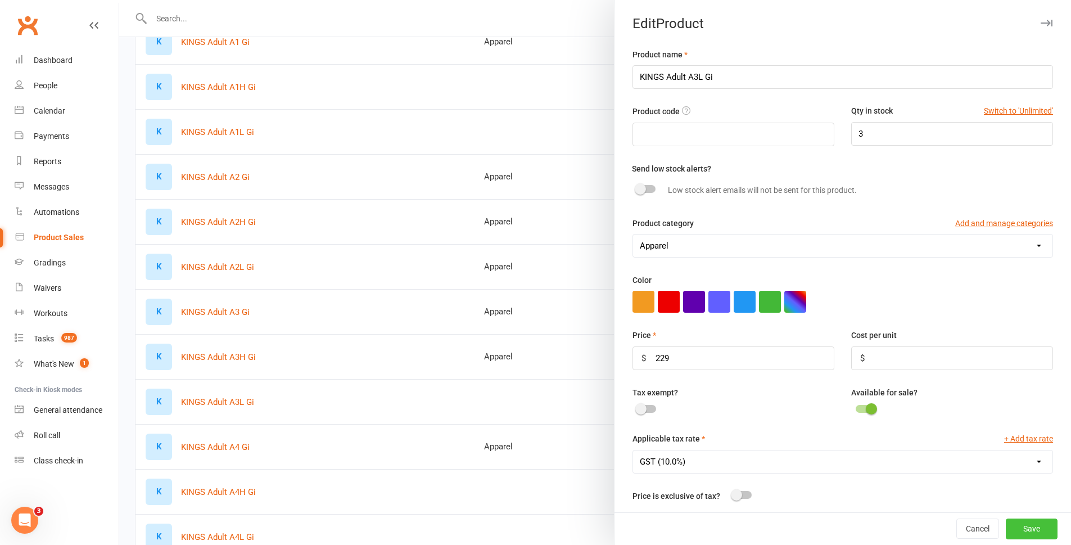
click at [1019, 523] on button "Save" at bounding box center [1032, 529] width 52 height 20
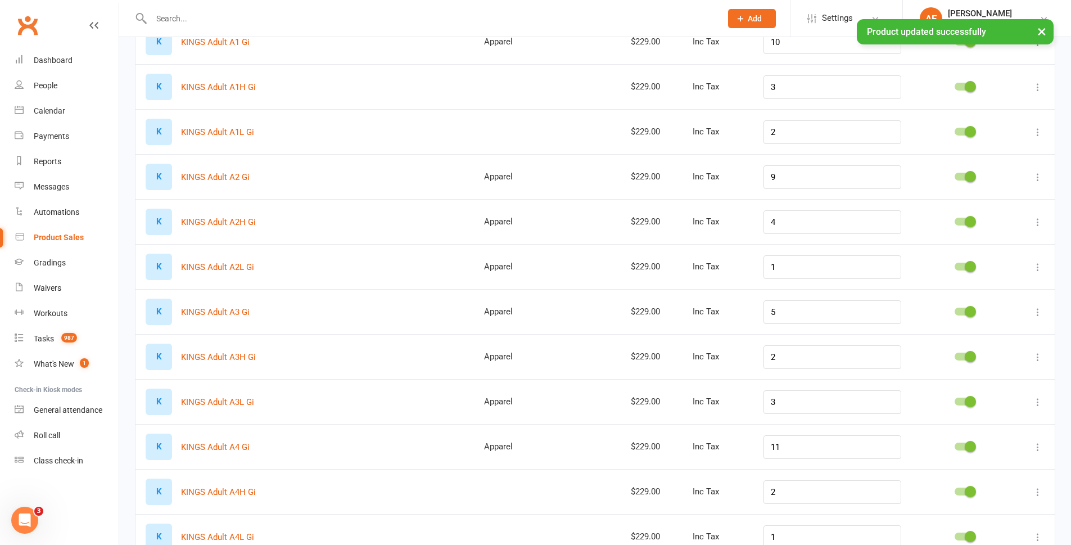
click at [1043, 130] on icon at bounding box center [1037, 131] width 11 height 11
click at [974, 152] on link "Edit product" at bounding box center [979, 154] width 111 height 22
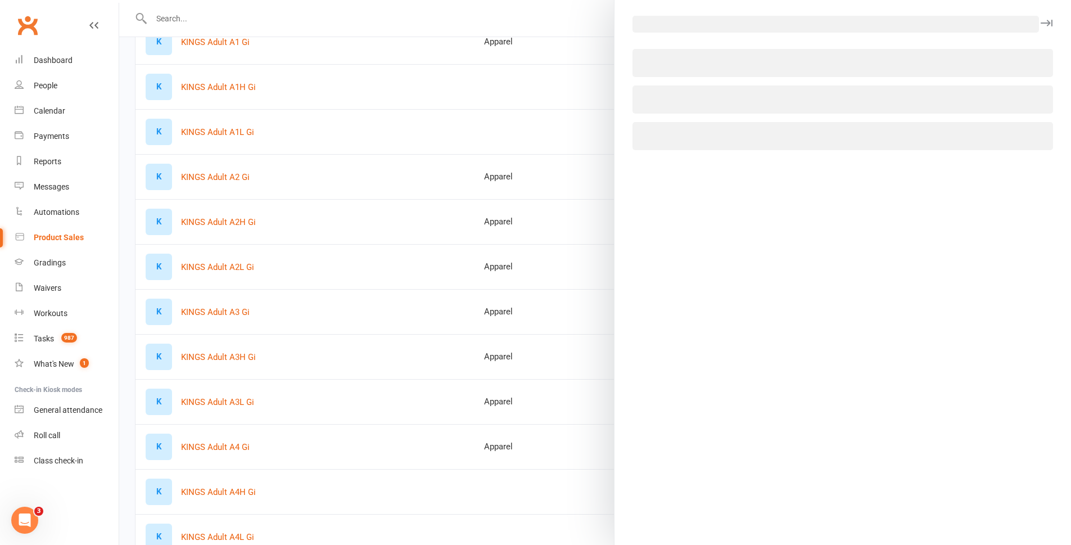
select select "446"
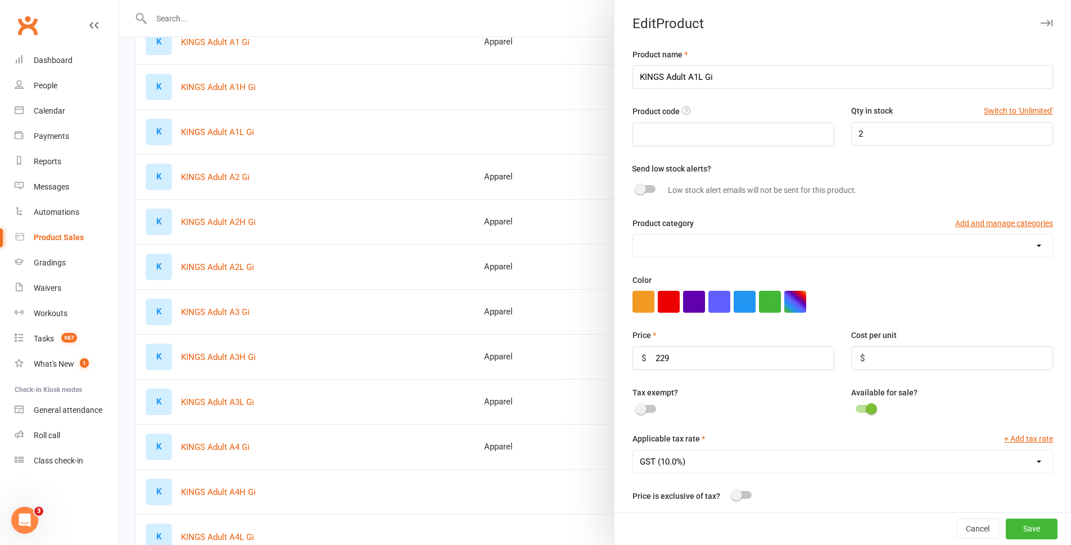
click at [681, 241] on select "Apparel Consumable training supplies F&B Grading Membership Visitation fees" at bounding box center [842, 245] width 419 height 22
select select "689"
click at [633, 236] on select "Apparel Consumable training supplies F&B Grading Membership Visitation fees" at bounding box center [842, 245] width 419 height 22
click at [1014, 526] on button "Save" at bounding box center [1032, 529] width 52 height 20
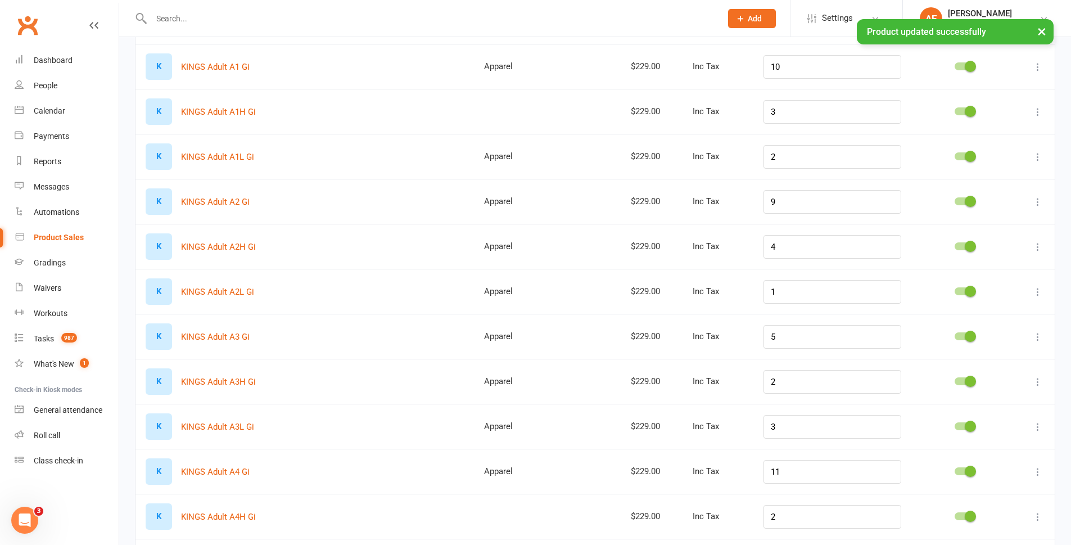
scroll to position [1293, 0]
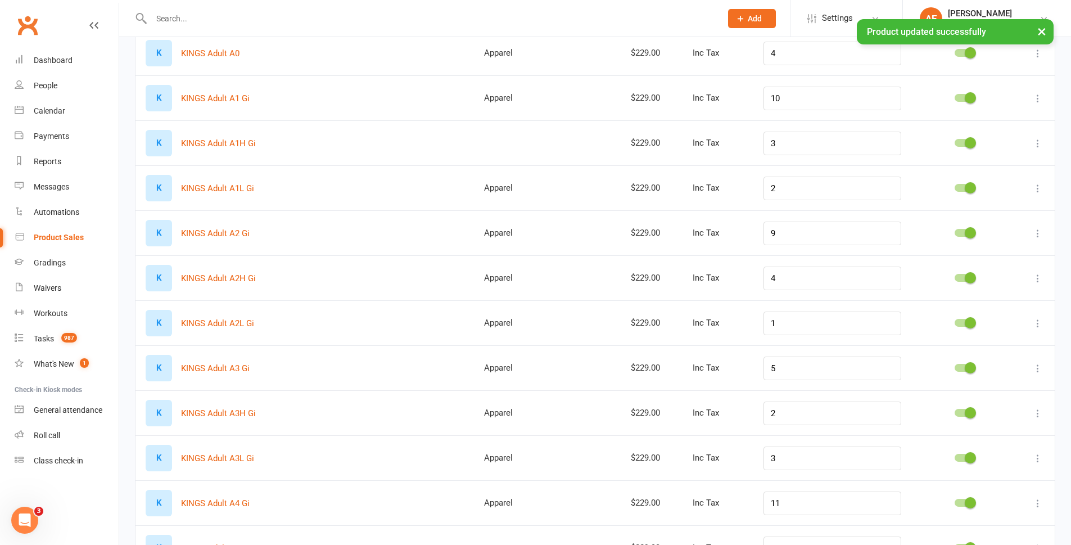
click at [1037, 143] on icon at bounding box center [1037, 143] width 11 height 11
click at [971, 164] on link "Edit product" at bounding box center [979, 165] width 111 height 22
select select "446"
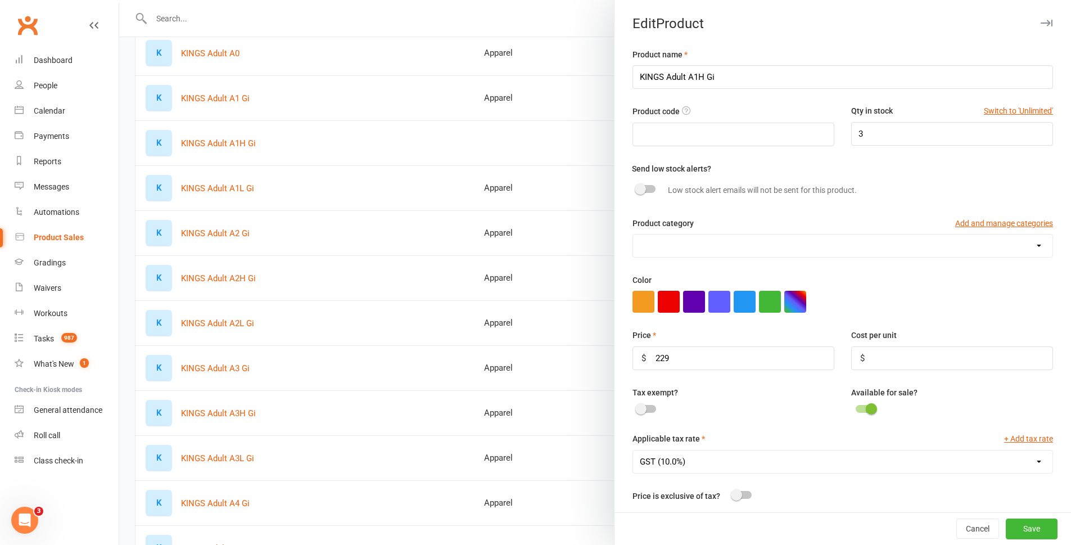
click at [784, 257] on select "Apparel Consumable training supplies F&B Grading Membership Visitation fees" at bounding box center [842, 245] width 419 height 22
select select "689"
click at [633, 236] on select "Apparel Consumable training supplies F&B Grading Membership Visitation fees" at bounding box center [842, 245] width 419 height 22
click at [1029, 524] on button "Save" at bounding box center [1032, 529] width 52 height 20
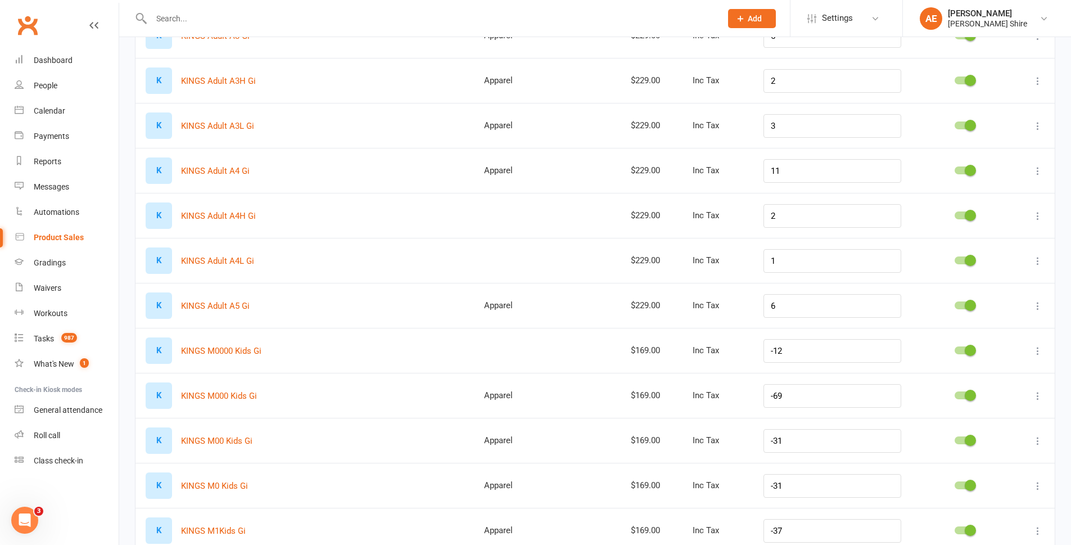
scroll to position [1630, 0]
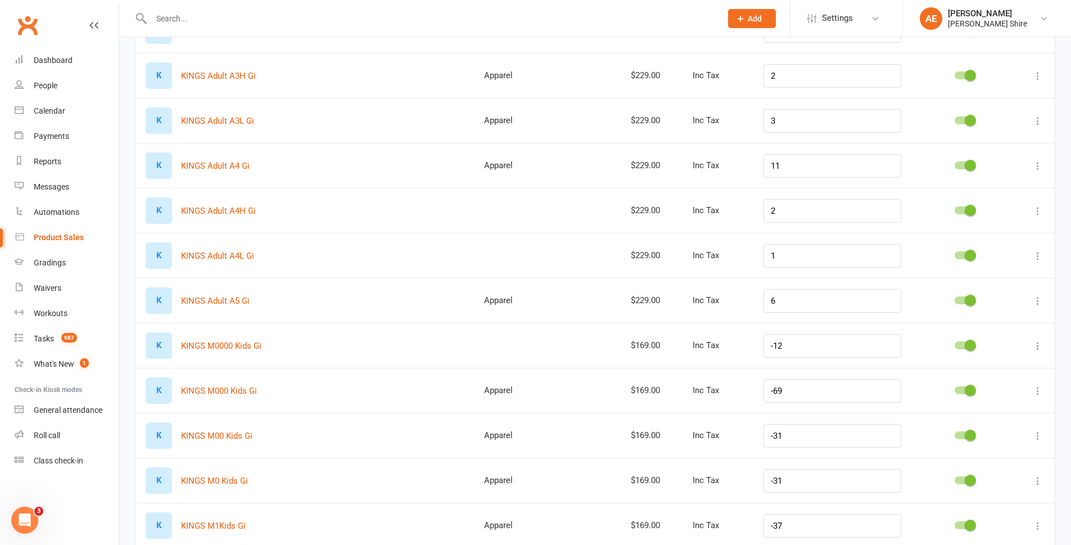
click at [1036, 211] on icon at bounding box center [1037, 210] width 11 height 11
click at [957, 234] on link "Edit product" at bounding box center [979, 233] width 111 height 22
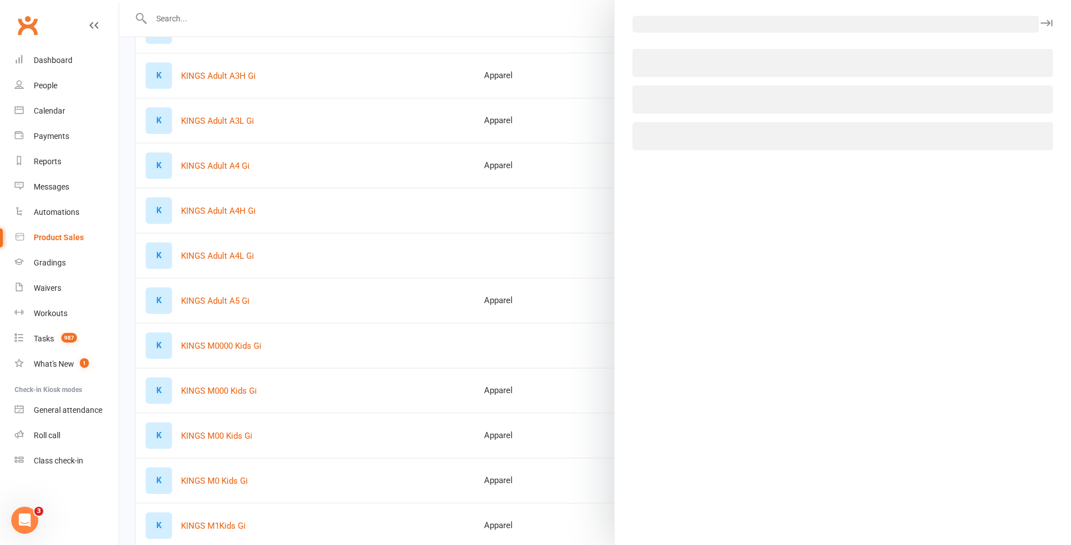
select select "446"
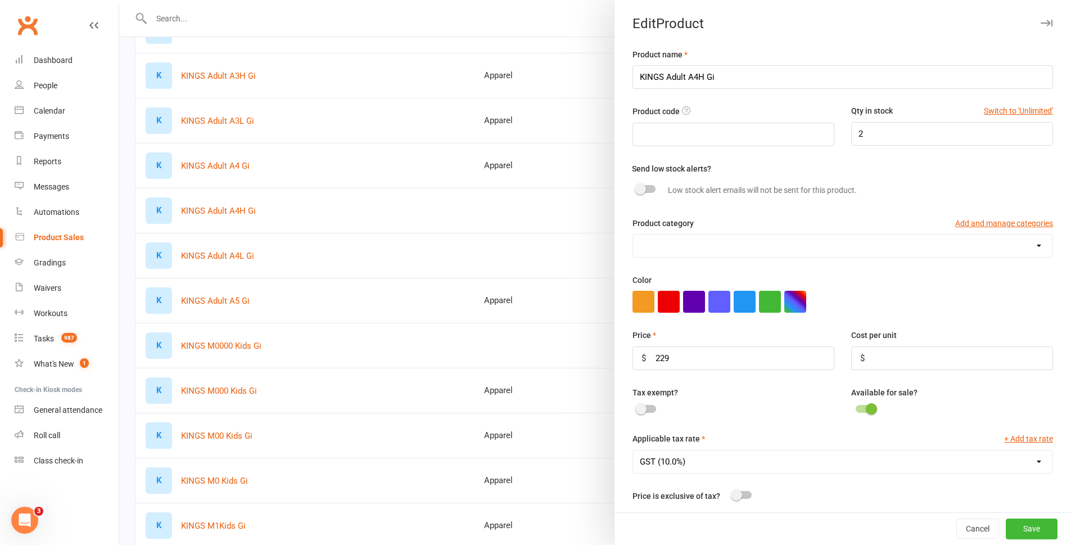
click at [788, 246] on select "Apparel Consumable training supplies F&B Grading Membership Visitation fees" at bounding box center [842, 245] width 419 height 22
select select "689"
click at [633, 236] on select "Apparel Consumable training supplies F&B Grading Membership Visitation fees" at bounding box center [842, 245] width 419 height 22
click at [1011, 522] on button "Save" at bounding box center [1032, 529] width 52 height 20
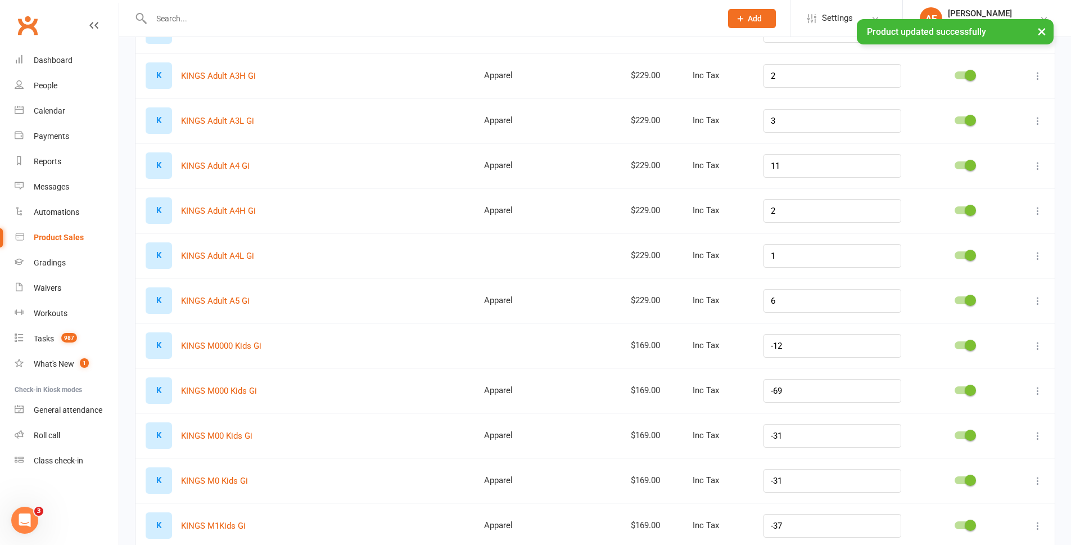
click at [1035, 252] on icon at bounding box center [1037, 255] width 11 height 11
click at [942, 283] on link "Edit product" at bounding box center [979, 277] width 111 height 22
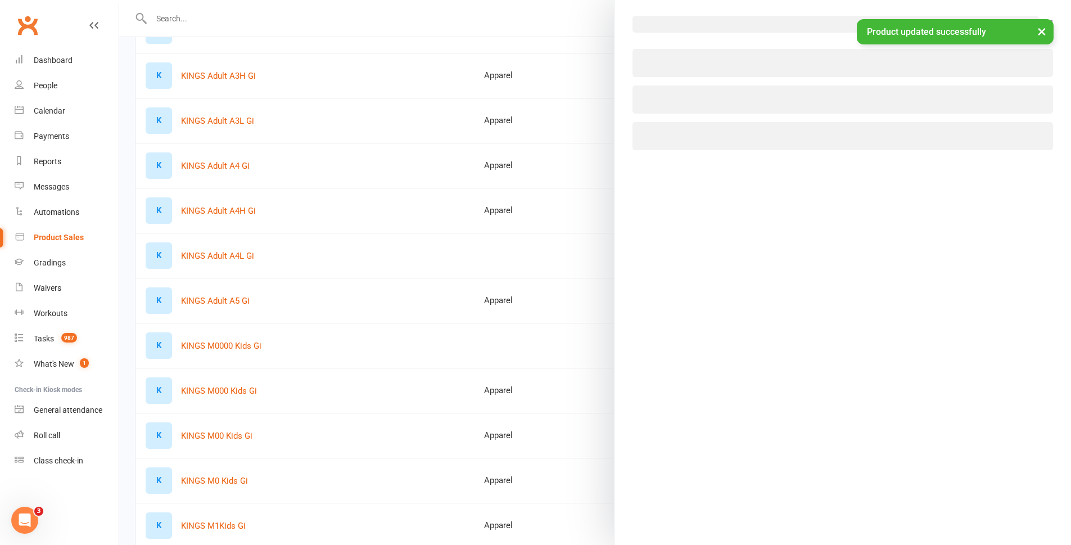
select select "446"
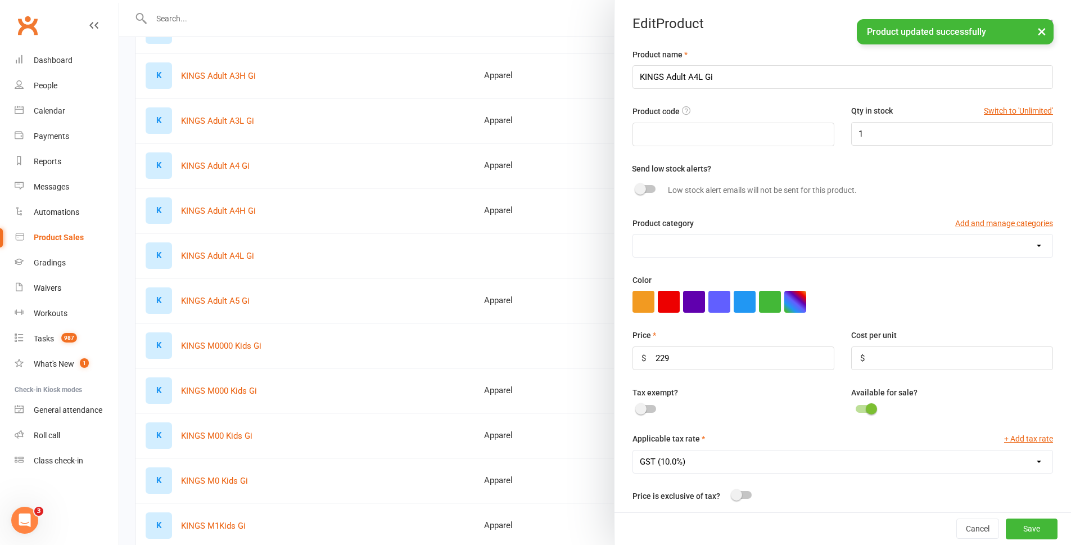
click at [667, 244] on select "Apparel Consumable training supplies F&B Grading Membership Visitation fees" at bounding box center [842, 245] width 419 height 22
select select "689"
click at [633, 236] on select "Apparel Consumable training supplies F&B Grading Membership Visitation fees" at bounding box center [842, 245] width 419 height 22
click at [1009, 529] on button "Save" at bounding box center [1032, 529] width 52 height 20
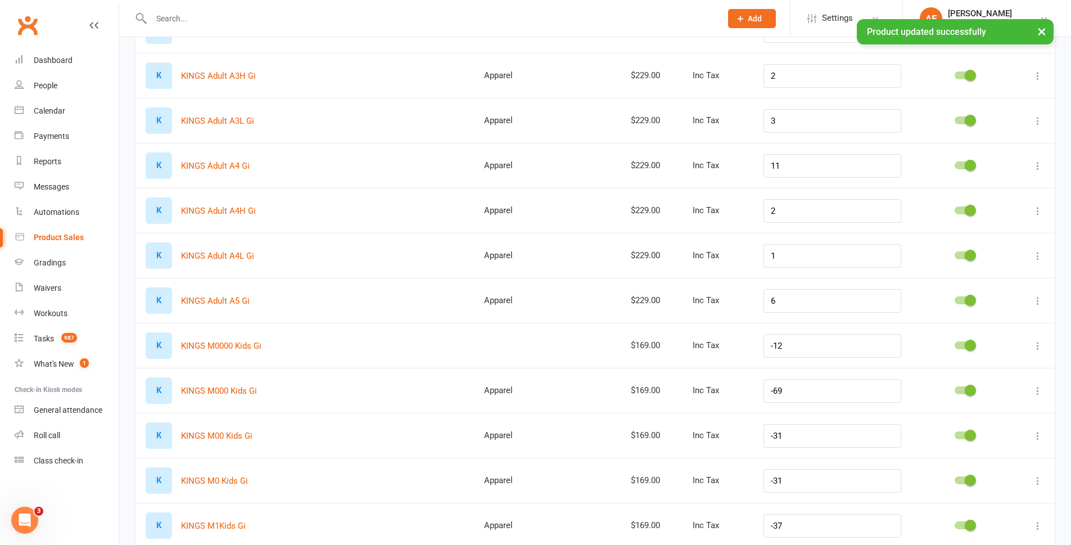
click at [1043, 349] on button at bounding box center [1037, 345] width 13 height 13
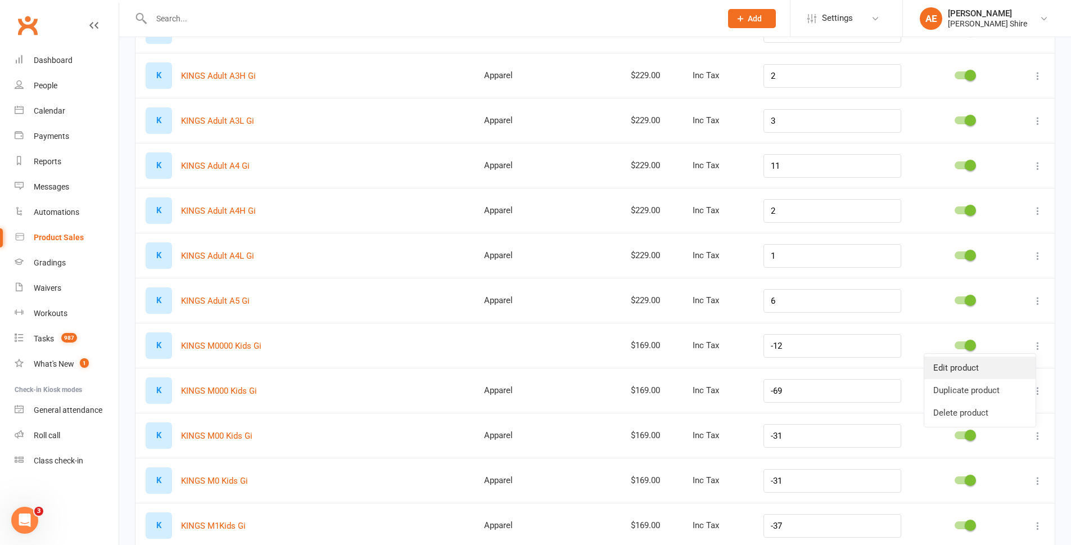
click at [992, 374] on link "Edit product" at bounding box center [979, 367] width 111 height 22
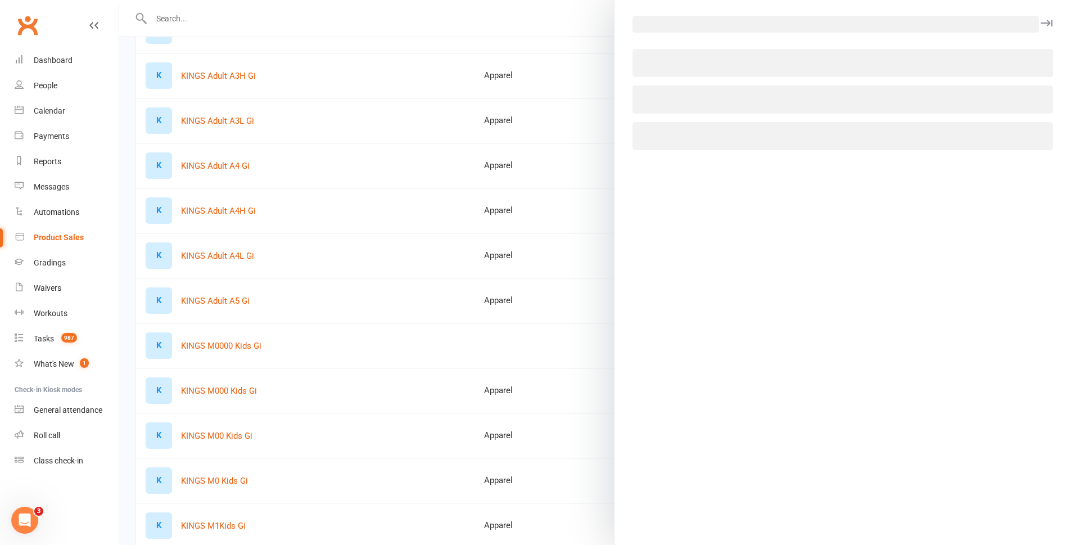
select select "446"
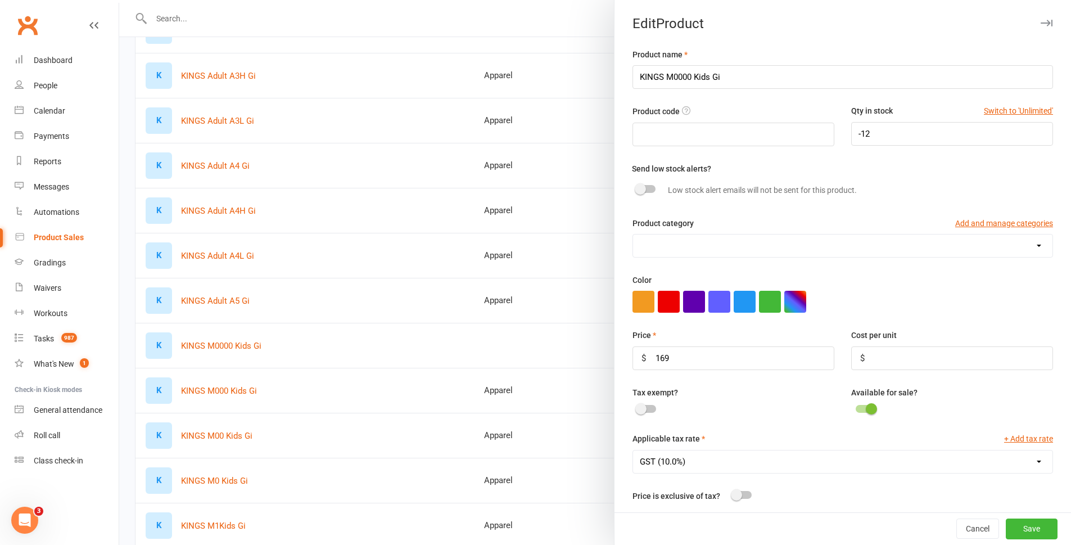
click at [668, 246] on select "Apparel Consumable training supplies F&B Grading Membership Visitation fees" at bounding box center [842, 245] width 419 height 22
select select "689"
click at [633, 236] on select "Apparel Consumable training supplies F&B Grading Membership Visitation fees" at bounding box center [842, 245] width 419 height 22
click at [1016, 526] on button "Save" at bounding box center [1032, 529] width 52 height 20
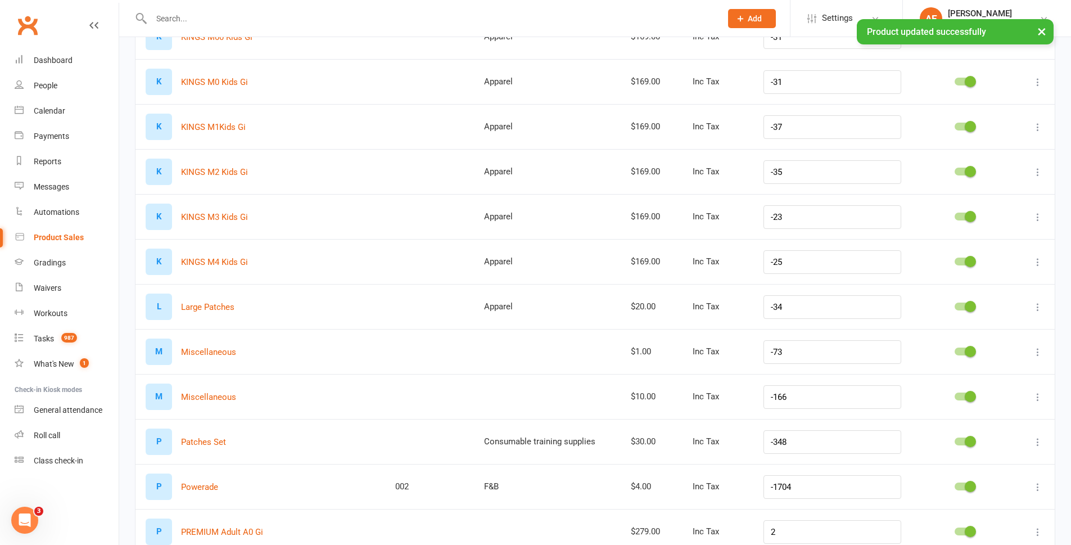
scroll to position [2080, 0]
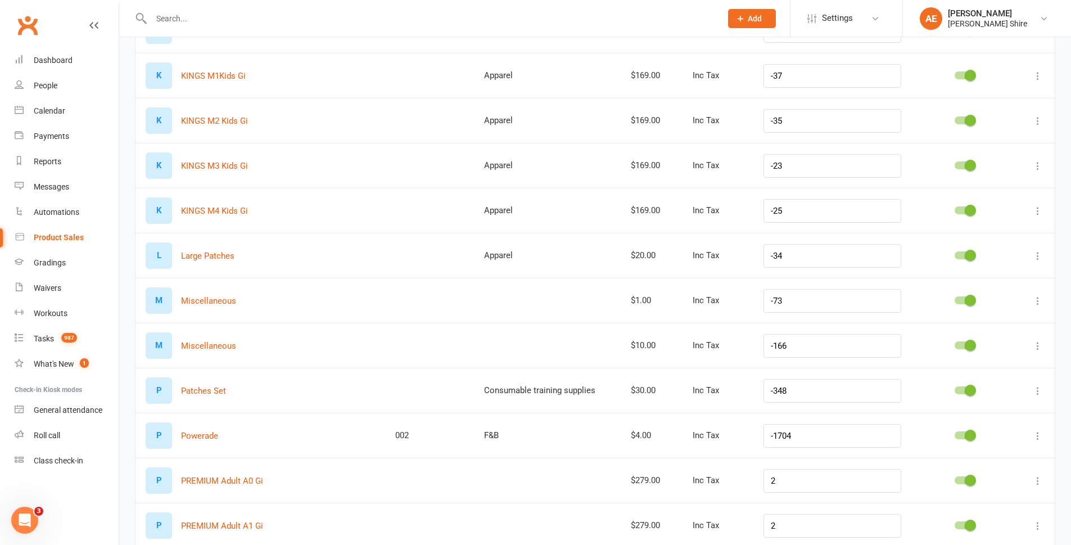
click at [1047, 386] on td at bounding box center [1036, 390] width 38 height 45
click at [1033, 390] on icon at bounding box center [1037, 390] width 11 height 11
click at [954, 420] on link "Edit product" at bounding box center [979, 412] width 111 height 22
select select "691"
select select "446"
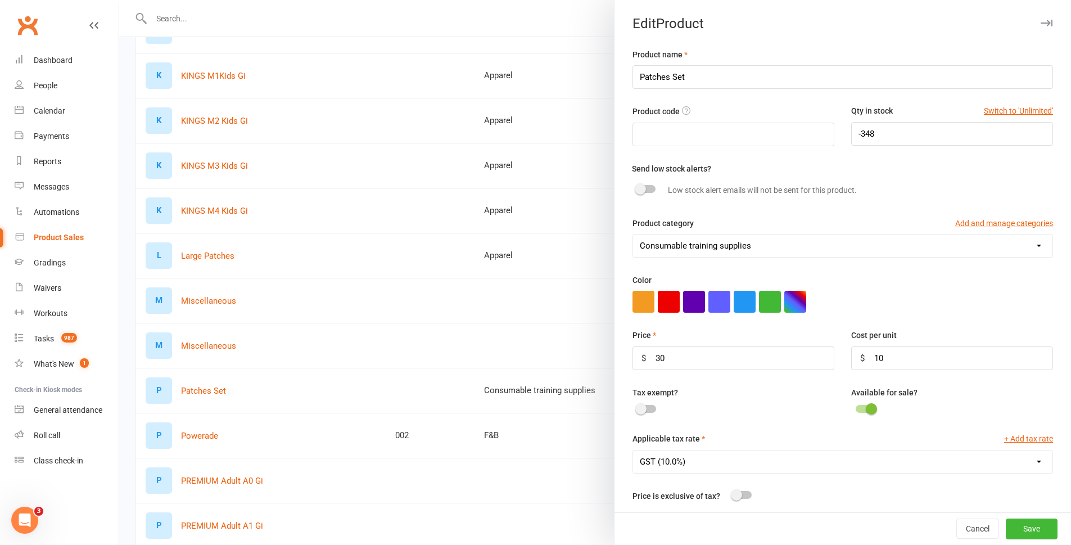
click at [696, 242] on select "Apparel Consumable training supplies F&B Grading Membership Visitation fees" at bounding box center [842, 245] width 419 height 22
select select "689"
click at [633, 236] on select "Apparel Consumable training supplies F&B Grading Membership Visitation fees" at bounding box center [842, 245] width 419 height 22
click at [1009, 526] on button "Save" at bounding box center [1032, 529] width 52 height 20
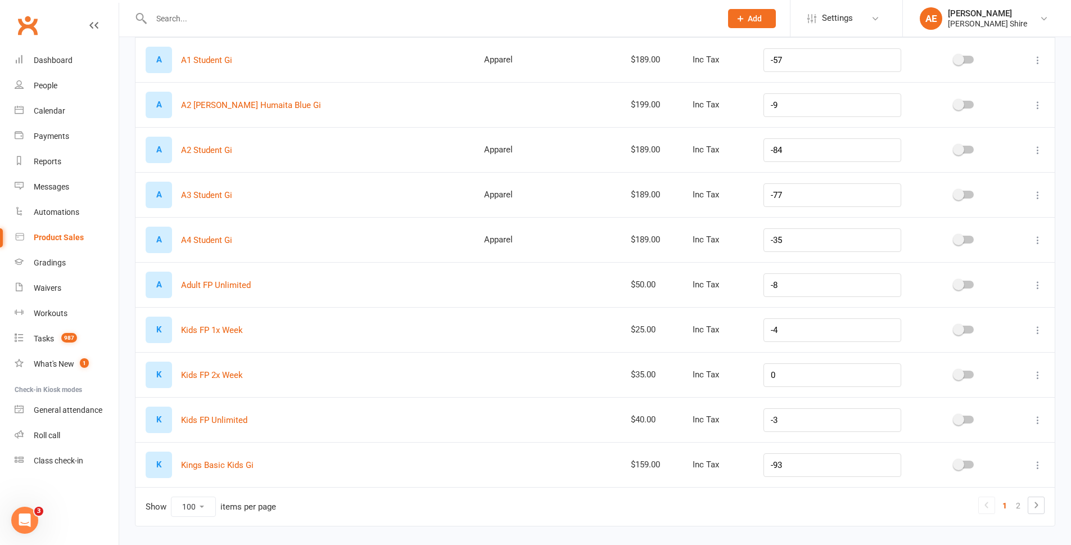
scroll to position [4178, 0]
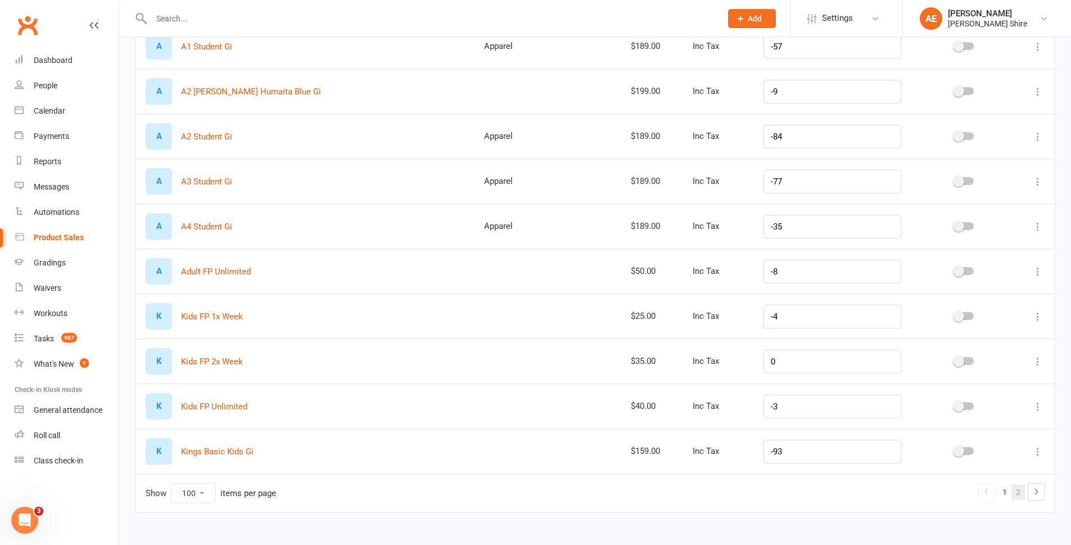
click at [1024, 491] on link "2" at bounding box center [1017, 492] width 13 height 16
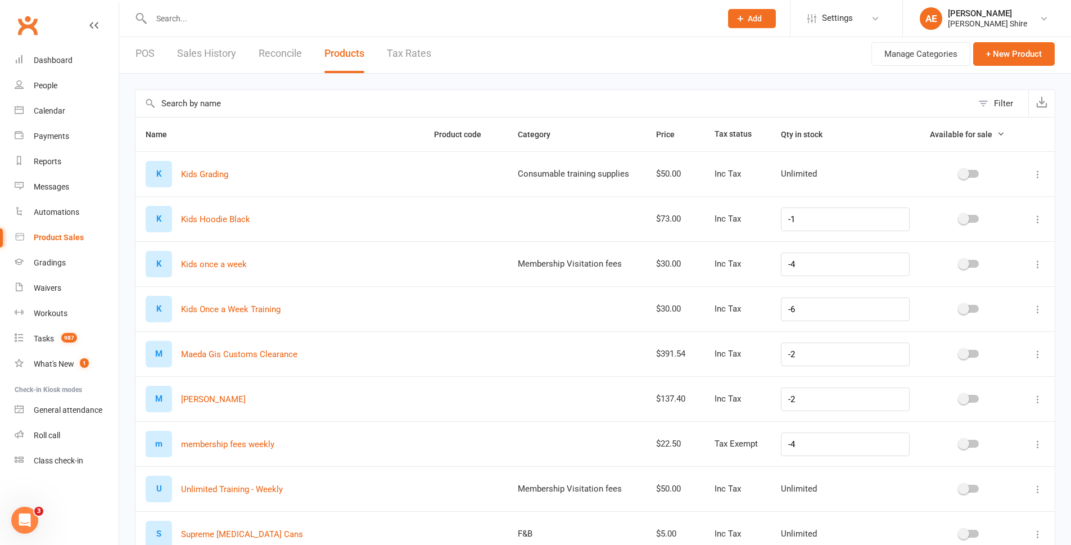
scroll to position [0, 0]
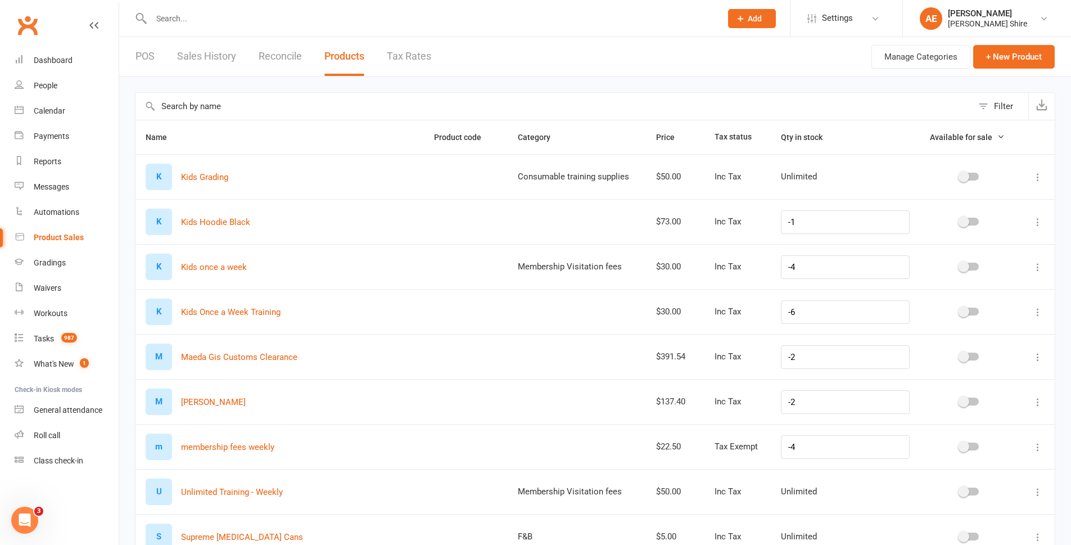
click at [195, 107] on input "text" at bounding box center [553, 106] width 837 height 27
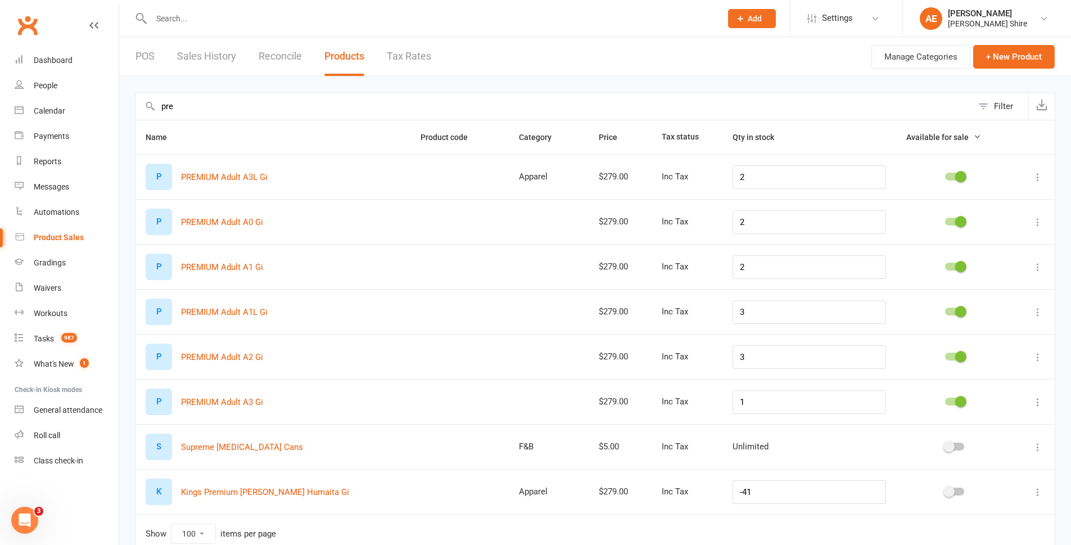
type input "pre"
click at [1039, 225] on icon at bounding box center [1037, 221] width 11 height 11
click at [993, 243] on link "Edit product" at bounding box center [979, 244] width 111 height 22
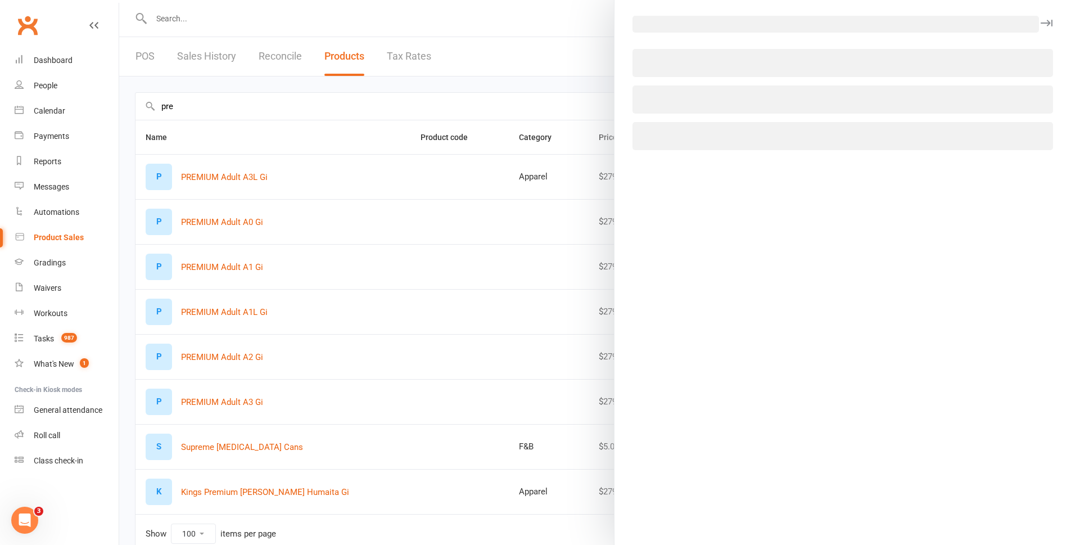
select select "446"
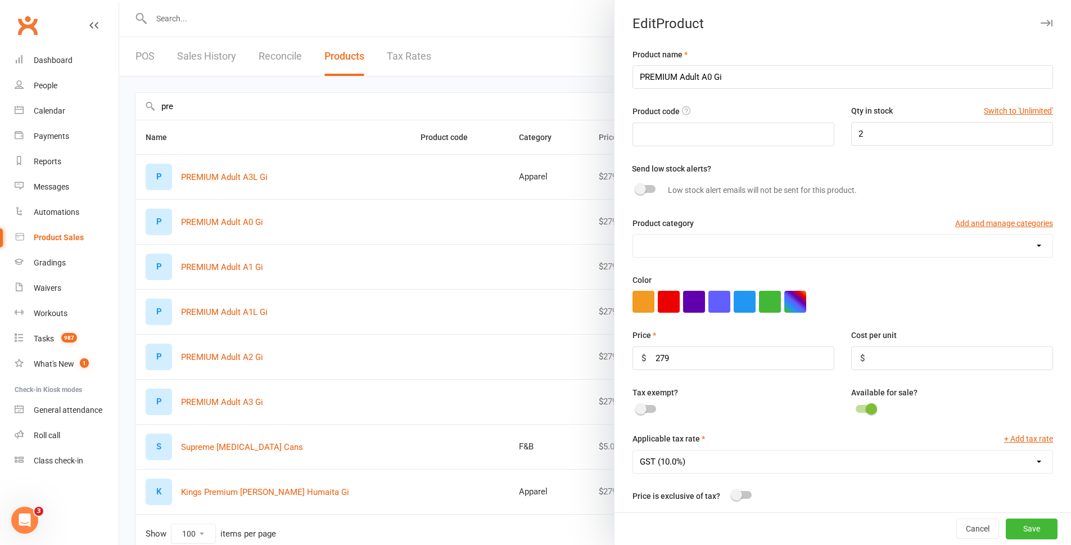
click at [686, 252] on select "Apparel Consumable training supplies F&B Grading Membership Visitation fees" at bounding box center [842, 245] width 419 height 22
select select "689"
click at [633, 236] on select "Apparel Consumable training supplies F&B Grading Membership Visitation fees" at bounding box center [842, 245] width 419 height 22
click at [1022, 523] on button "Save" at bounding box center [1032, 529] width 52 height 20
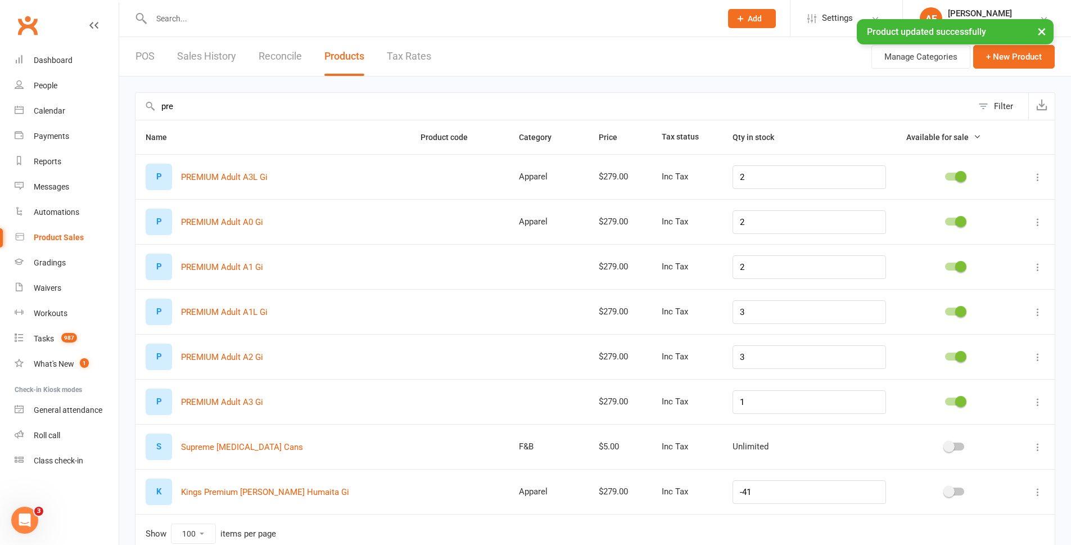
click at [1039, 263] on icon at bounding box center [1037, 266] width 11 height 11
click at [968, 293] on link "Edit product" at bounding box center [979, 289] width 111 height 22
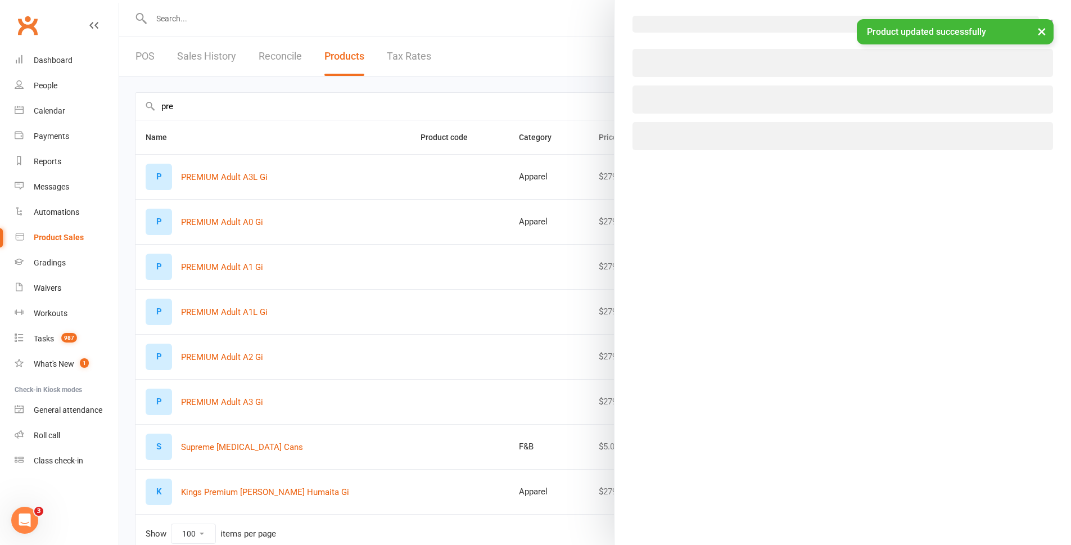
select select "446"
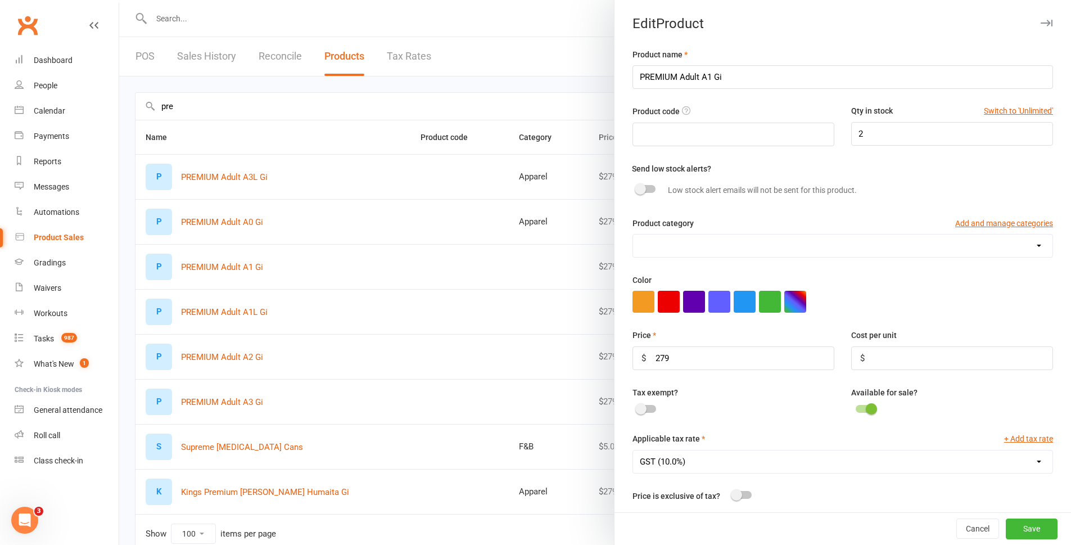
click at [648, 249] on select "Apparel Consumable training supplies F&B Grading Membership Visitation fees" at bounding box center [842, 245] width 419 height 22
select select "689"
click at [633, 236] on select "Apparel Consumable training supplies F&B Grading Membership Visitation fees" at bounding box center [842, 245] width 419 height 22
click at [1015, 525] on button "Save" at bounding box center [1032, 529] width 52 height 20
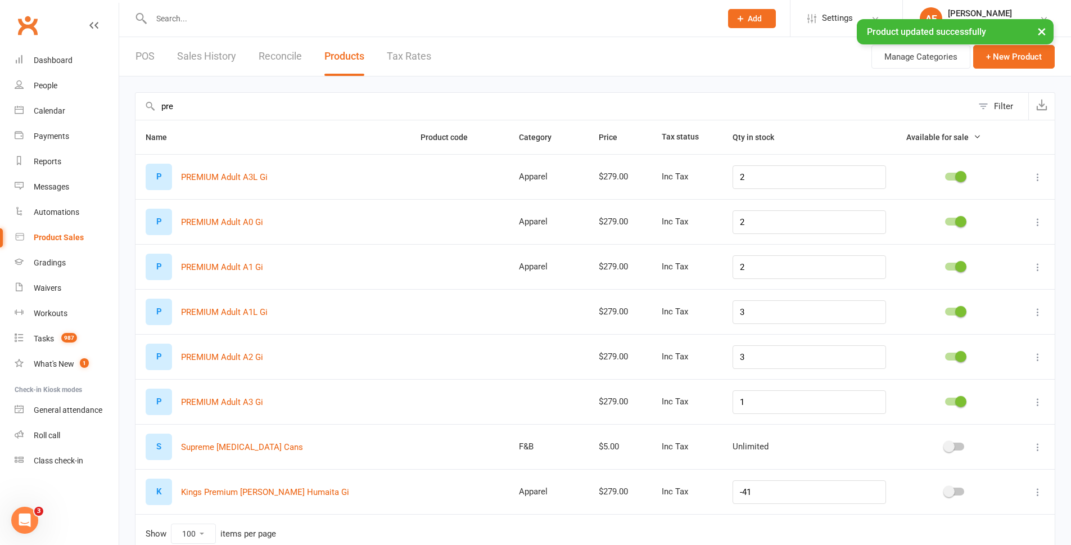
click at [1039, 318] on button at bounding box center [1037, 311] width 13 height 13
click at [1004, 333] on link "Edit product" at bounding box center [979, 334] width 111 height 22
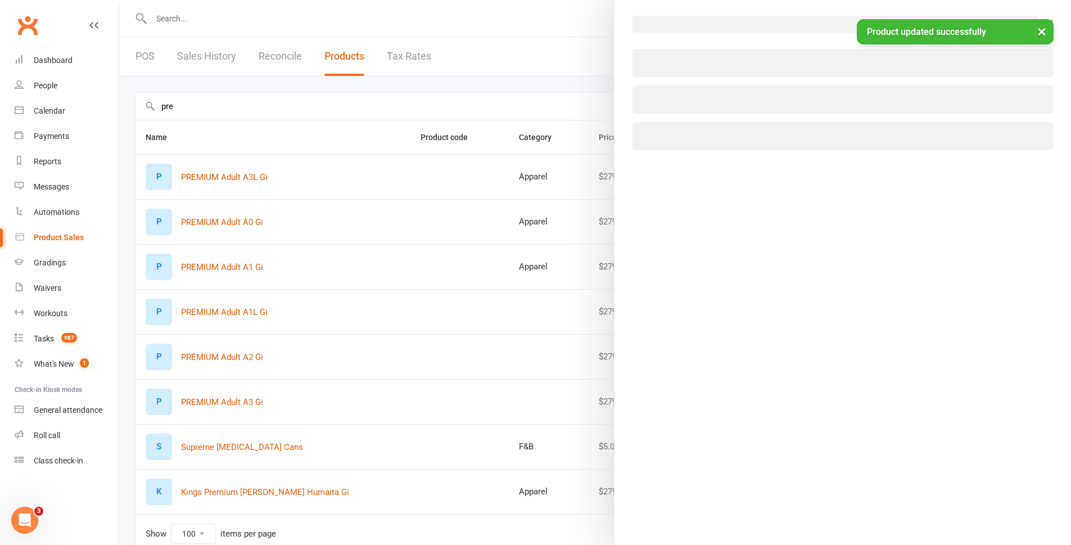
select select "446"
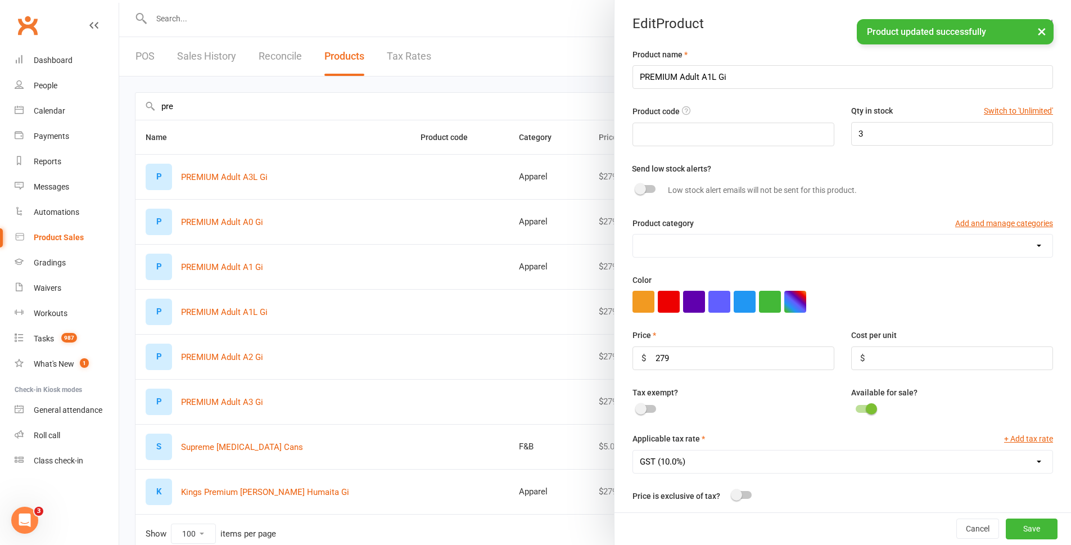
click at [643, 245] on select "Apparel Consumable training supplies F&B Grading Membership Visitation fees" at bounding box center [842, 245] width 419 height 22
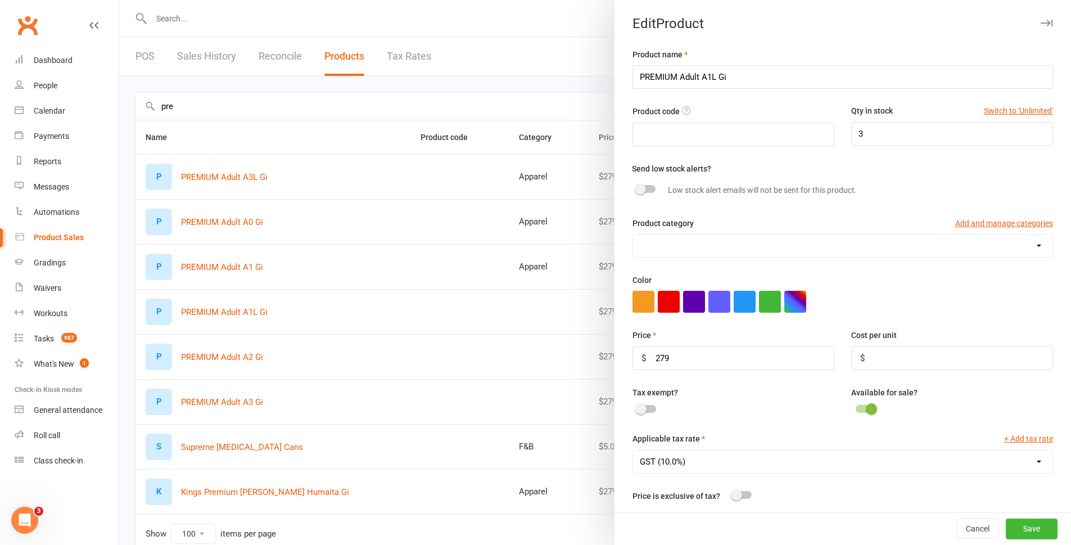
select select "689"
click at [633, 236] on select "Apparel Consumable training supplies F&B Grading Membership Visitation fees" at bounding box center [842, 245] width 419 height 22
click at [1022, 527] on button "Save" at bounding box center [1032, 529] width 52 height 20
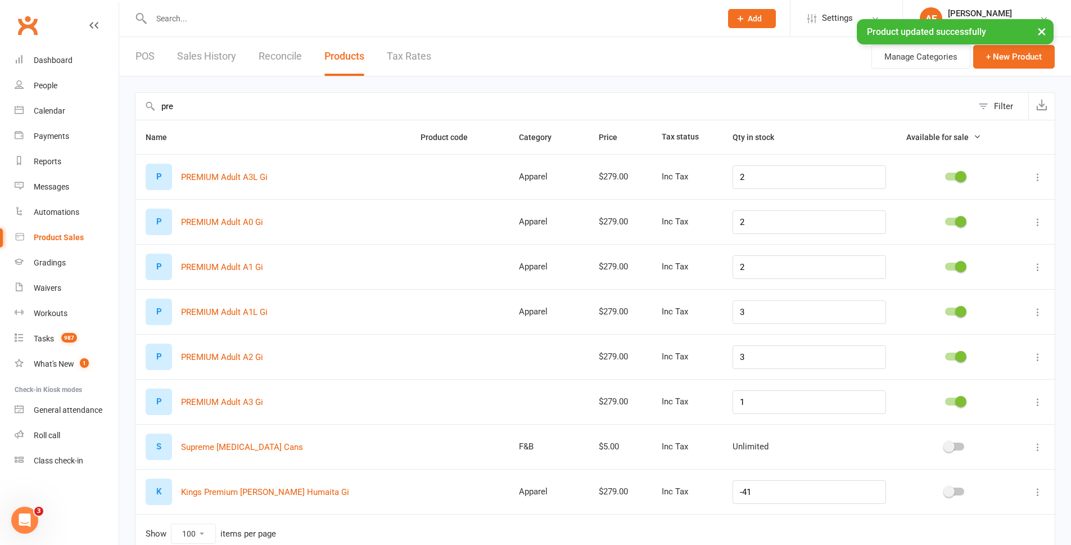
click at [1036, 351] on icon at bounding box center [1037, 356] width 11 height 11
click at [955, 382] on link "Edit product" at bounding box center [979, 379] width 111 height 22
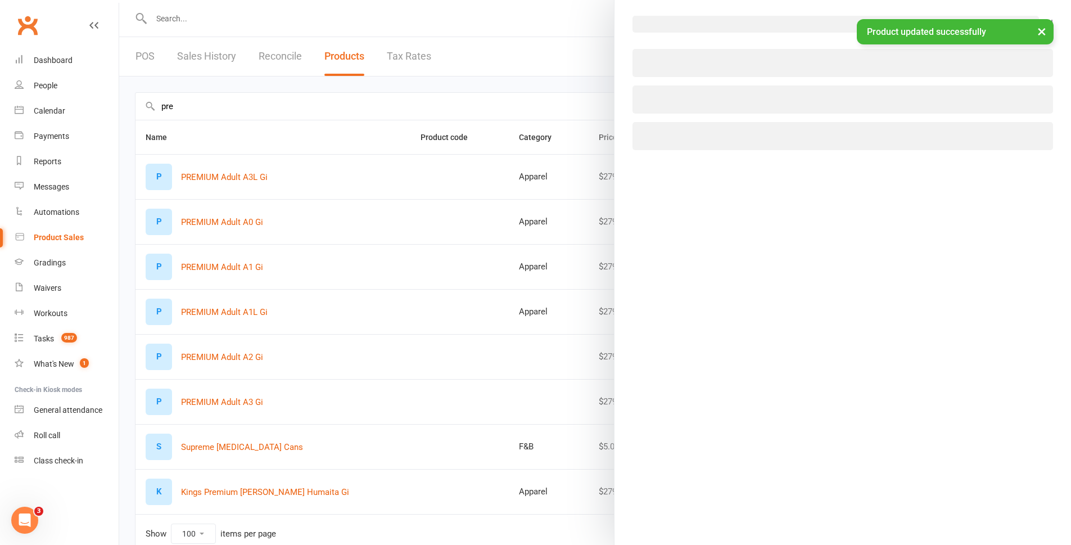
select select "446"
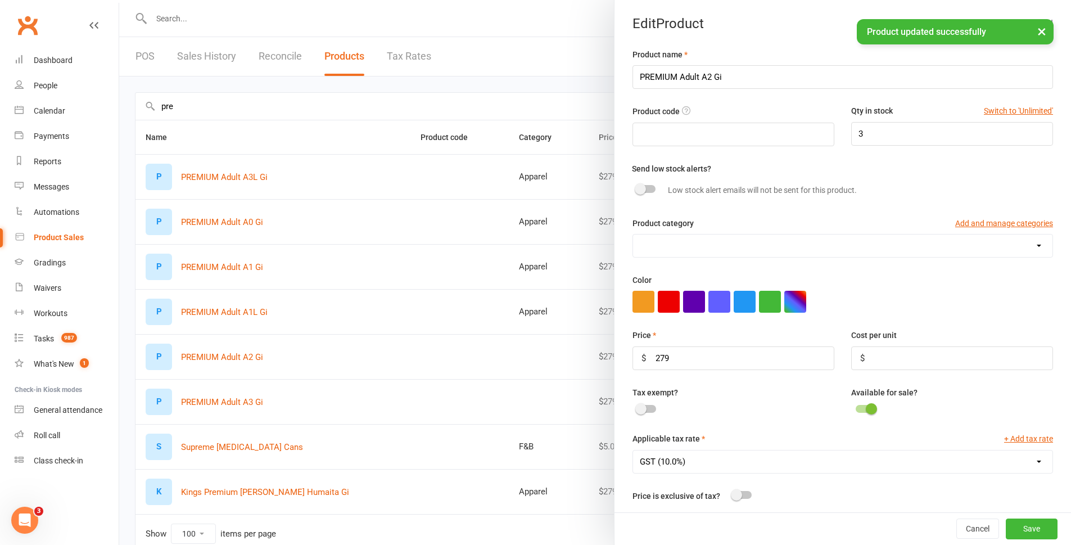
click at [668, 245] on select "Apparel Consumable training supplies F&B Grading Membership Visitation fees" at bounding box center [842, 245] width 419 height 22
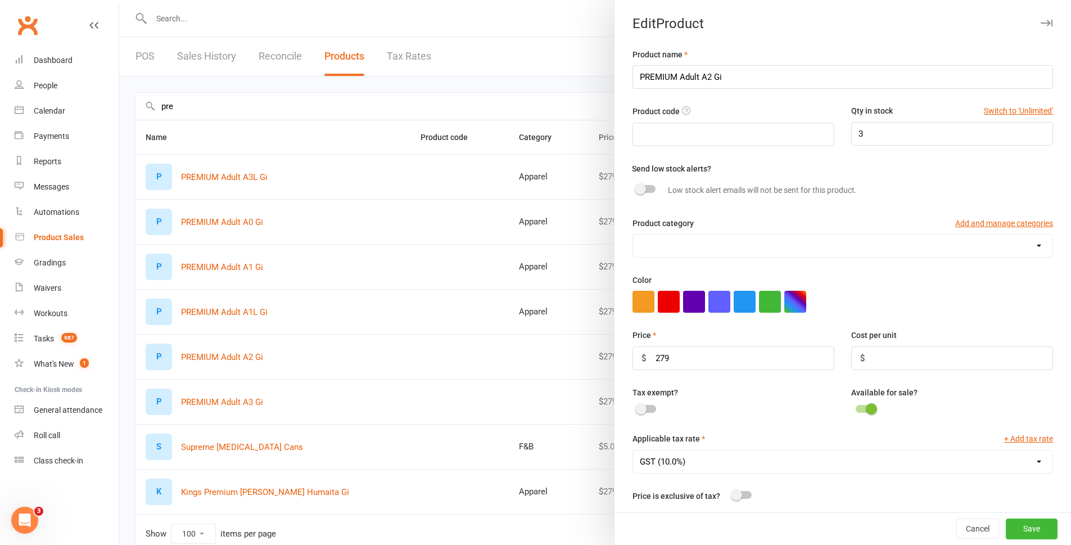
select select "689"
click at [633, 236] on select "Apparel Consumable training supplies F&B Grading Membership Visitation fees" at bounding box center [842, 245] width 419 height 22
click at [1025, 532] on button "Save" at bounding box center [1032, 529] width 52 height 20
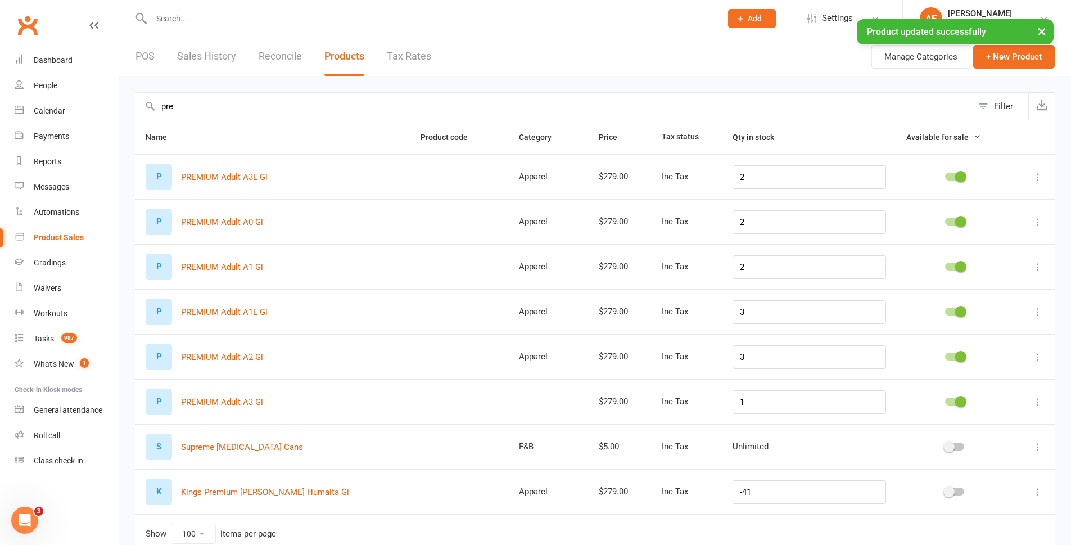
click at [1045, 404] on td at bounding box center [1034, 401] width 42 height 45
click at [1029, 400] on div at bounding box center [1033, 401] width 21 height 13
click at [1034, 400] on icon at bounding box center [1037, 401] width 11 height 11
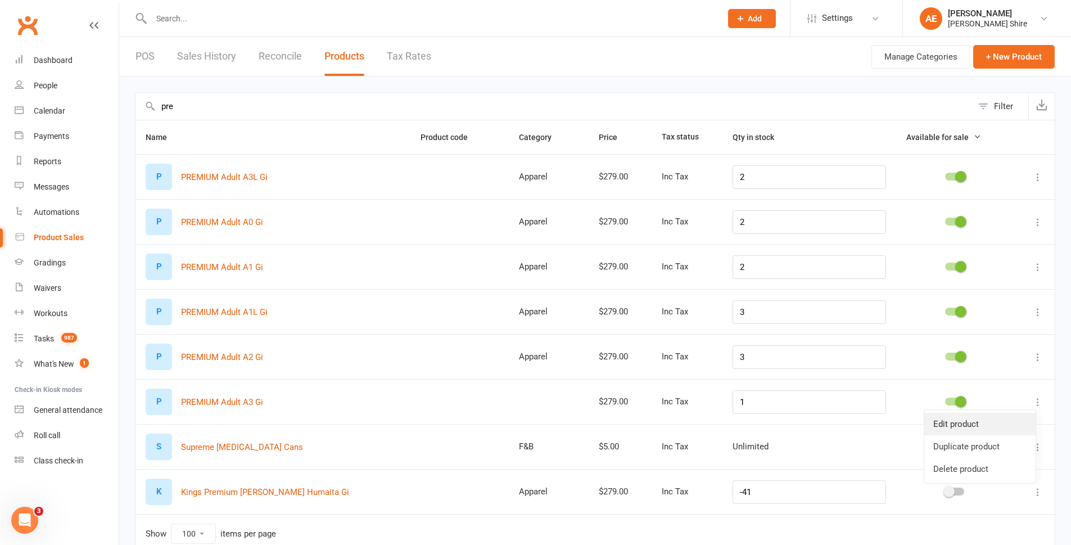
click at [963, 428] on link "Edit product" at bounding box center [979, 424] width 111 height 22
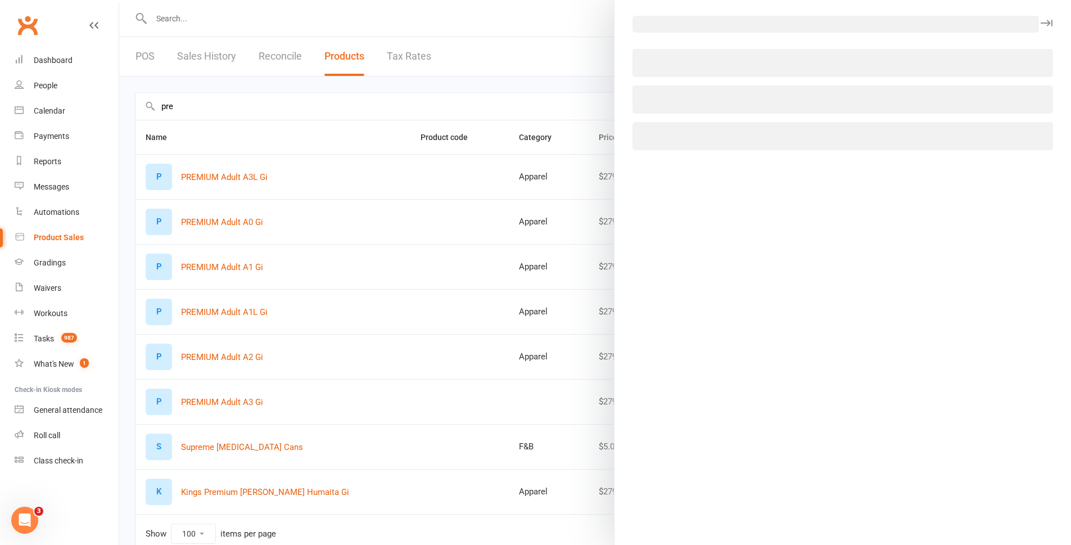
select select "446"
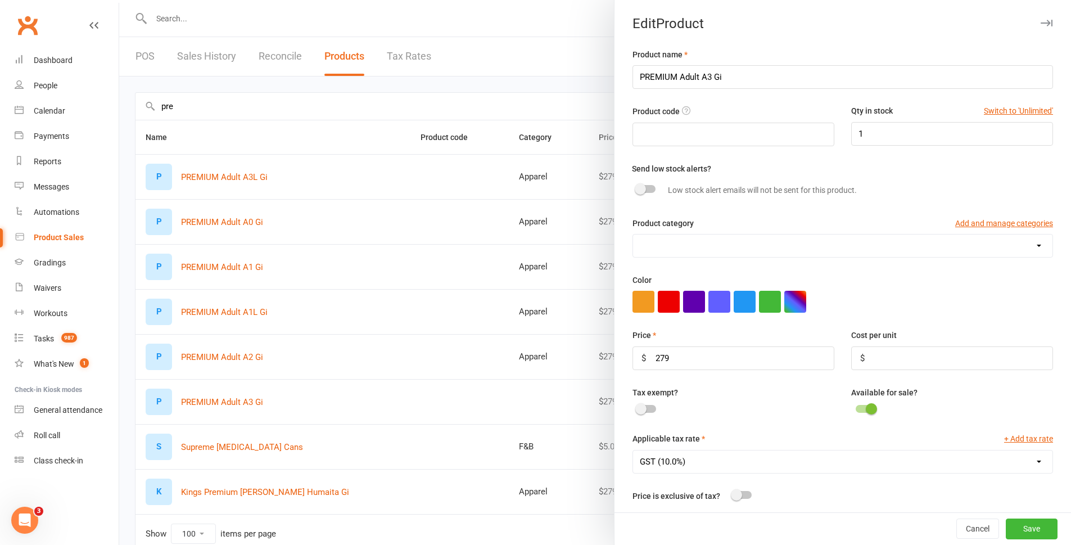
click at [676, 252] on select "Apparel Consumable training supplies F&B Grading Membership Visitation fees" at bounding box center [842, 245] width 419 height 22
select select "689"
click at [633, 236] on select "Apparel Consumable training supplies F&B Grading Membership Visitation fees" at bounding box center [842, 245] width 419 height 22
click at [1015, 522] on button "Save" at bounding box center [1032, 529] width 52 height 20
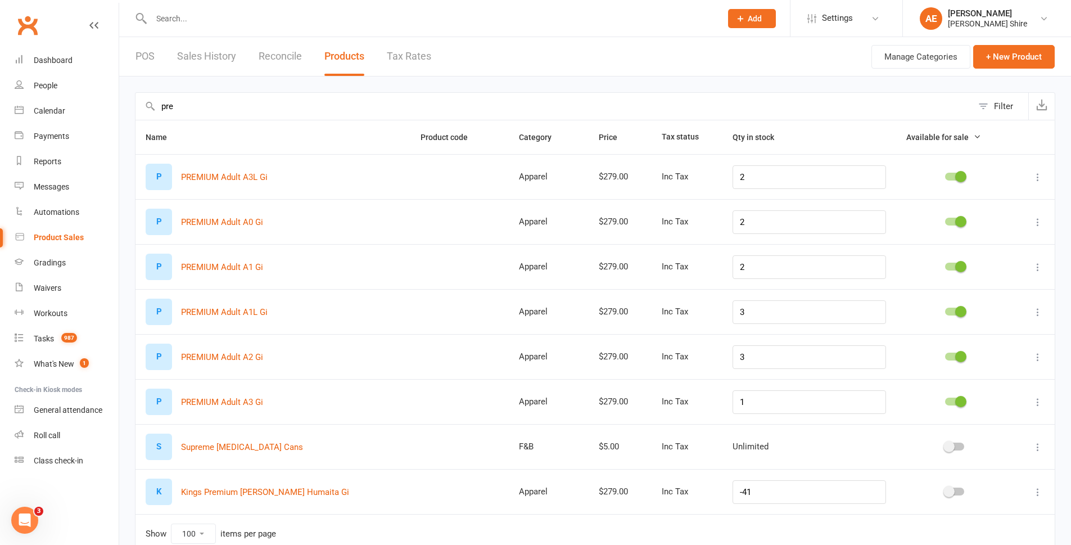
click at [345, 64] on link "Products" at bounding box center [344, 56] width 40 height 39
click at [187, 54] on link "Sales History" at bounding box center [206, 56] width 59 height 39
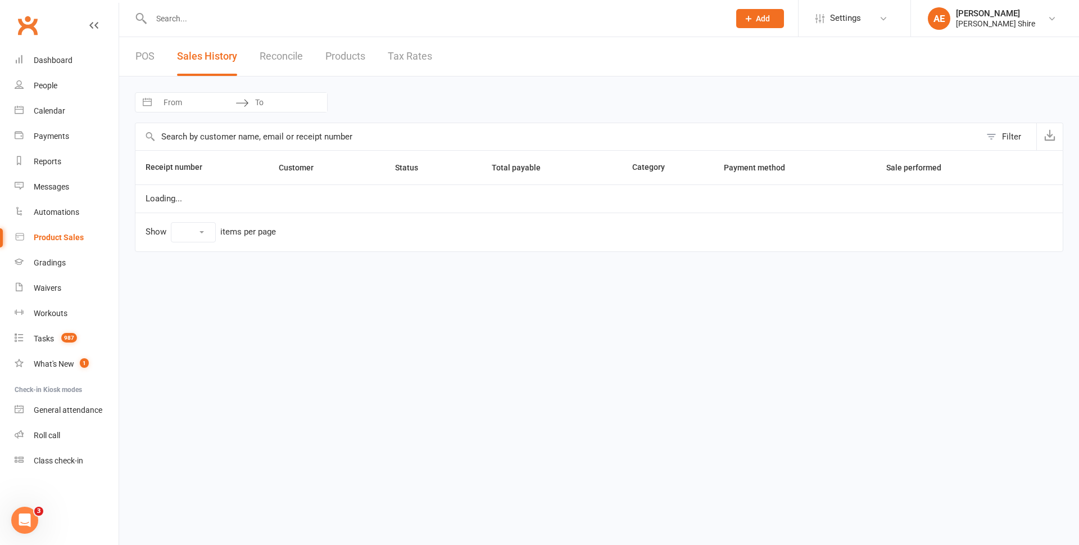
select select "25"
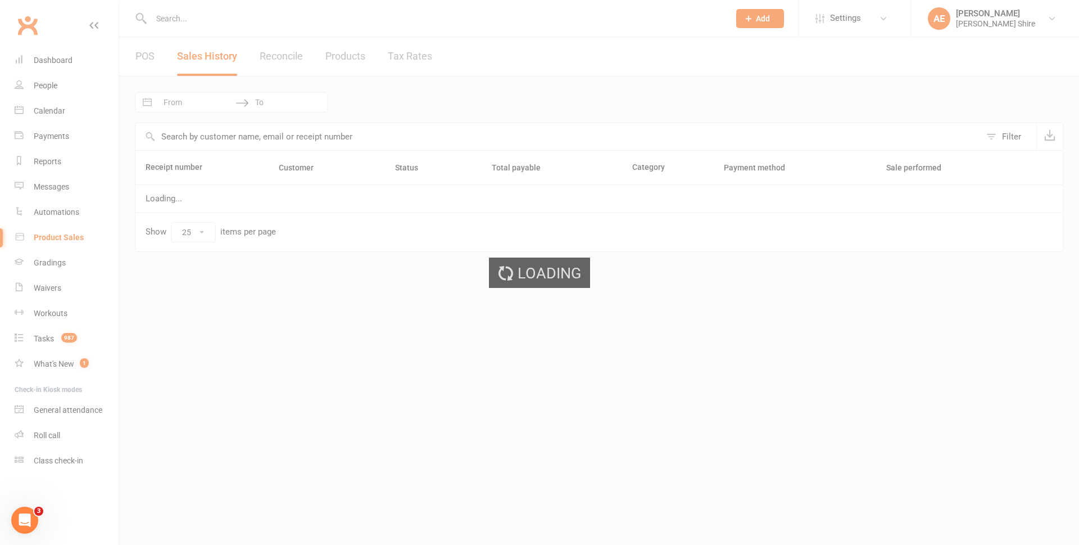
click at [156, 54] on ui-view "Prospect Member Non-attending contact Class / event Appointment Grading event T…" at bounding box center [539, 135] width 1079 height 265
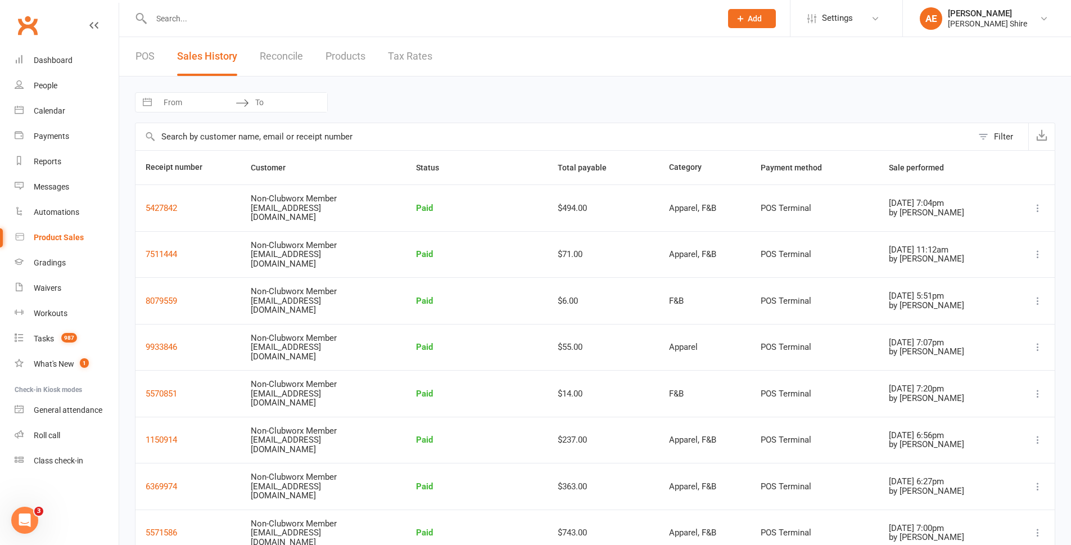
click at [347, 61] on link "Products" at bounding box center [346, 56] width 40 height 39
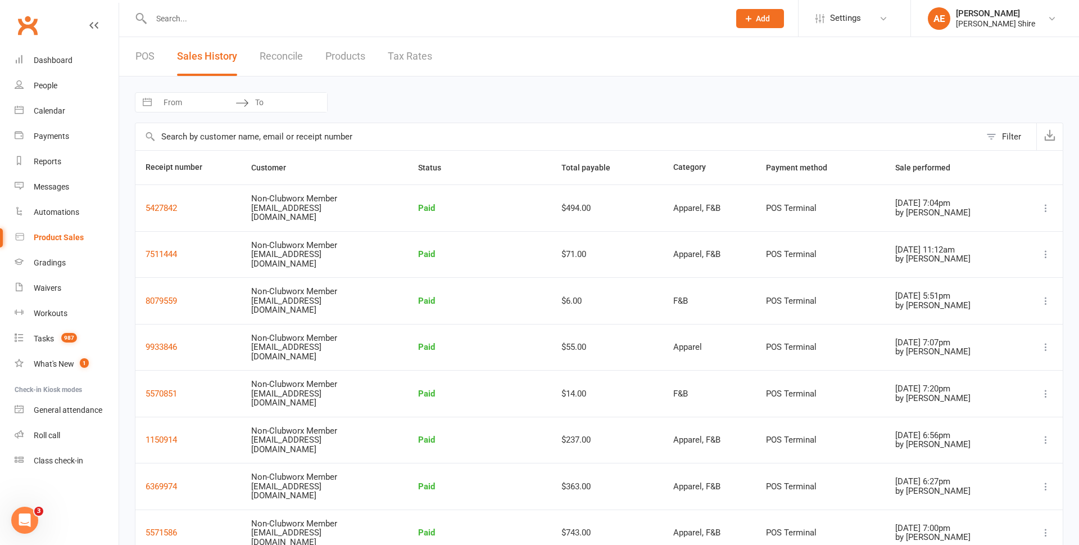
select select "100"
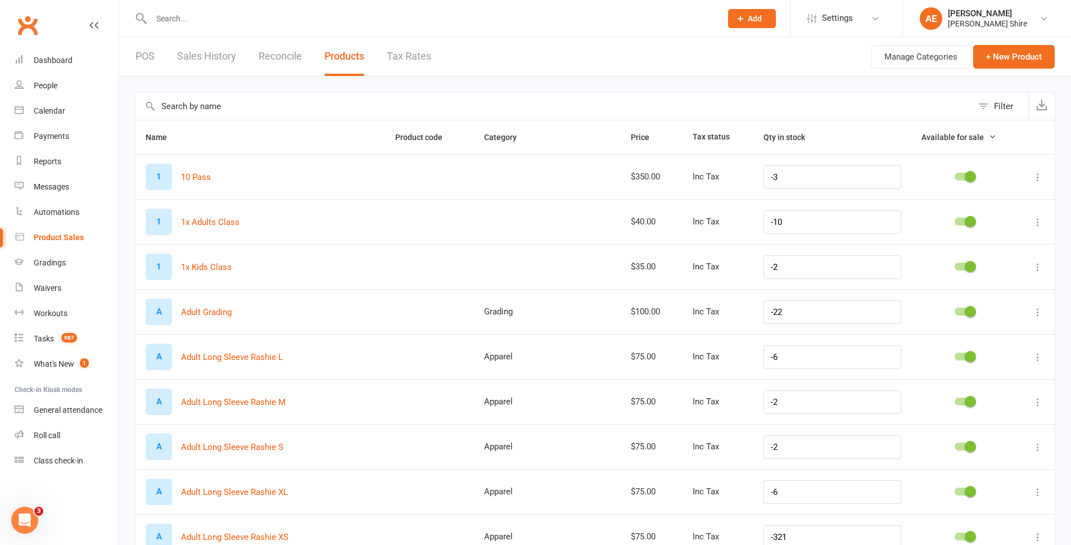
click at [975, 137] on span "Available for sale" at bounding box center [952, 137] width 62 height 9
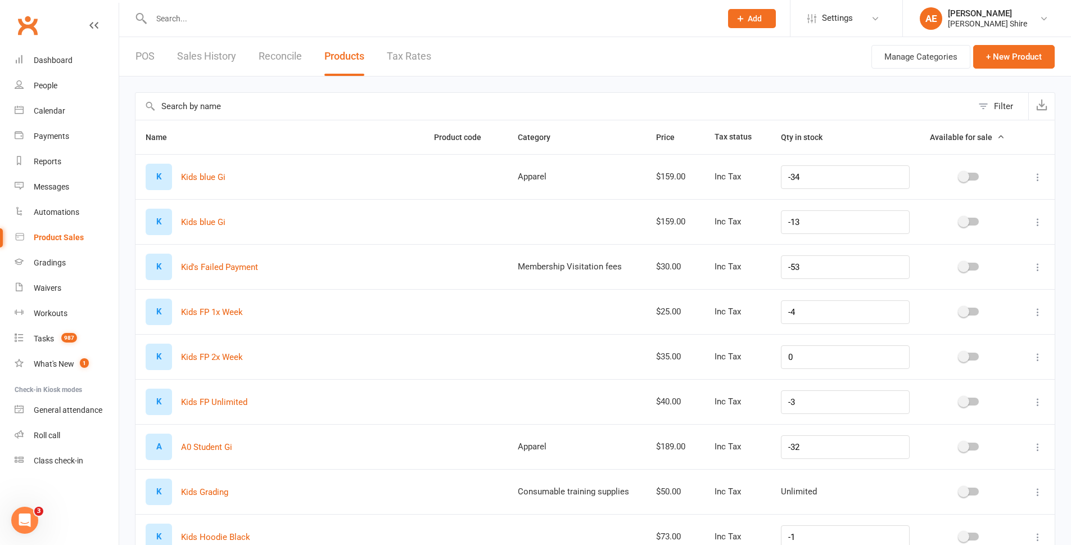
click at [975, 137] on span "Available for sale" at bounding box center [961, 137] width 62 height 9
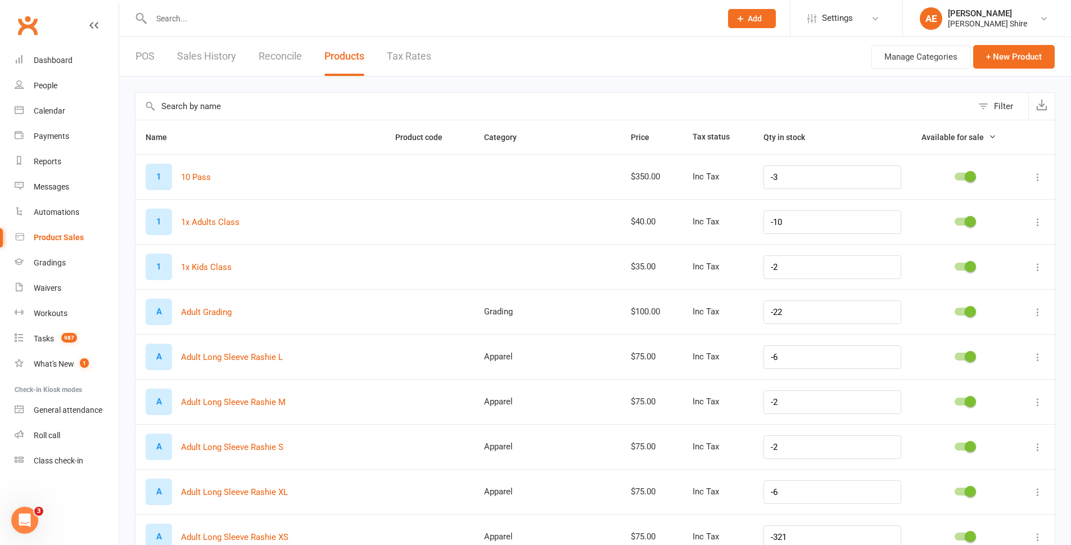
click at [175, 22] on input "text" at bounding box center [431, 19] width 566 height 16
type input "kids"
click at [587, 115] on input "text" at bounding box center [553, 106] width 837 height 27
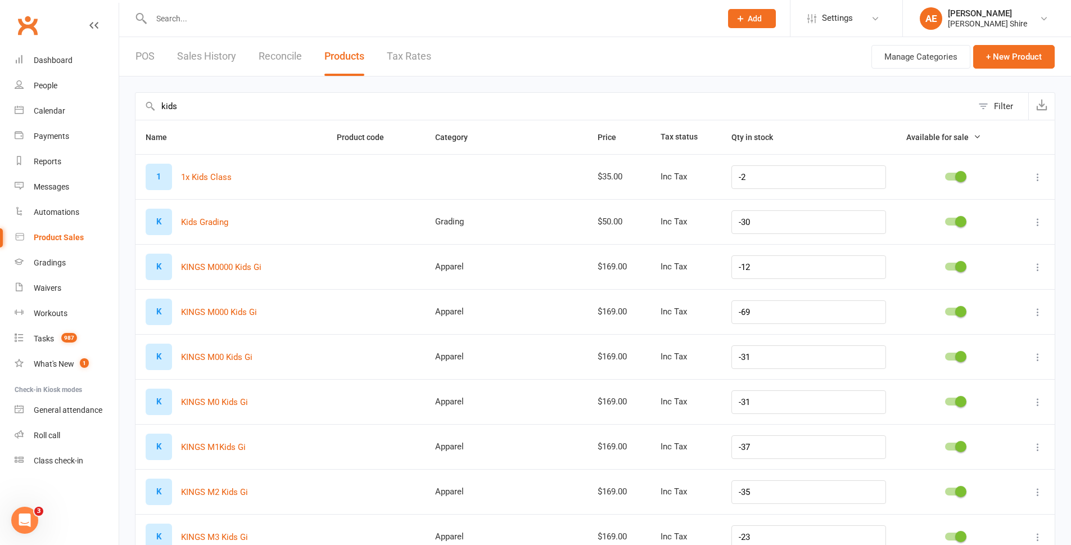
type input "kids"
click at [768, 261] on input "-12" at bounding box center [808, 267] width 155 height 24
drag, startPoint x: 768, startPoint y: 261, endPoint x: 746, endPoint y: 268, distance: 22.9
click at [746, 268] on input "-12" at bounding box center [808, 267] width 155 height 24
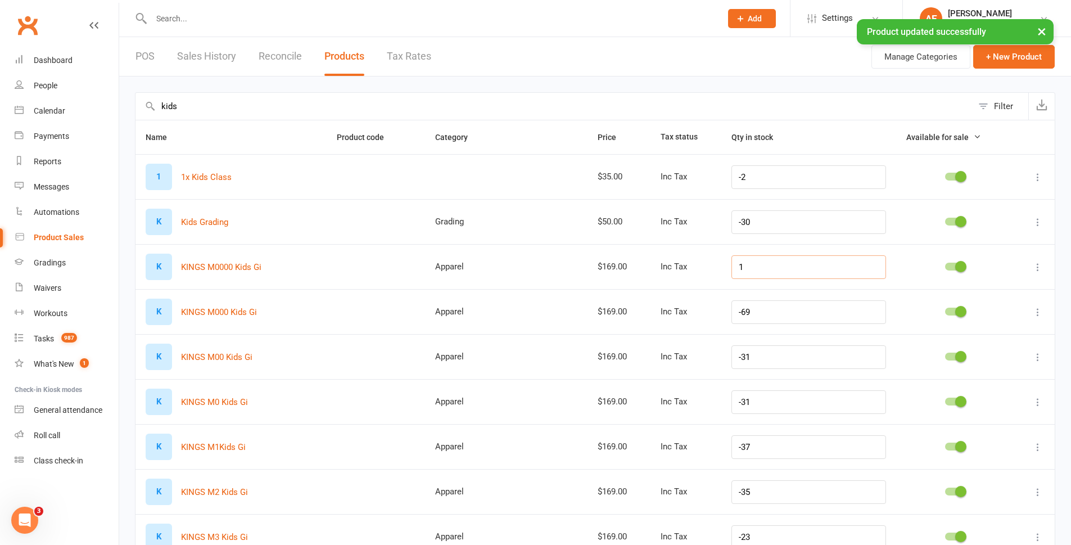
type input "1"
drag, startPoint x: 780, startPoint y: 311, endPoint x: 719, endPoint y: 313, distance: 61.3
click at [719, 313] on tr "K KINGS M000 Kids Gi Apparel $169.00 Inc Tax -69" at bounding box center [594, 311] width 919 height 45
type input "5"
drag, startPoint x: 718, startPoint y: 355, endPoint x: 701, endPoint y: 358, distance: 17.7
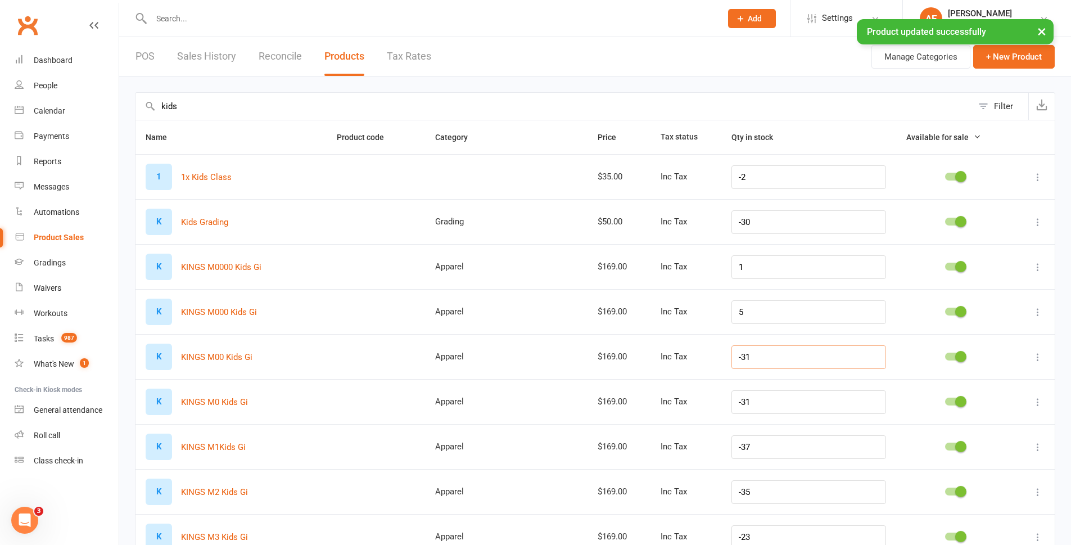
click at [701, 358] on tr "K KINGS M00 Kids Gi Apparel $169.00 Inc Tax -31" at bounding box center [594, 356] width 919 height 45
type input "4"
drag, startPoint x: 778, startPoint y: 397, endPoint x: 731, endPoint y: 403, distance: 46.4
click at [742, 404] on td "-31" at bounding box center [808, 401] width 175 height 45
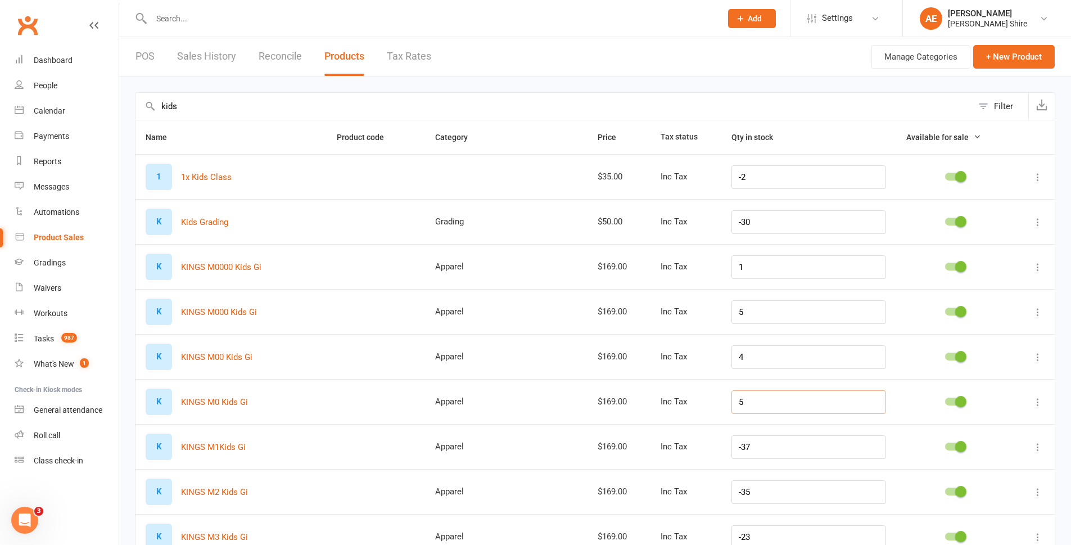
type input "5"
drag, startPoint x: 797, startPoint y: 448, endPoint x: 733, endPoint y: 453, distance: 63.7
click at [733, 453] on tr "K KINGS M1Kids Gi Apparel $169.00 Inc Tax -37" at bounding box center [594, 446] width 919 height 45
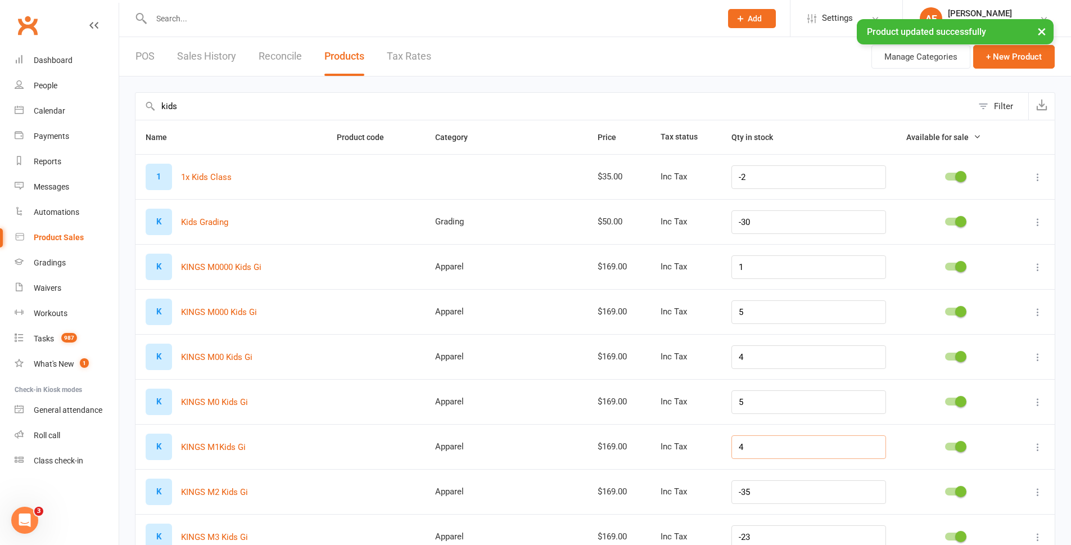
type input "4"
drag, startPoint x: 772, startPoint y: 495, endPoint x: 745, endPoint y: 501, distance: 27.8
click at [745, 501] on input "-35" at bounding box center [808, 492] width 155 height 24
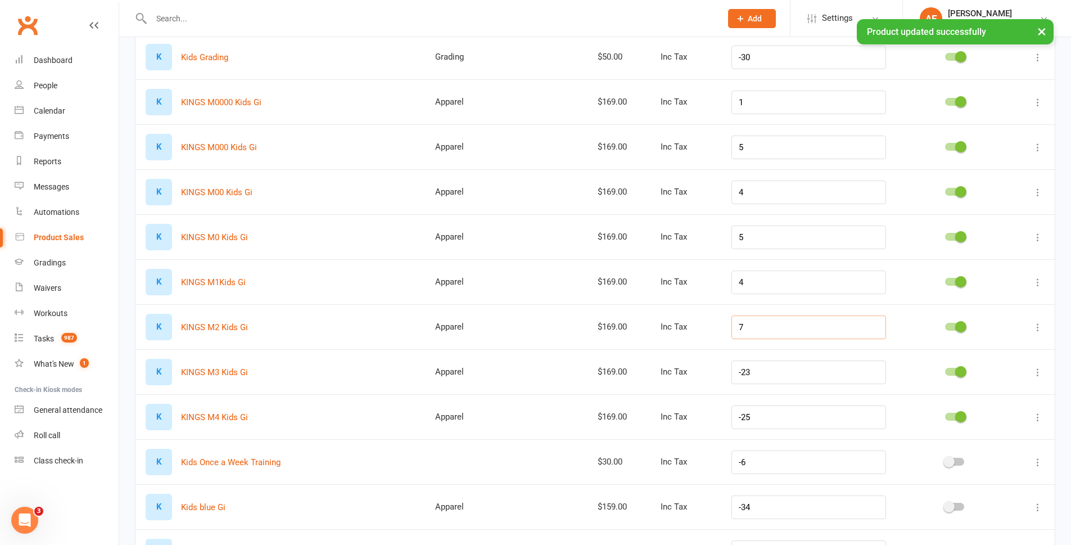
scroll to position [169, 0]
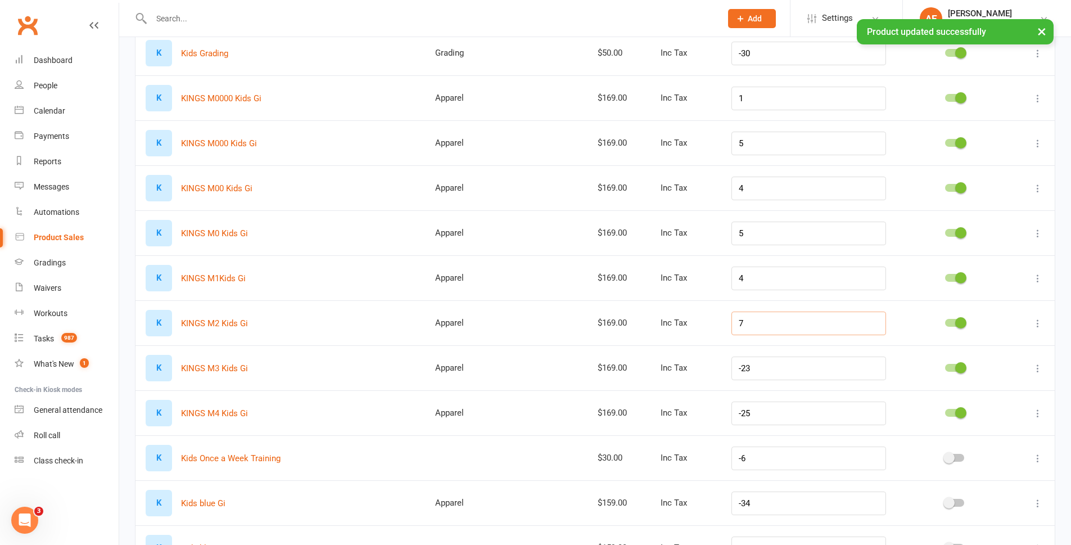
type input "7"
drag, startPoint x: 779, startPoint y: 370, endPoint x: 710, endPoint y: 378, distance: 69.6
click at [738, 369] on td "-23" at bounding box center [808, 367] width 175 height 45
type input "6"
drag, startPoint x: 768, startPoint y: 410, endPoint x: 724, endPoint y: 415, distance: 44.2
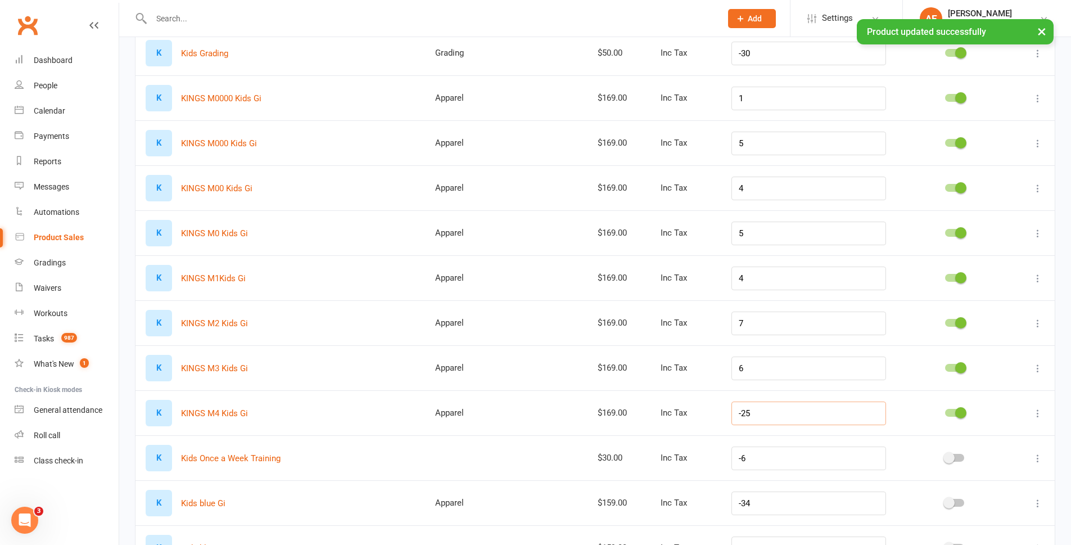
click at [724, 415] on tr "K KINGS M4 Kids Gi Apparel $169.00 Inc Tax -25" at bounding box center [594, 412] width 919 height 45
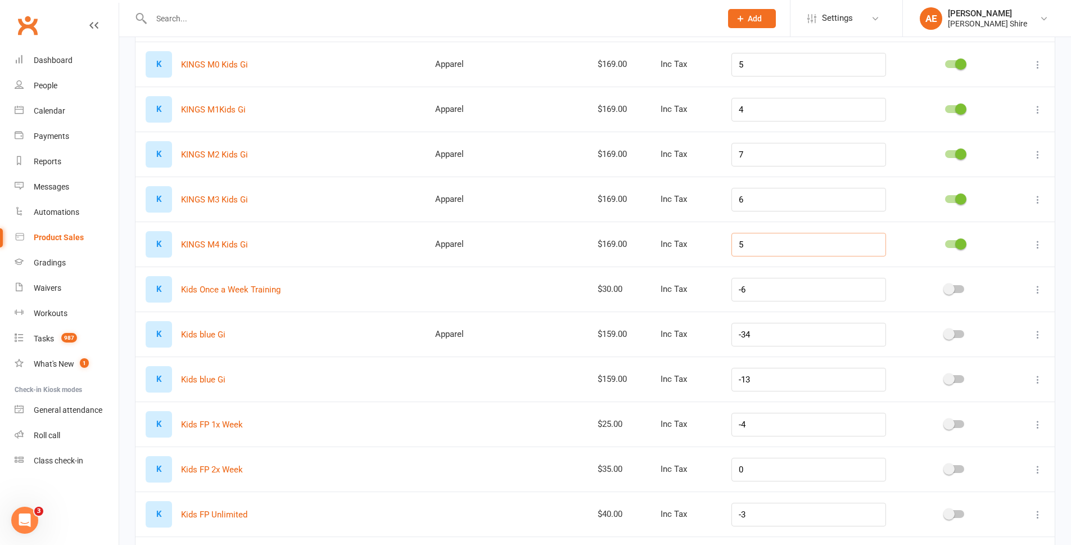
scroll to position [0, 0]
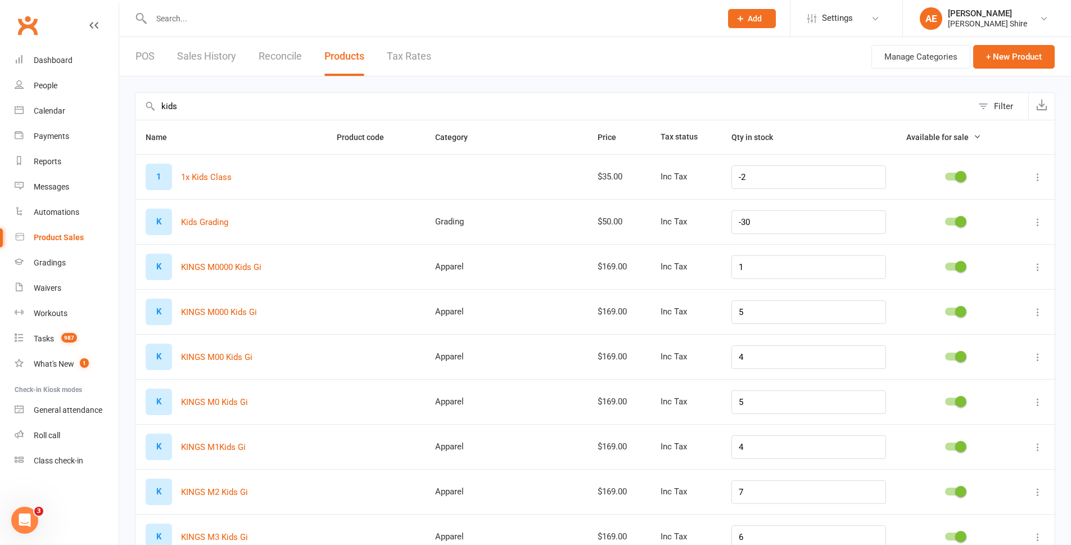
type input "5"
click at [152, 61] on link "POS" at bounding box center [144, 56] width 19 height 39
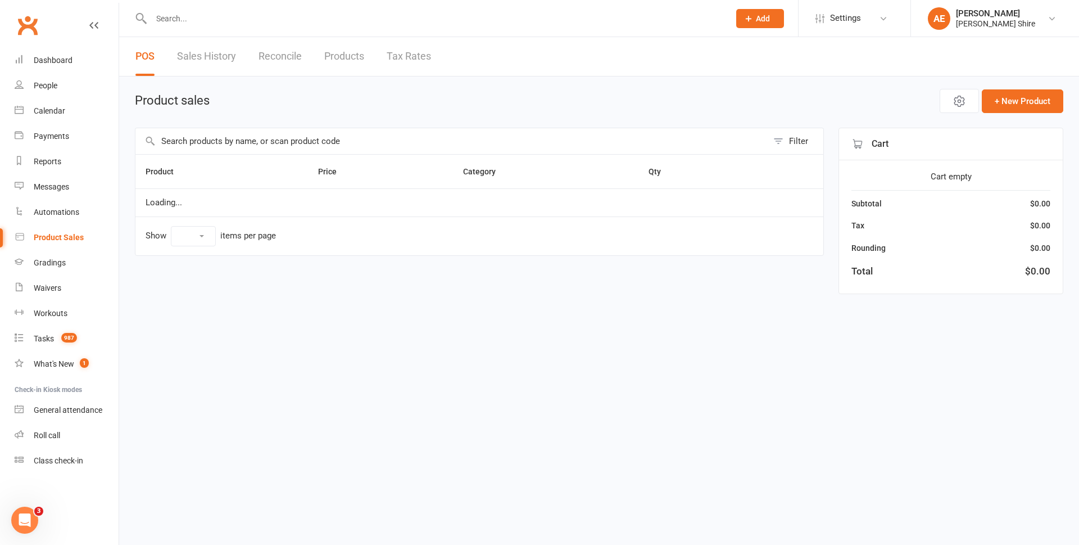
select select "100"
drag, startPoint x: 760, startPoint y: 376, endPoint x: 762, endPoint y: 383, distance: 7.6
click at [762, 326] on html "Prospect Member Non-attending contact Class / event Appointment Grading event T…" at bounding box center [539, 163] width 1079 height 326
